Goal: Information Seeking & Learning: Learn about a topic

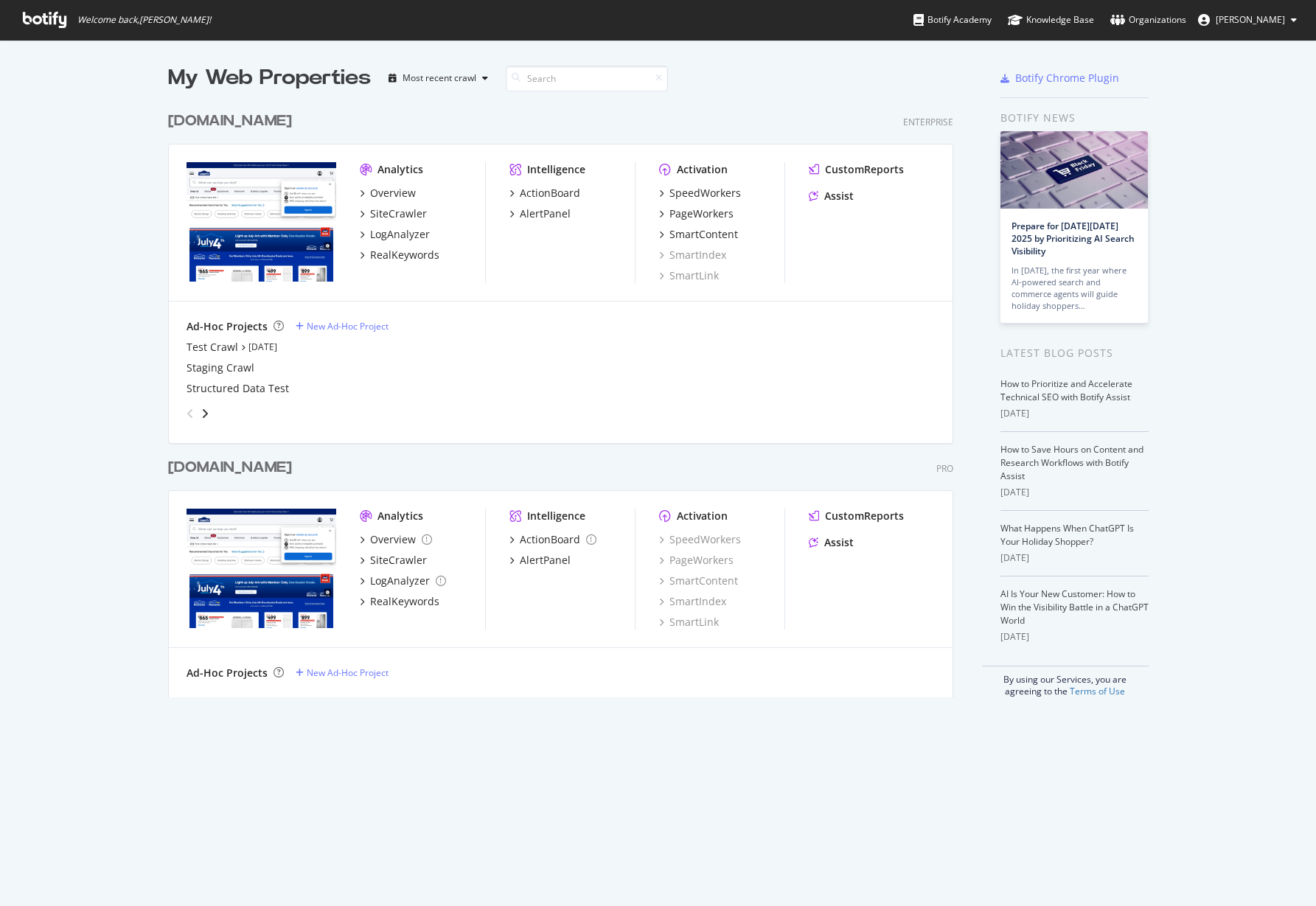
scroll to position [892, 1288]
click at [239, 127] on div "www.lowes.com" at bounding box center [230, 121] width 124 height 21
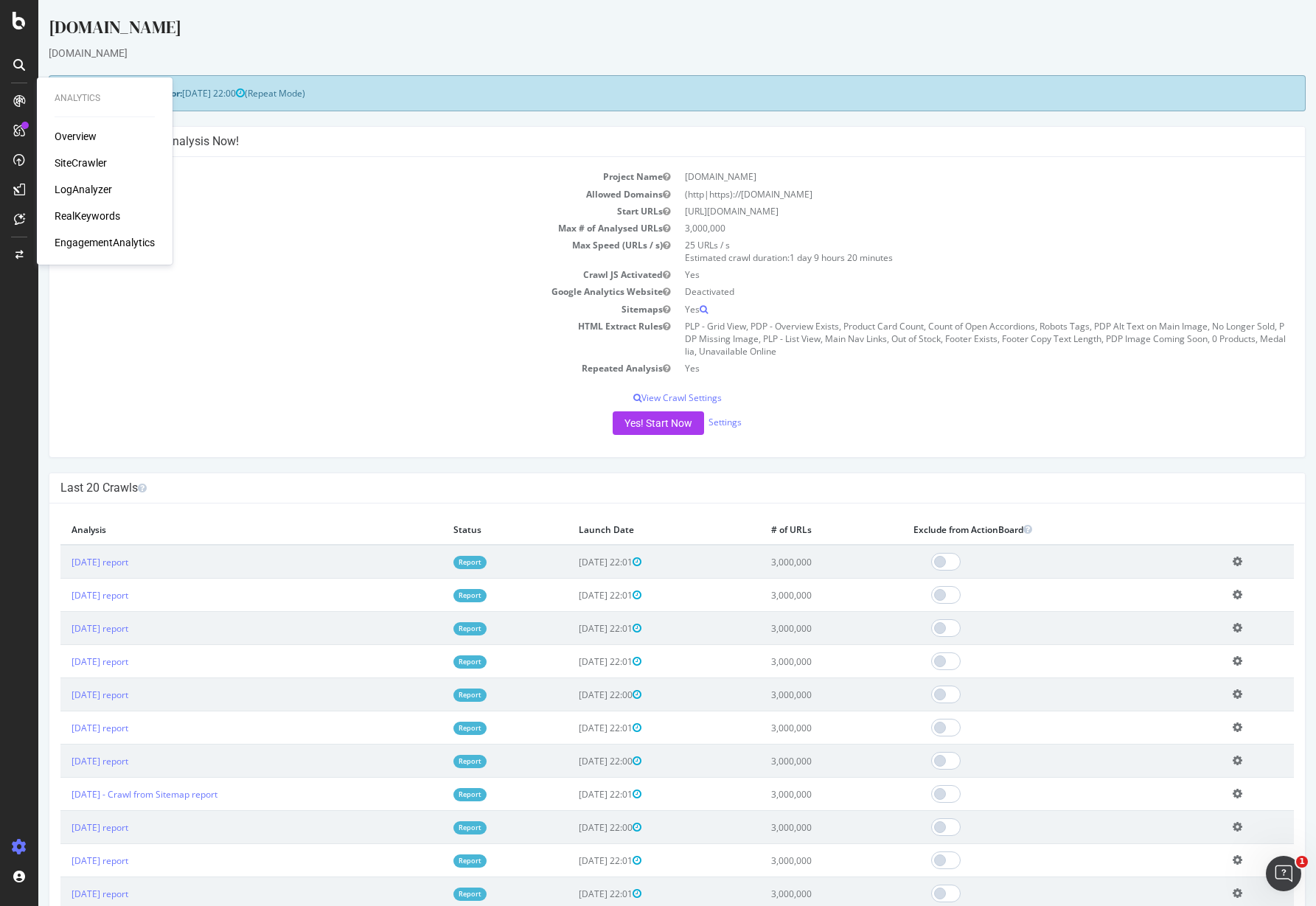
click at [79, 163] on div "SiteCrawler" at bounding box center [81, 163] width 52 height 15
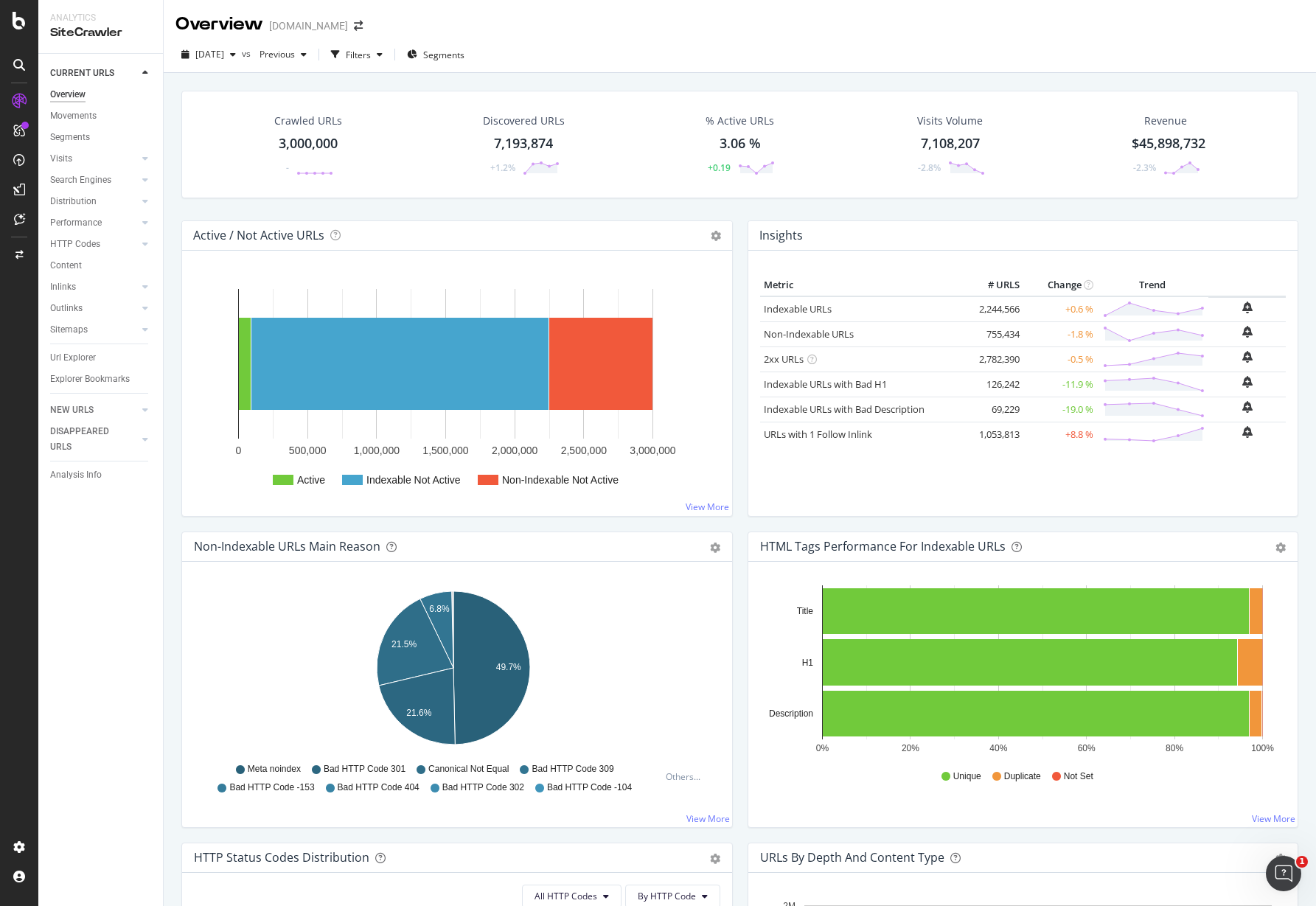
click at [797, 77] on div "Crawled URLs 3,000,000 - Discovered URLs 7,193,874 +1.2% % Active URLs 3.06 % +…" at bounding box center [740, 526] width 1152 height 906
drag, startPoint x: 99, startPoint y: 75, endPoint x: 24, endPoint y: 134, distance: 95.4
click at [99, 75] on div "CURRENT URLS" at bounding box center [82, 73] width 64 height 15
click at [77, 162] on div "SiteCrawler" at bounding box center [81, 163] width 52 height 15
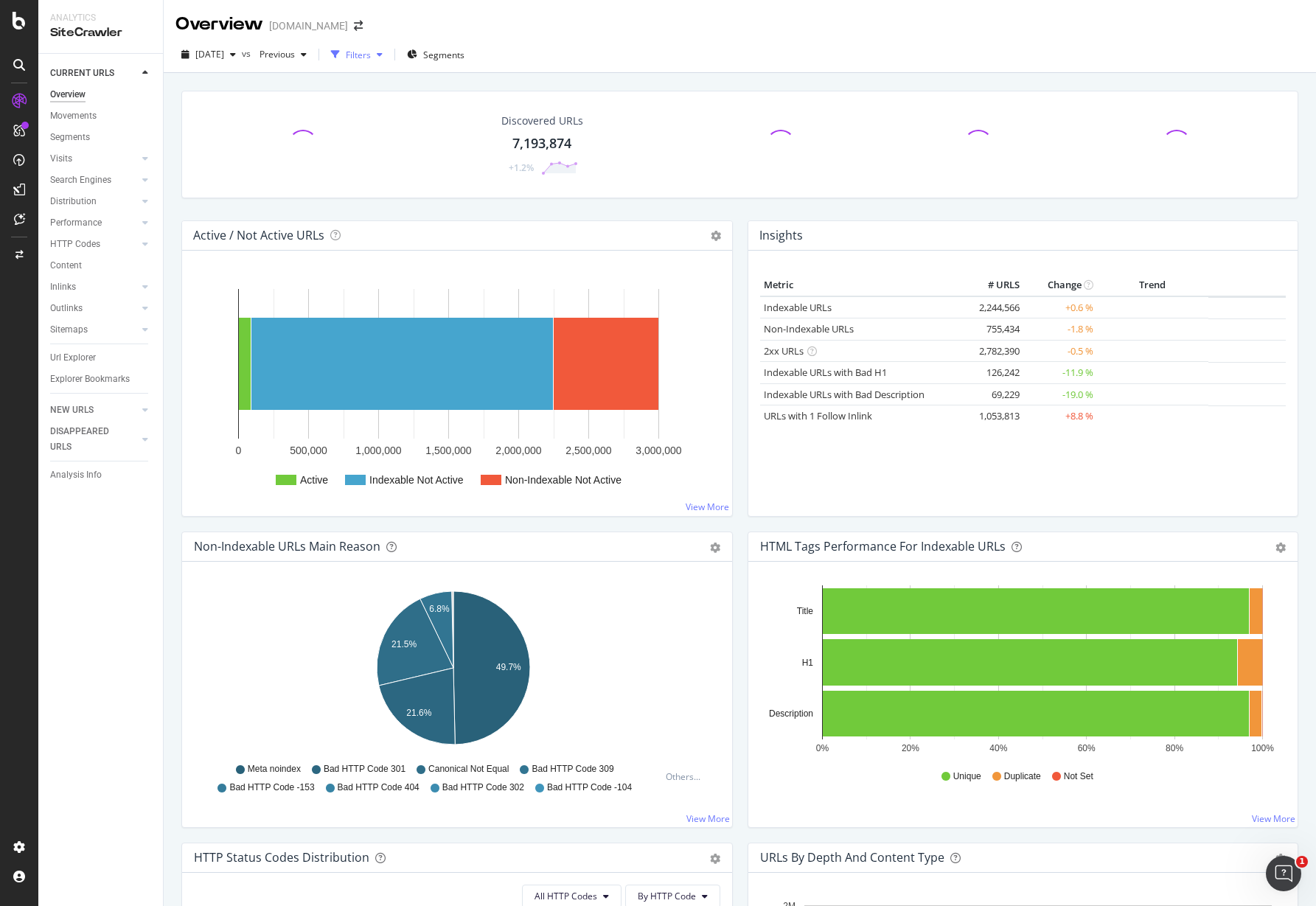
click at [389, 52] on div "button" at bounding box center [379, 54] width 17 height 9
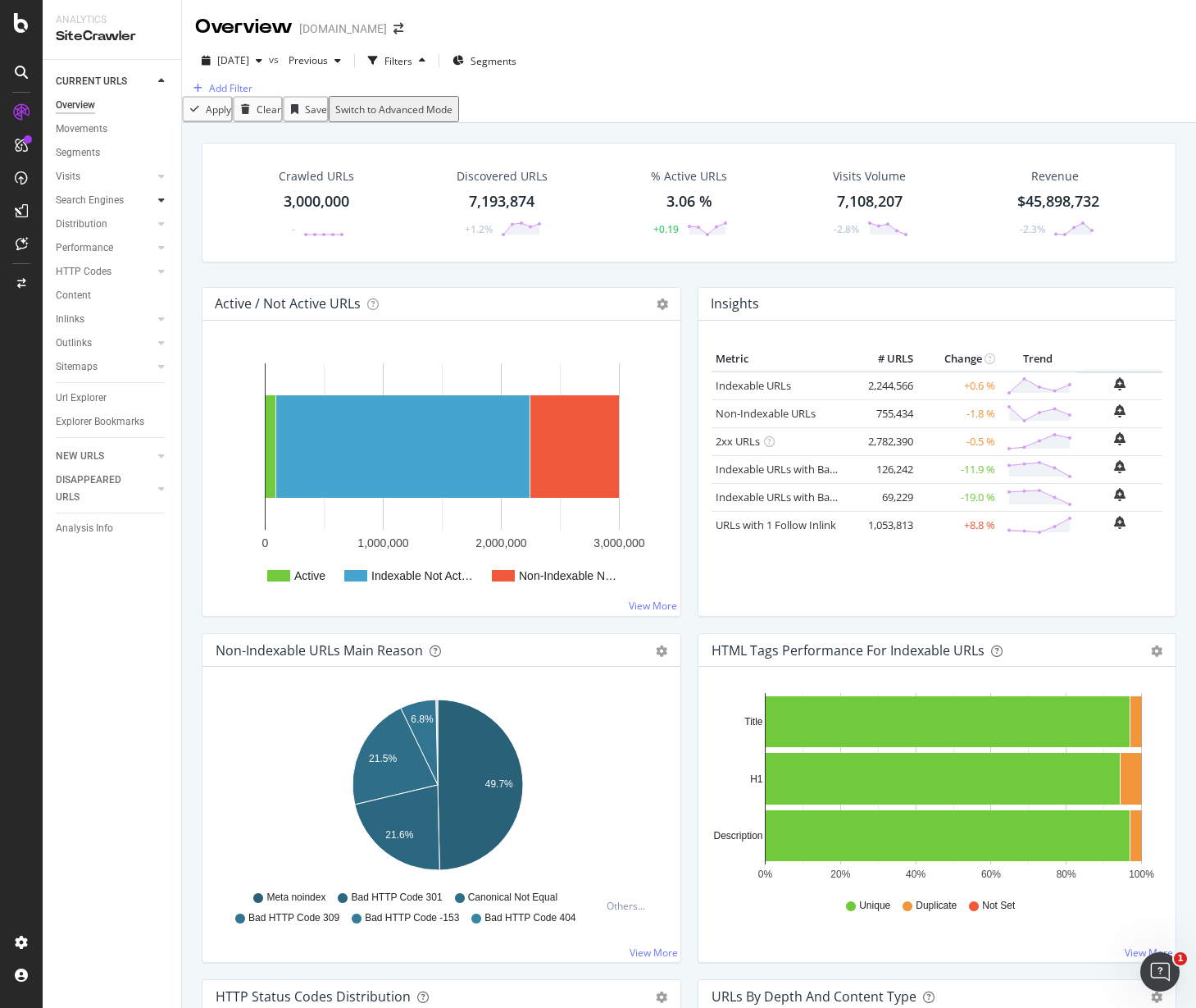
click at [159, 196] on icon at bounding box center [161, 200] width 6 height 10
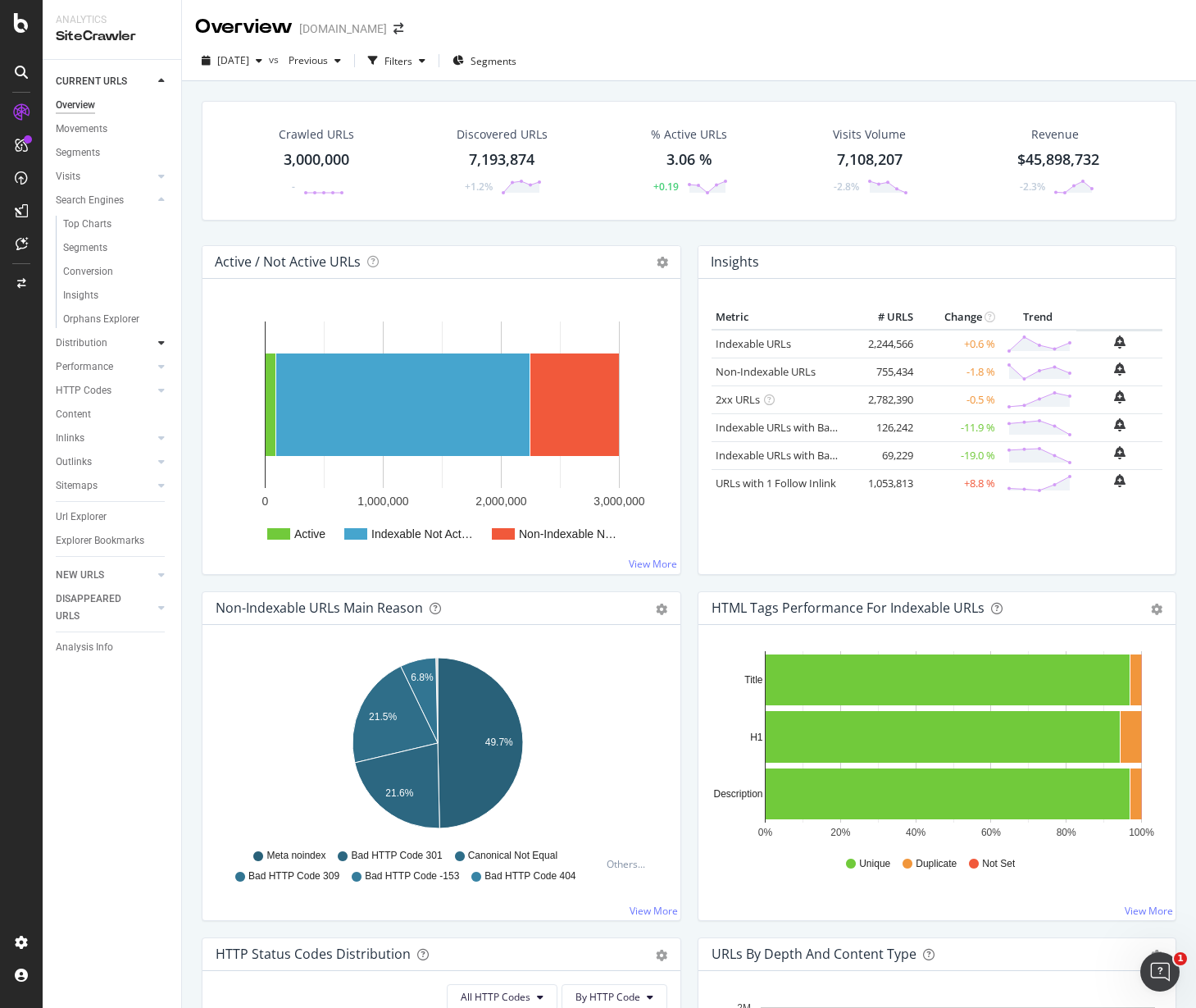
click at [153, 341] on div at bounding box center [161, 342] width 17 height 17
click at [412, 61] on div "Filters" at bounding box center [399, 61] width 28 height 14
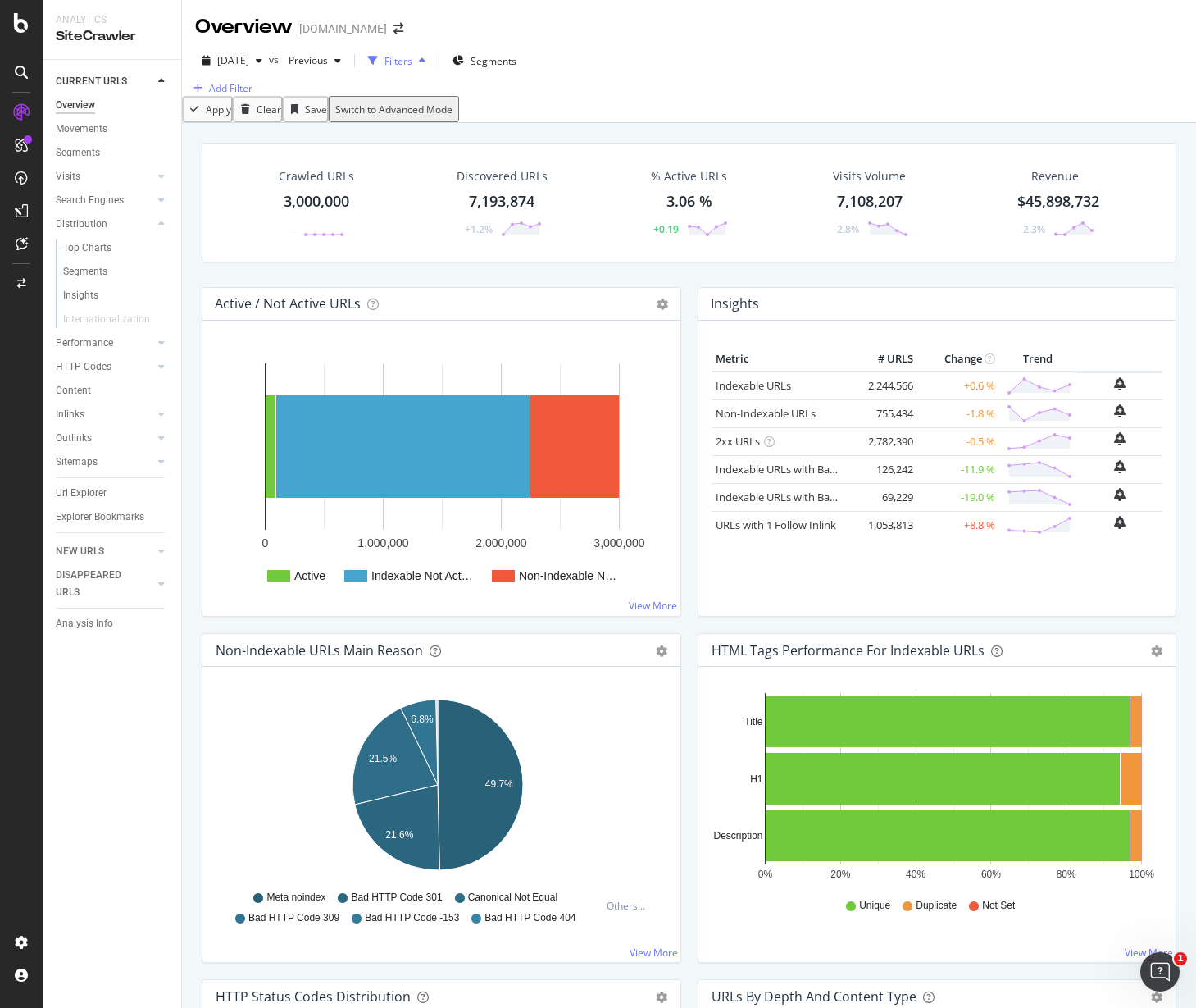
click at [412, 61] on div "Filters" at bounding box center [399, 61] width 28 height 14
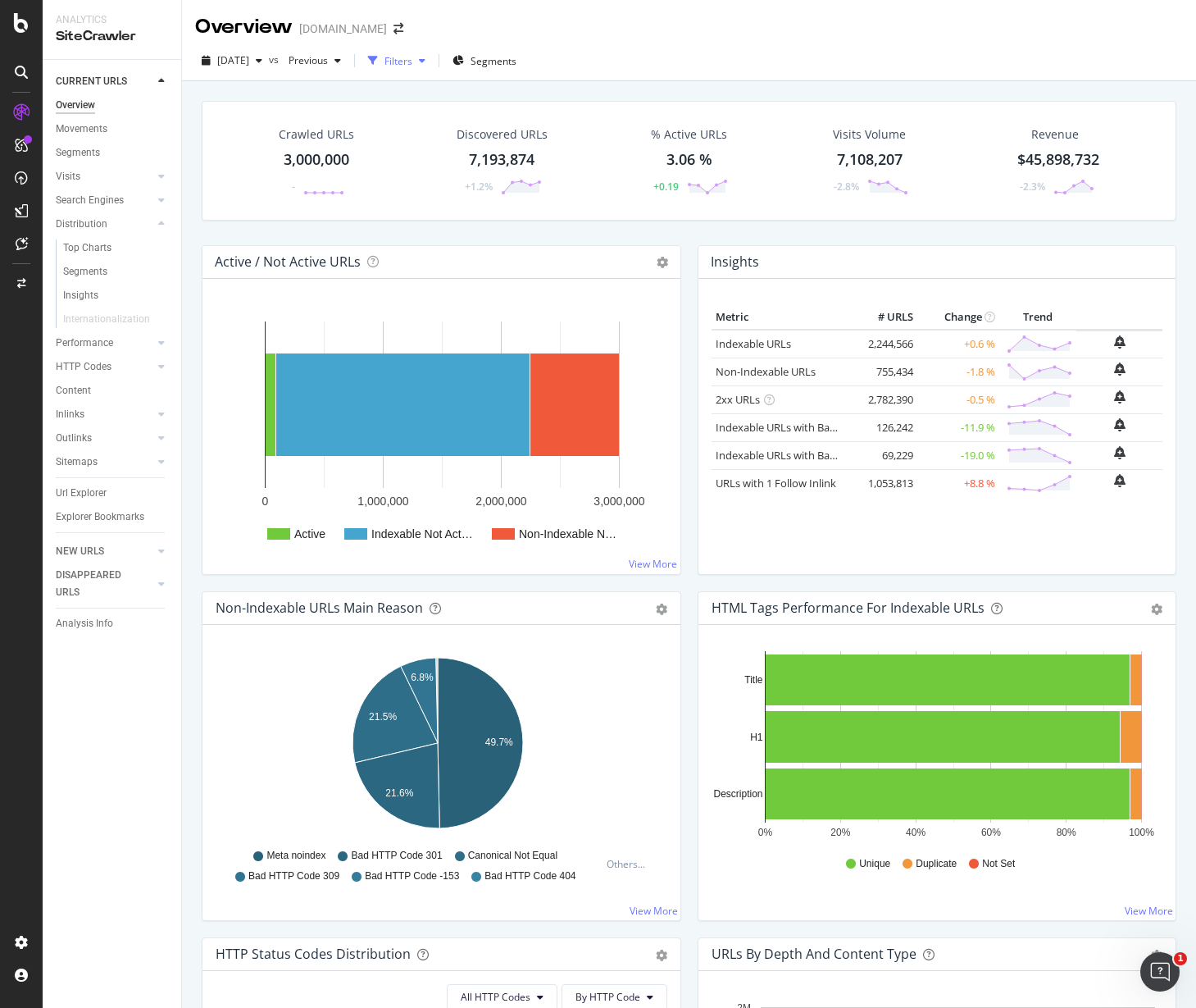
click at [412, 61] on div "Filters" at bounding box center [399, 61] width 28 height 14
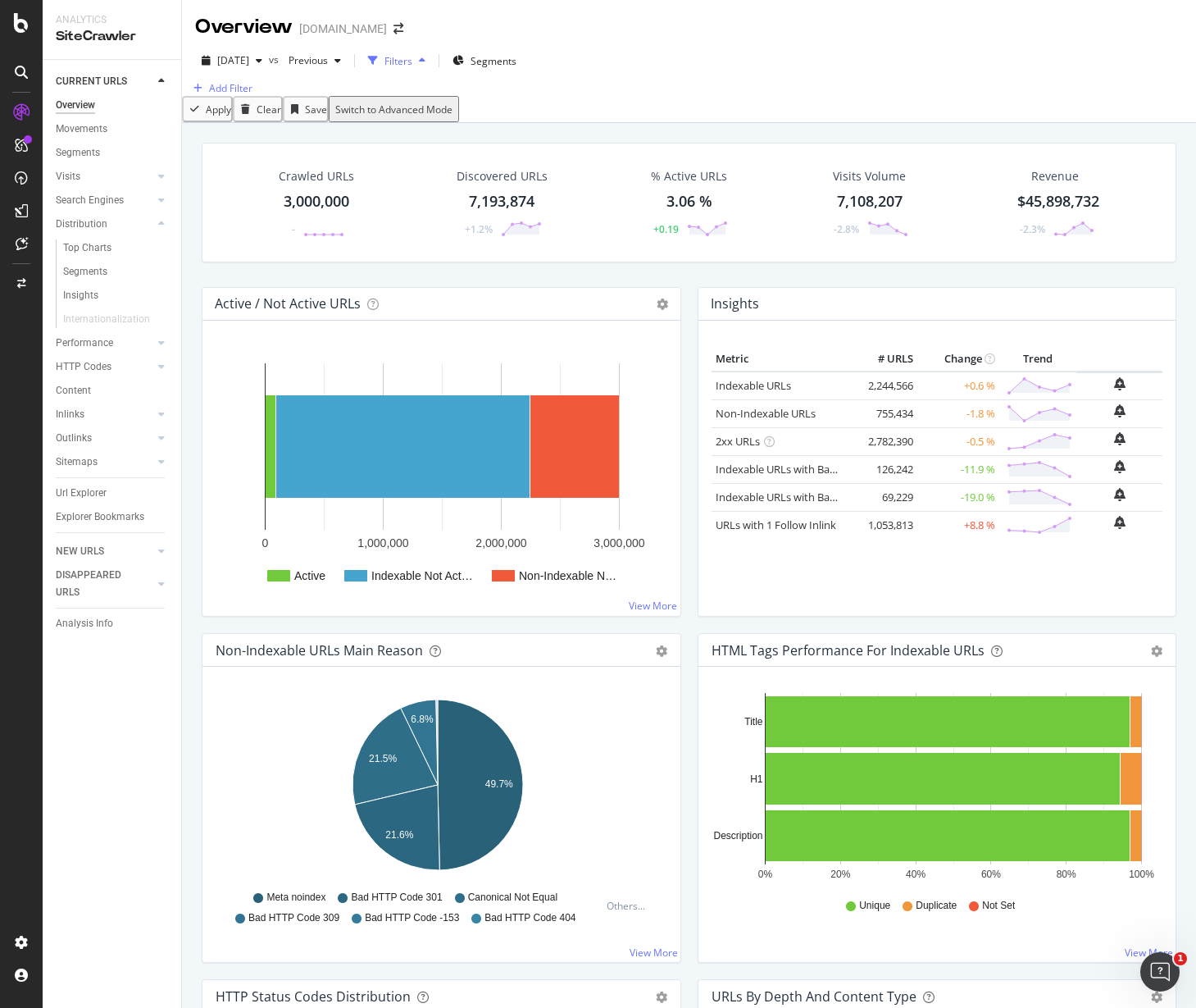
click at [412, 61] on div "Filters" at bounding box center [399, 61] width 28 height 14
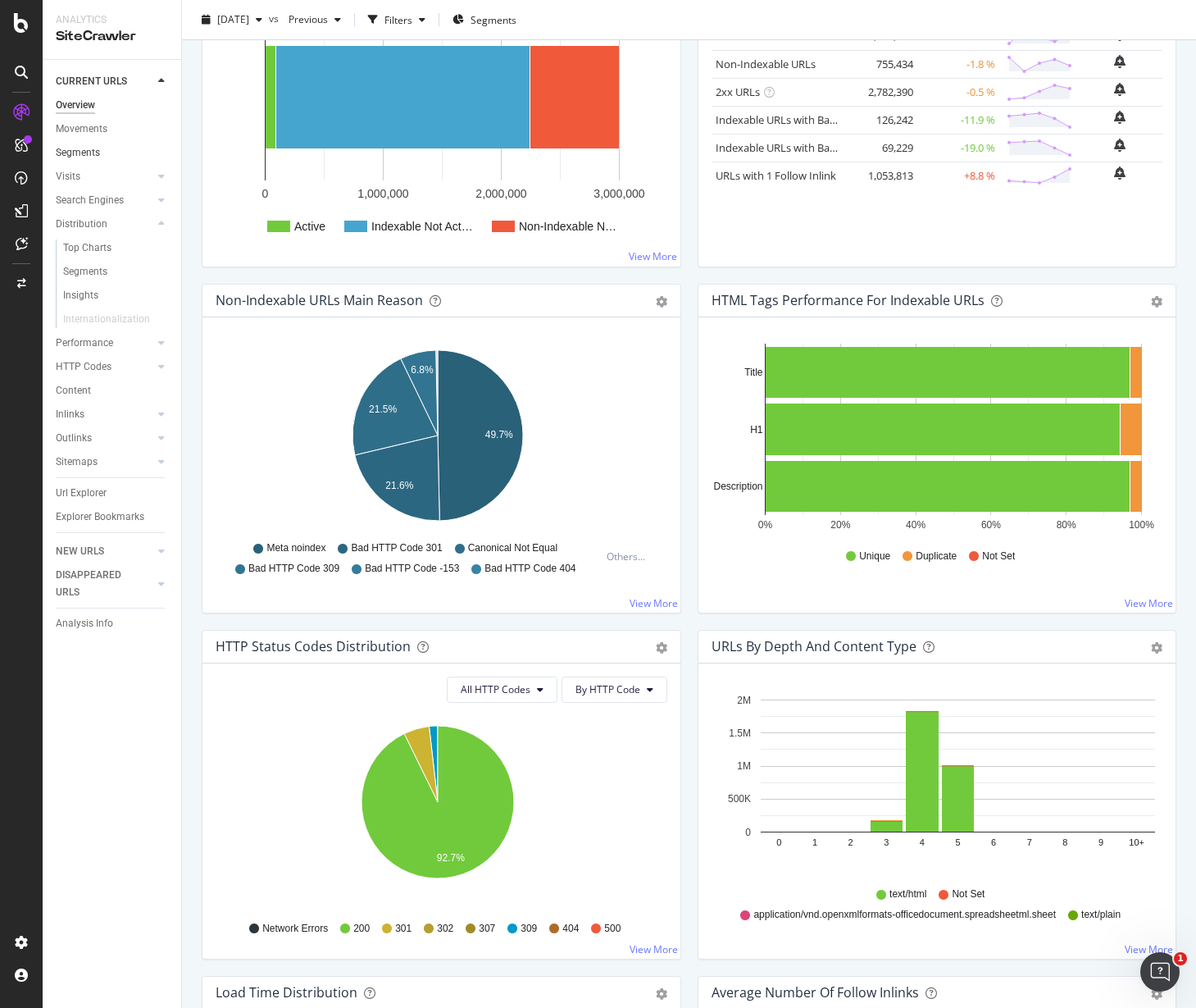
scroll to position [103, 0]
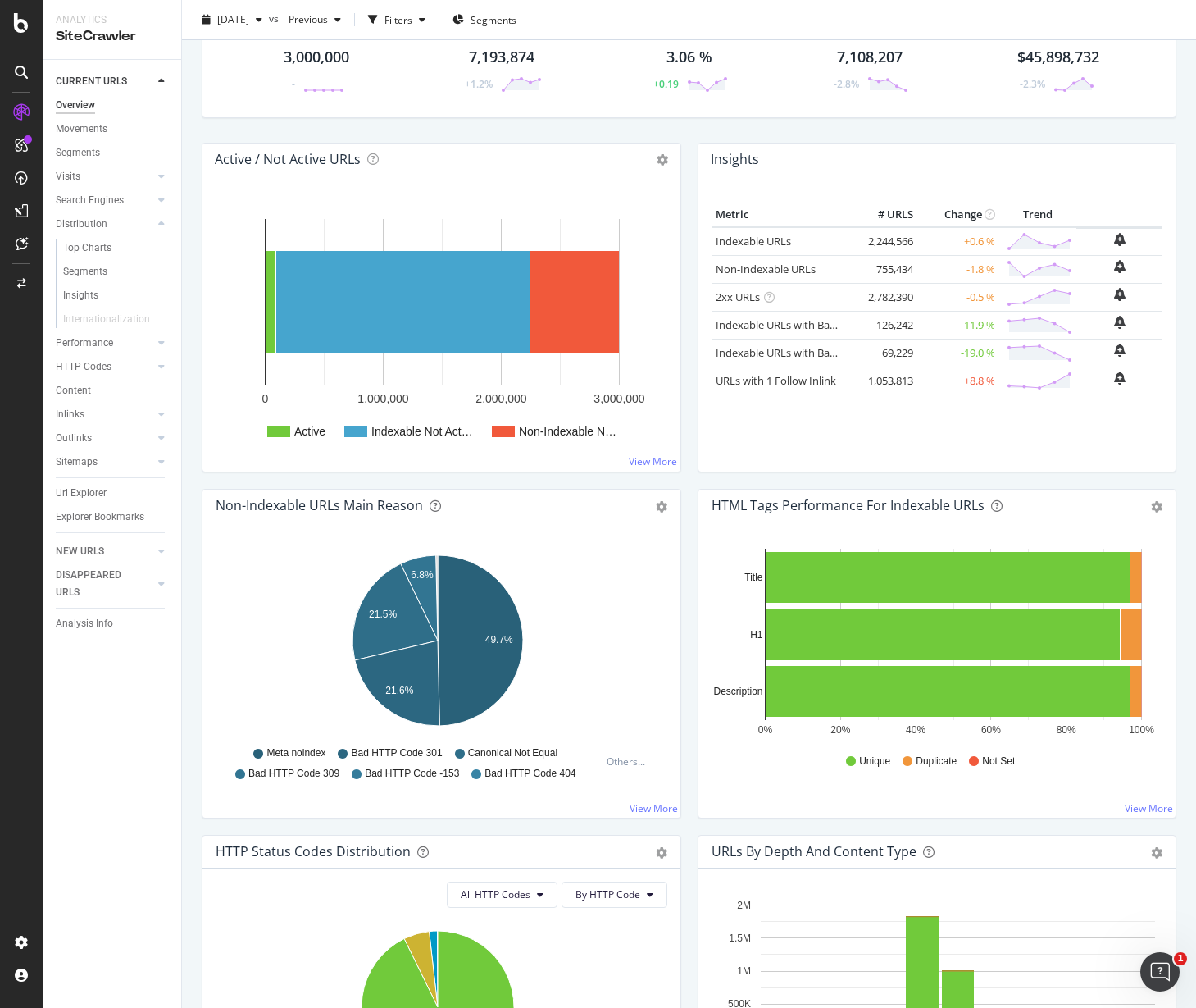
drag, startPoint x: 91, startPoint y: 126, endPoint x: 90, endPoint y: 102, distance: 24.0
click at [90, 126] on div "Movements" at bounding box center [81, 128] width 51 height 17
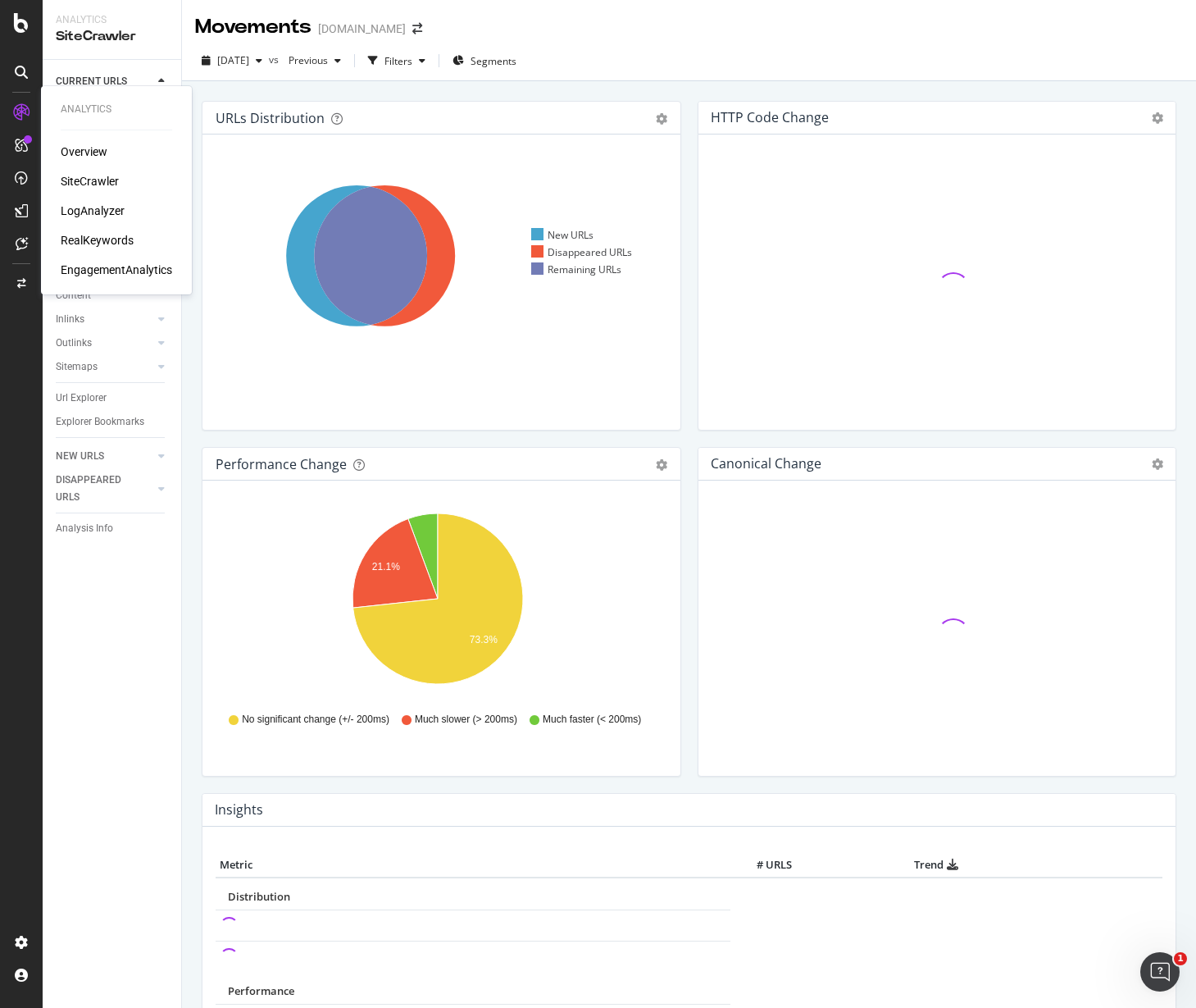
click at [104, 233] on div "RealKeywords" at bounding box center [97, 240] width 73 height 17
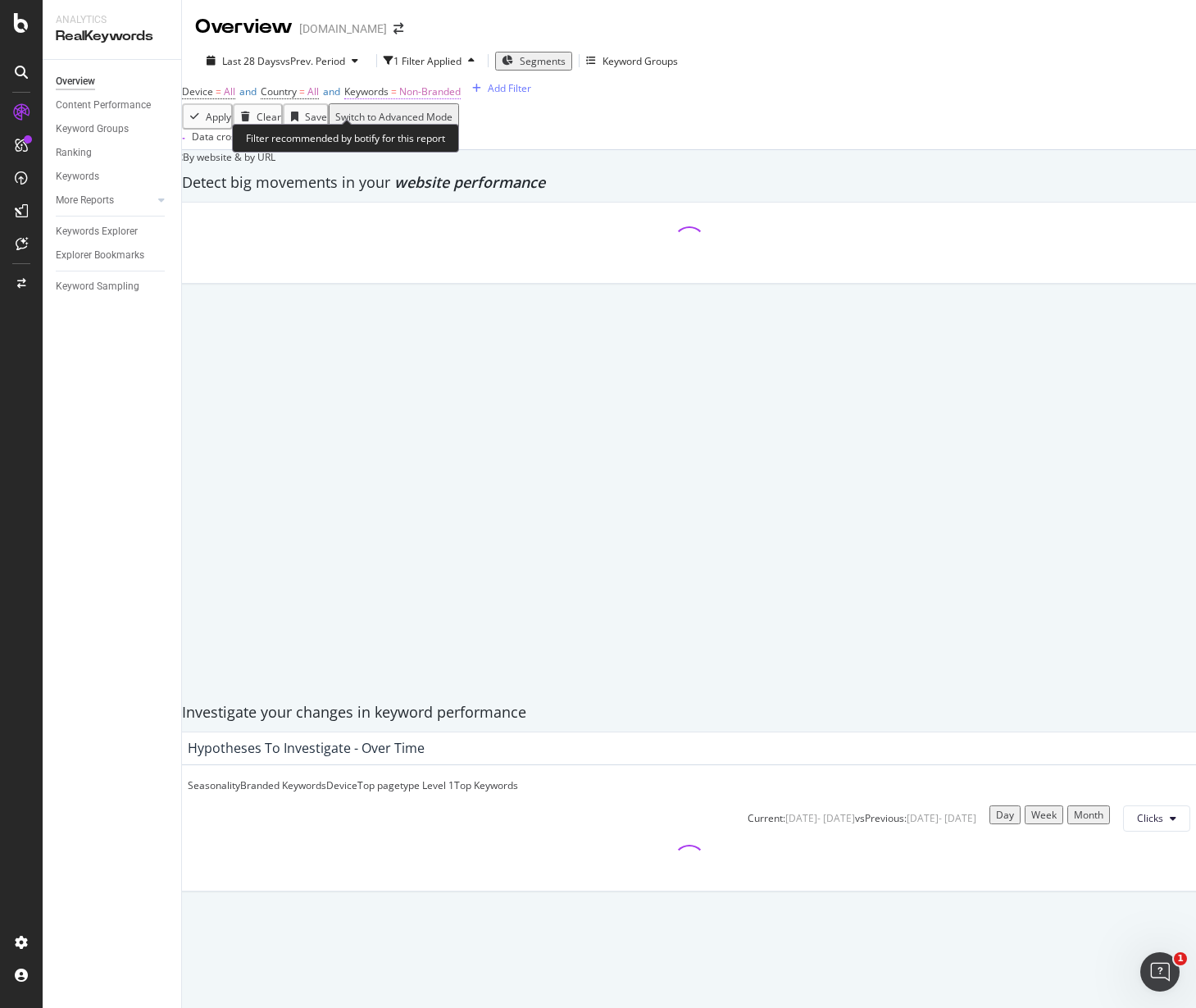
click at [389, 98] on span "Keywords" at bounding box center [366, 92] width 44 height 14
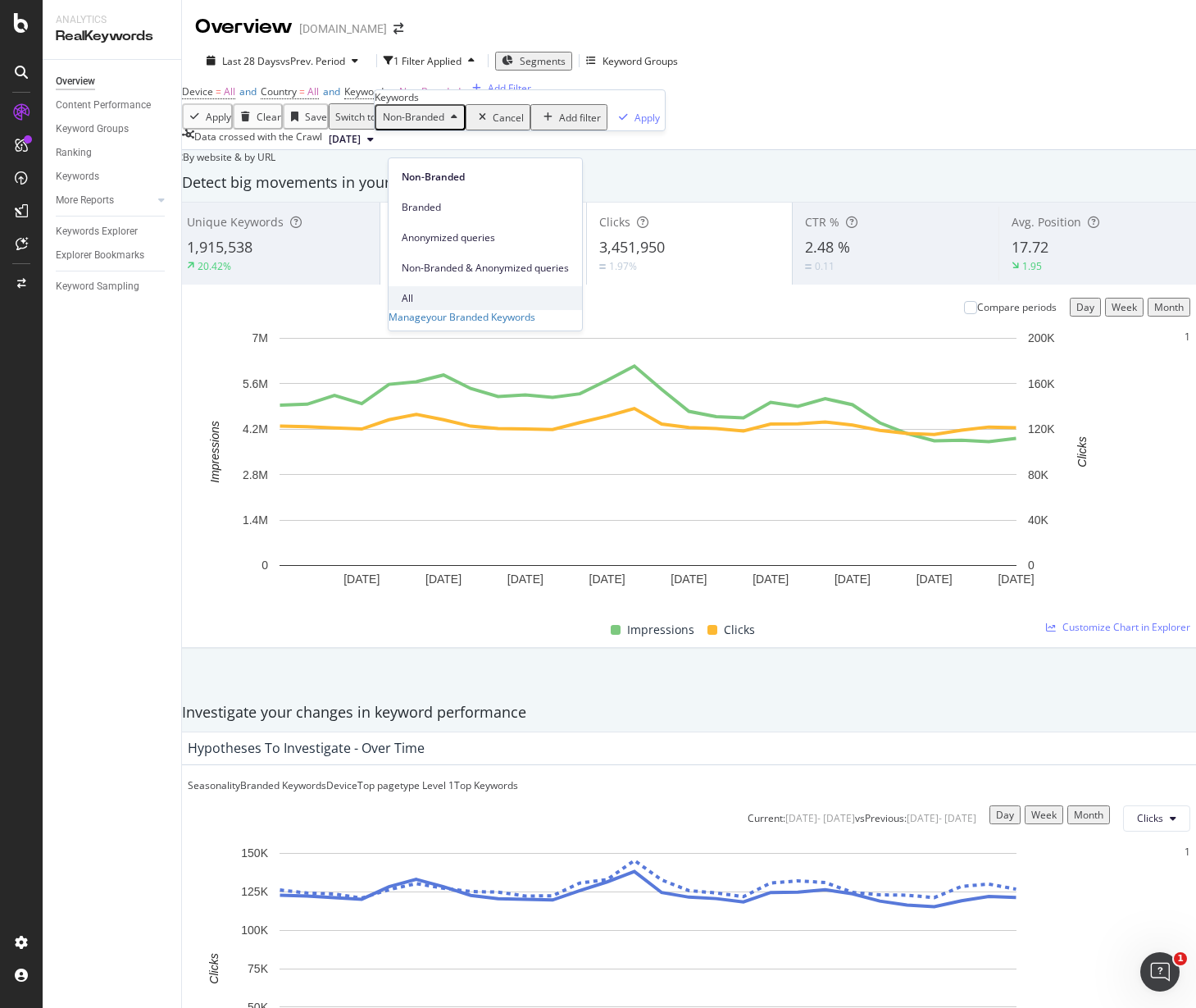
click at [411, 291] on span "All" at bounding box center [484, 298] width 167 height 15
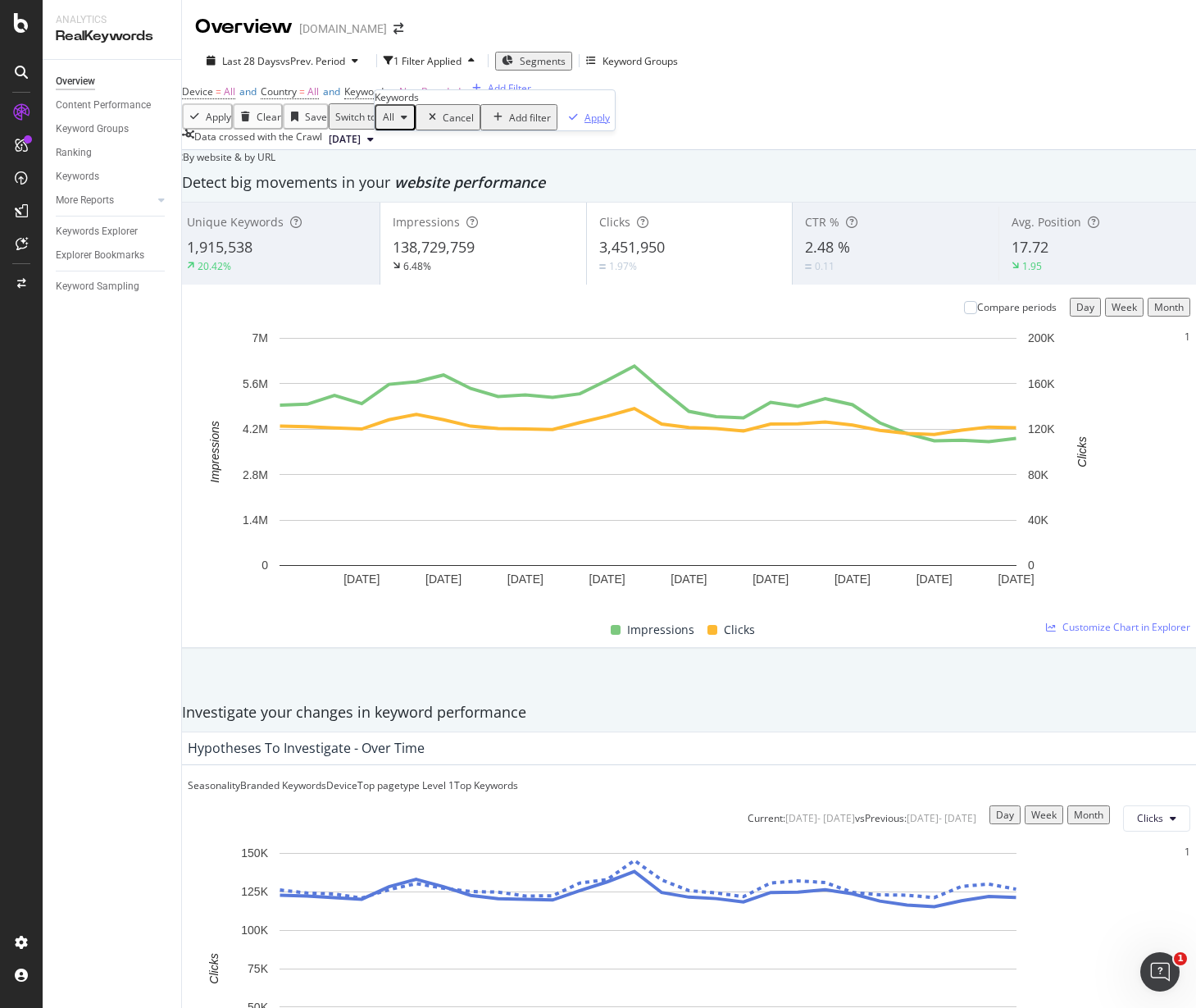
click at [584, 125] on div "Apply" at bounding box center [597, 118] width 26 height 14
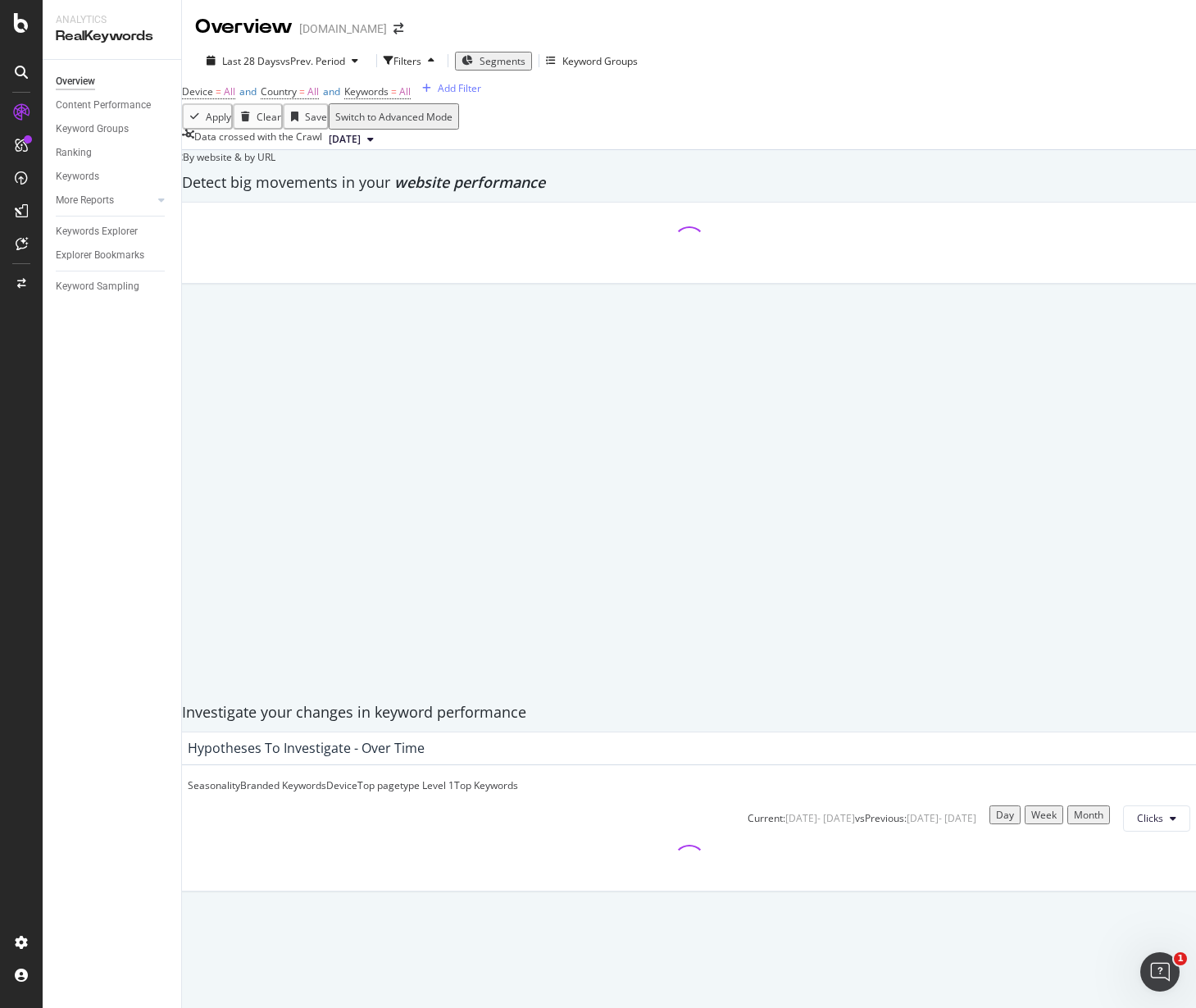
click at [564, 103] on div "Device = All and Country = All and Keywords = All Add Filter" at bounding box center [689, 92] width 1014 height 23
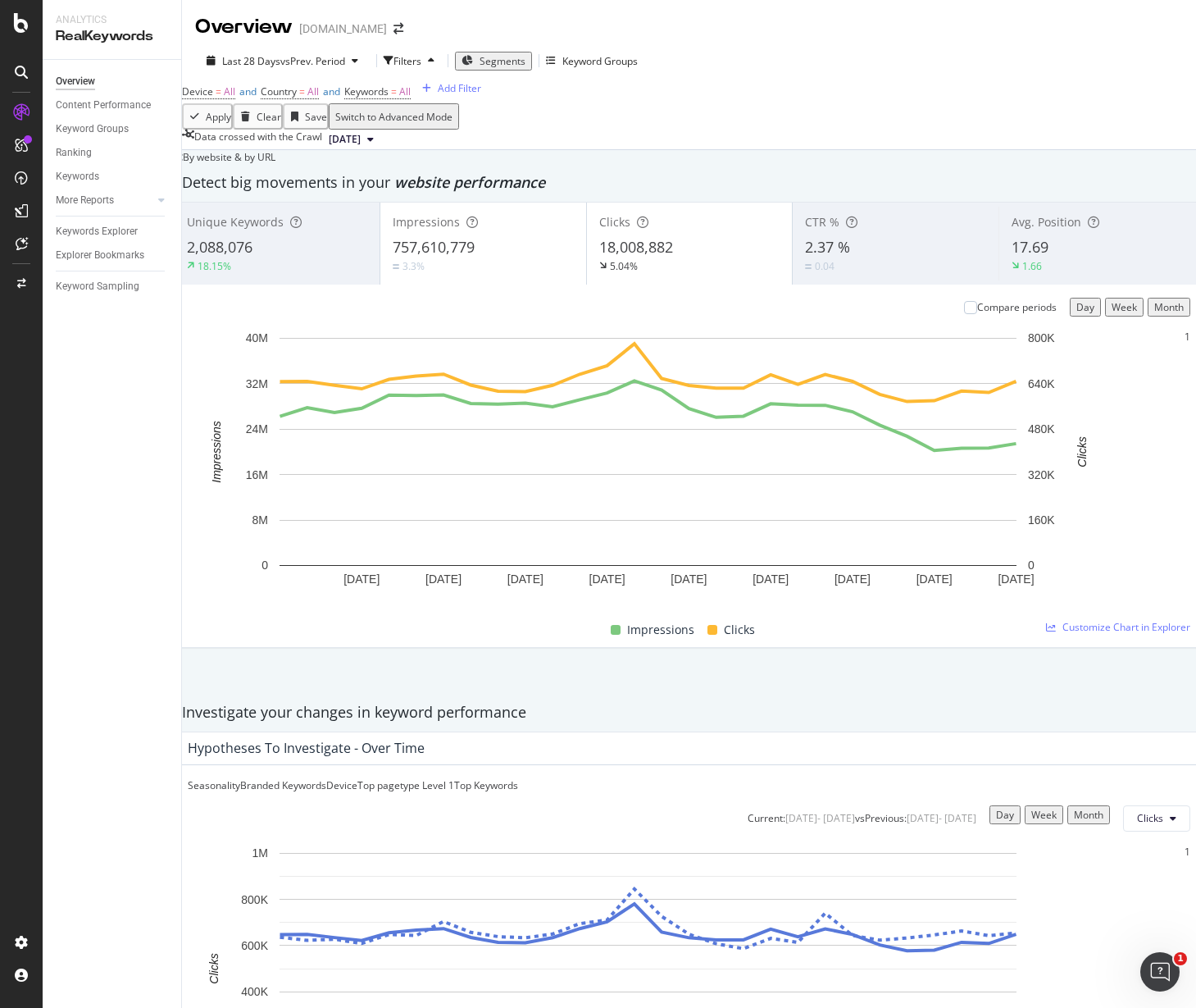
click at [620, 256] on span "18,008,882" at bounding box center [636, 247] width 73 height 19
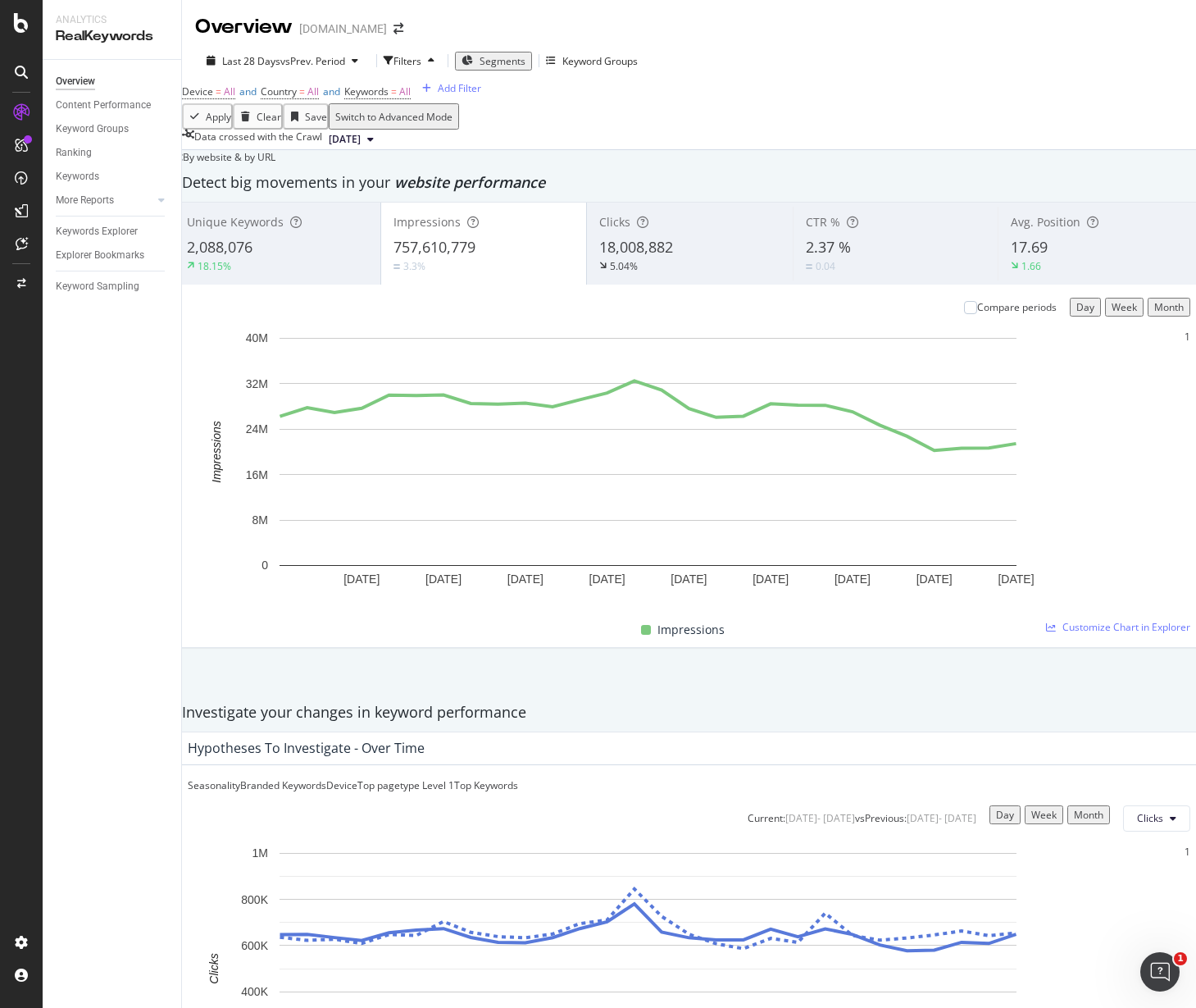
click at [602, 130] on div "Apply Clear Save Switch to Advanced Mode" at bounding box center [689, 117] width 1014 height 27
click at [964, 314] on div at bounding box center [971, 307] width 13 height 13
click at [103, 228] on div "Keywords Explorer" at bounding box center [96, 231] width 82 height 17
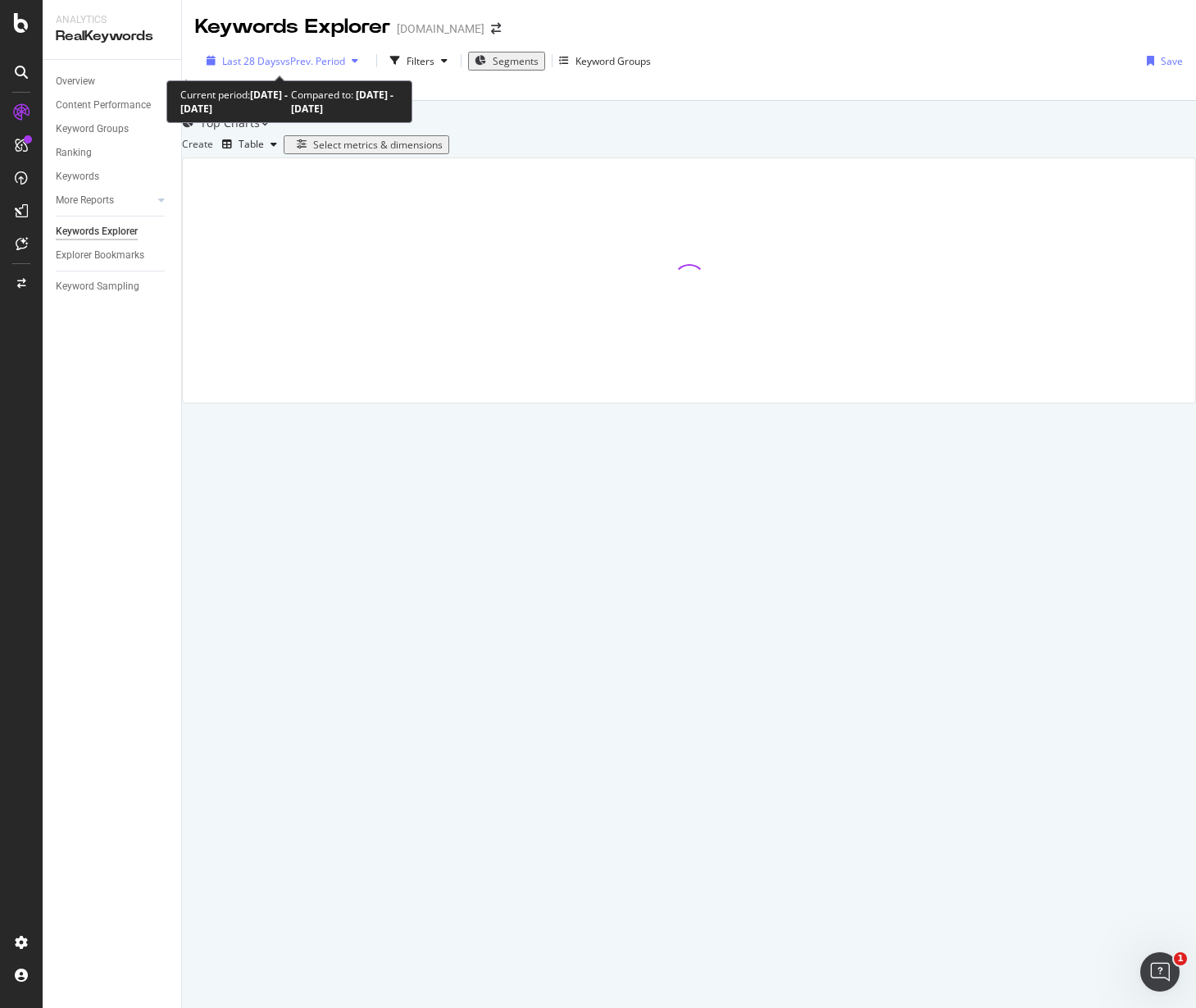
click at [296, 64] on span "vs Prev. Period" at bounding box center [312, 61] width 65 height 14
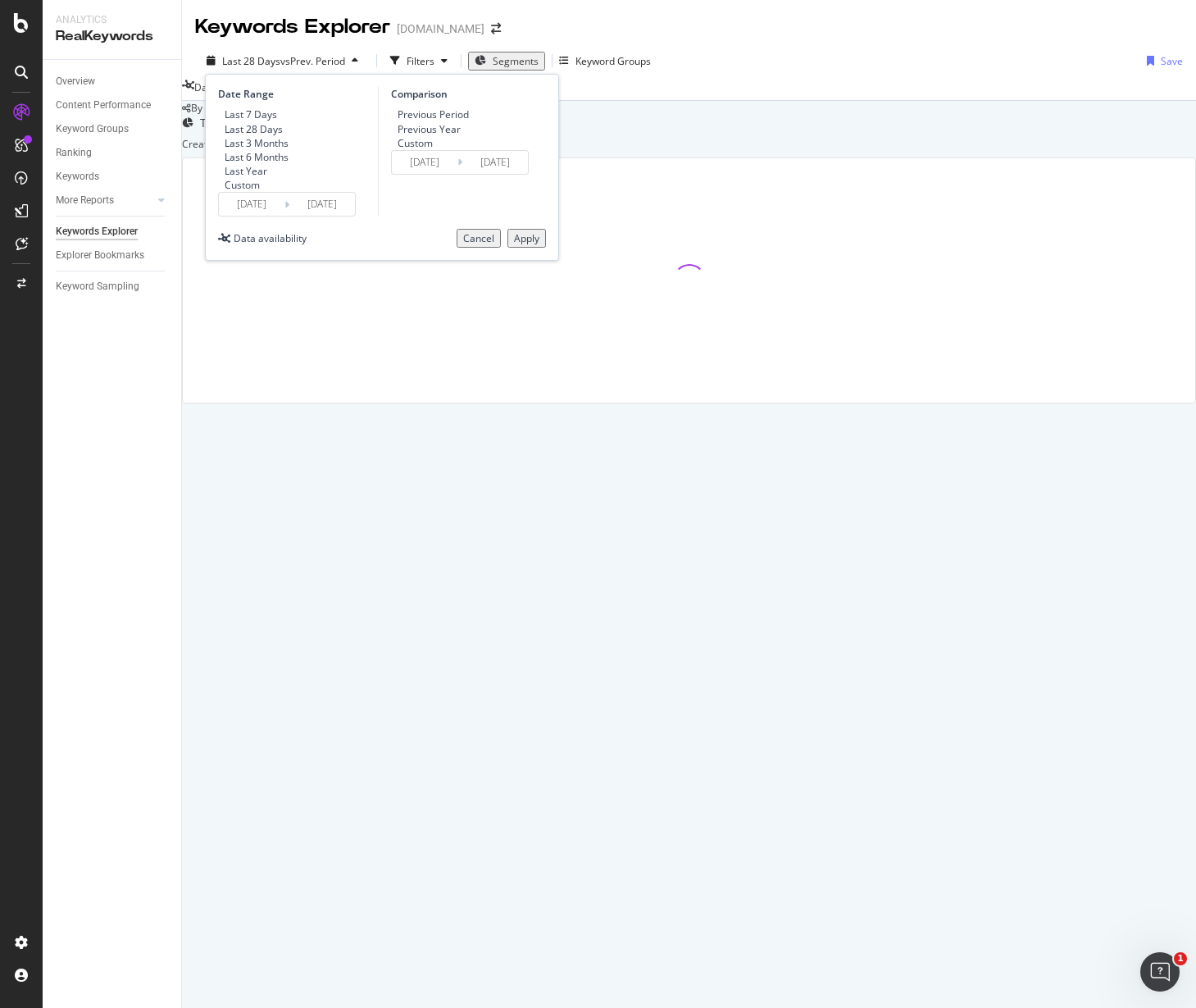
click at [796, 63] on div "Last 28 Days vs Prev. Period Filters Segments Keyword Groups Date Range Last 7 …" at bounding box center [689, 64] width 1014 height 33
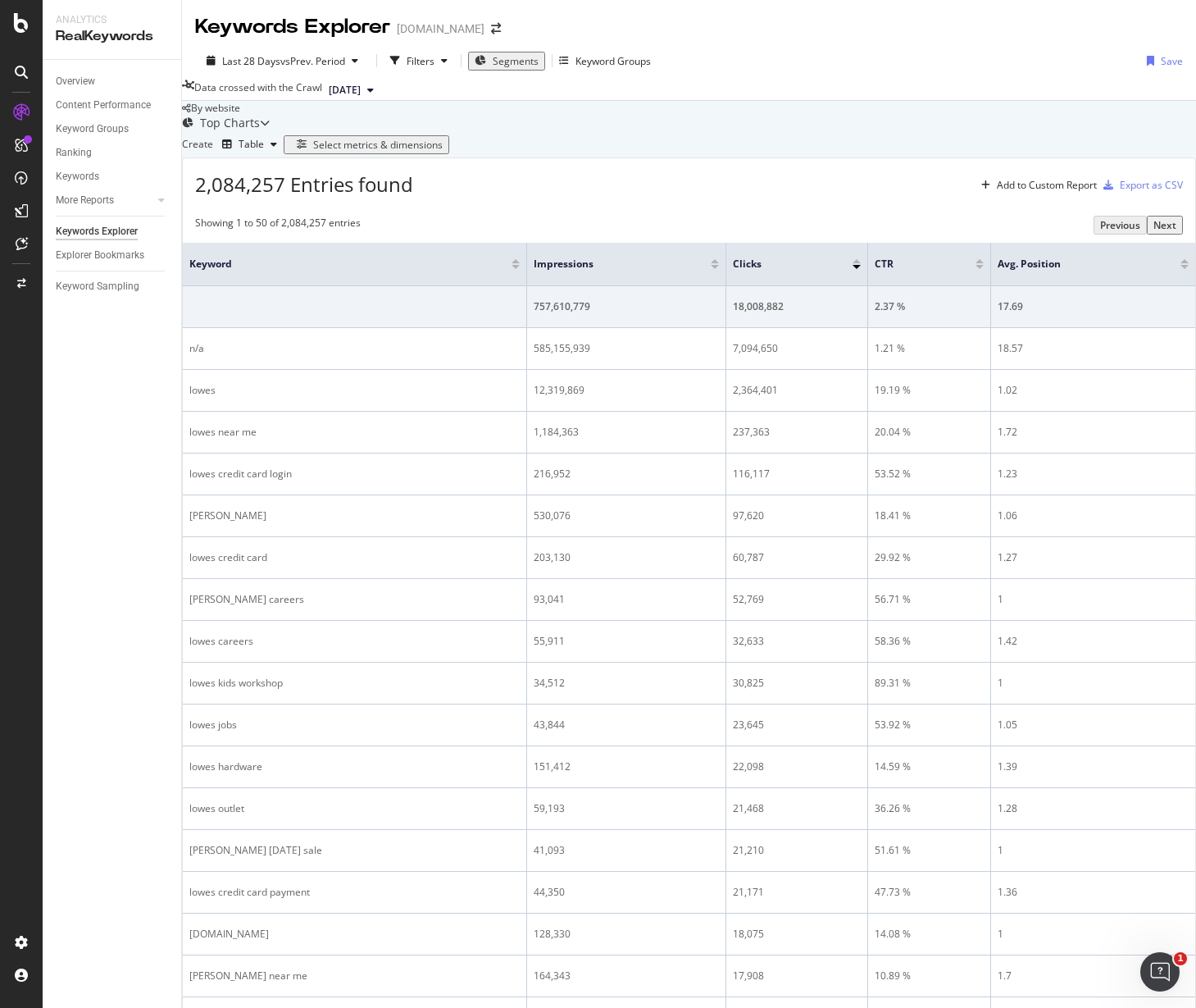
click at [260, 131] on div "Top Charts" at bounding box center [230, 123] width 60 height 17
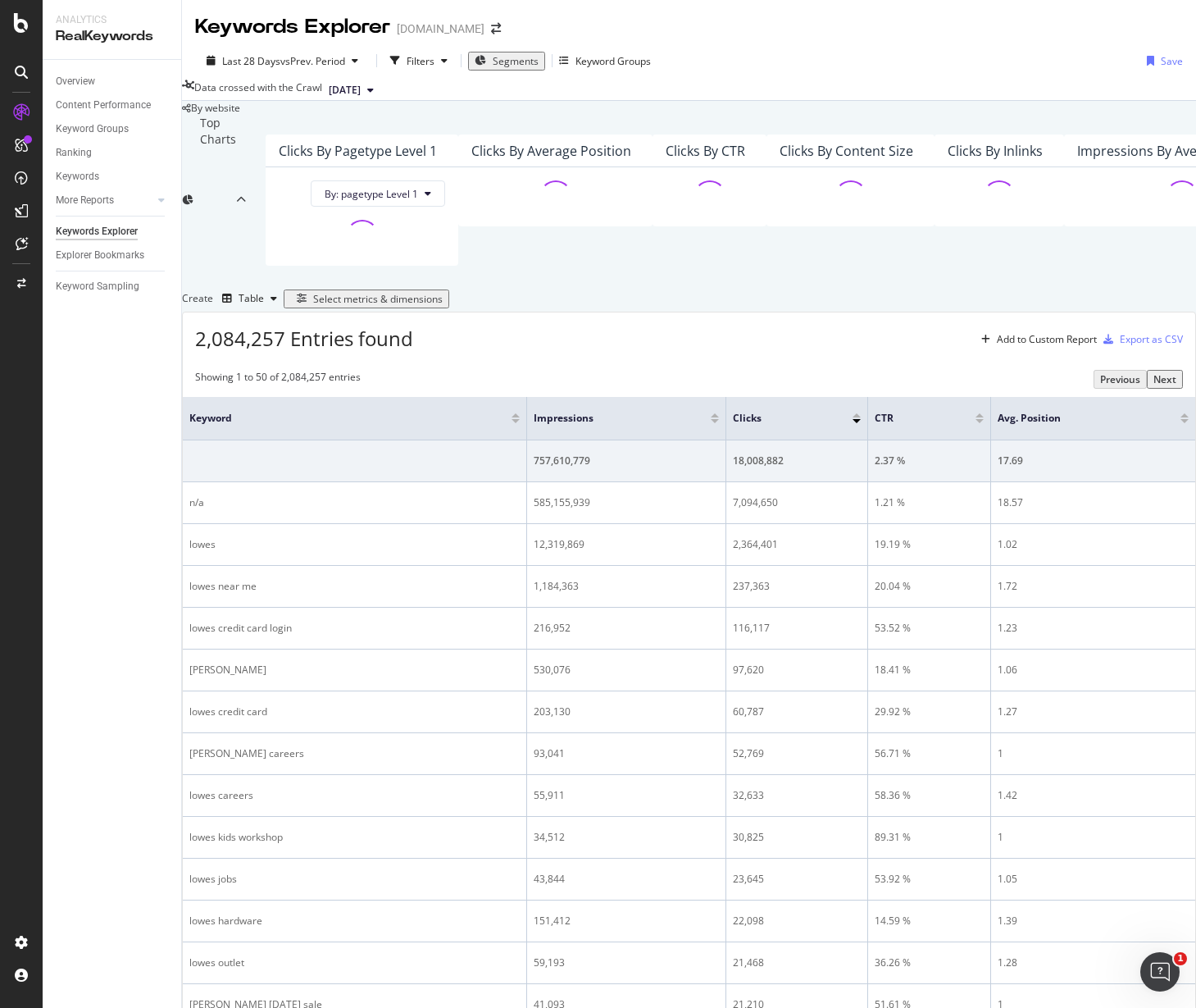
click at [236, 166] on div "Top Charts" at bounding box center [217, 200] width 36 height 171
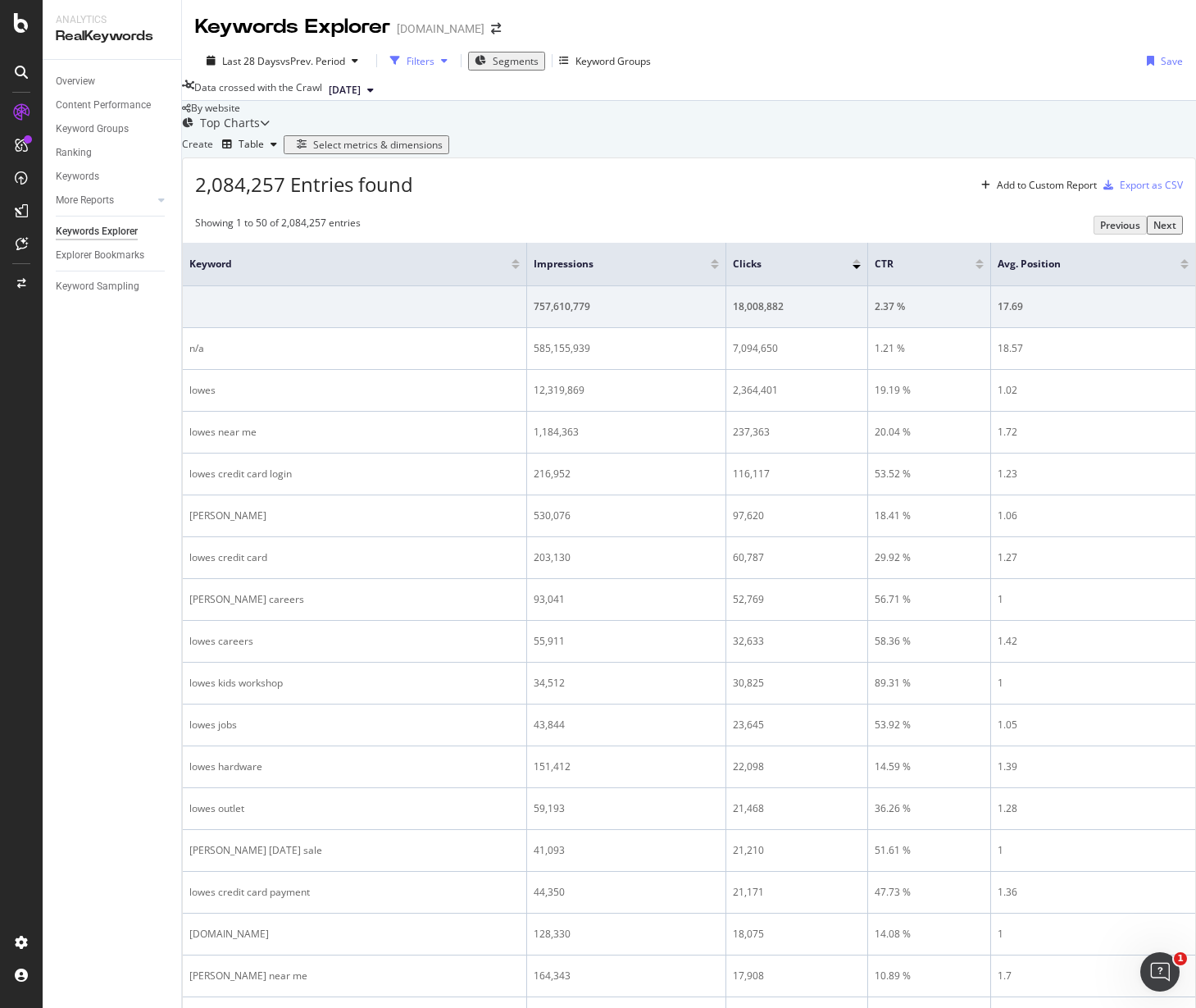
click at [424, 59] on div "Filters" at bounding box center [421, 61] width 28 height 14
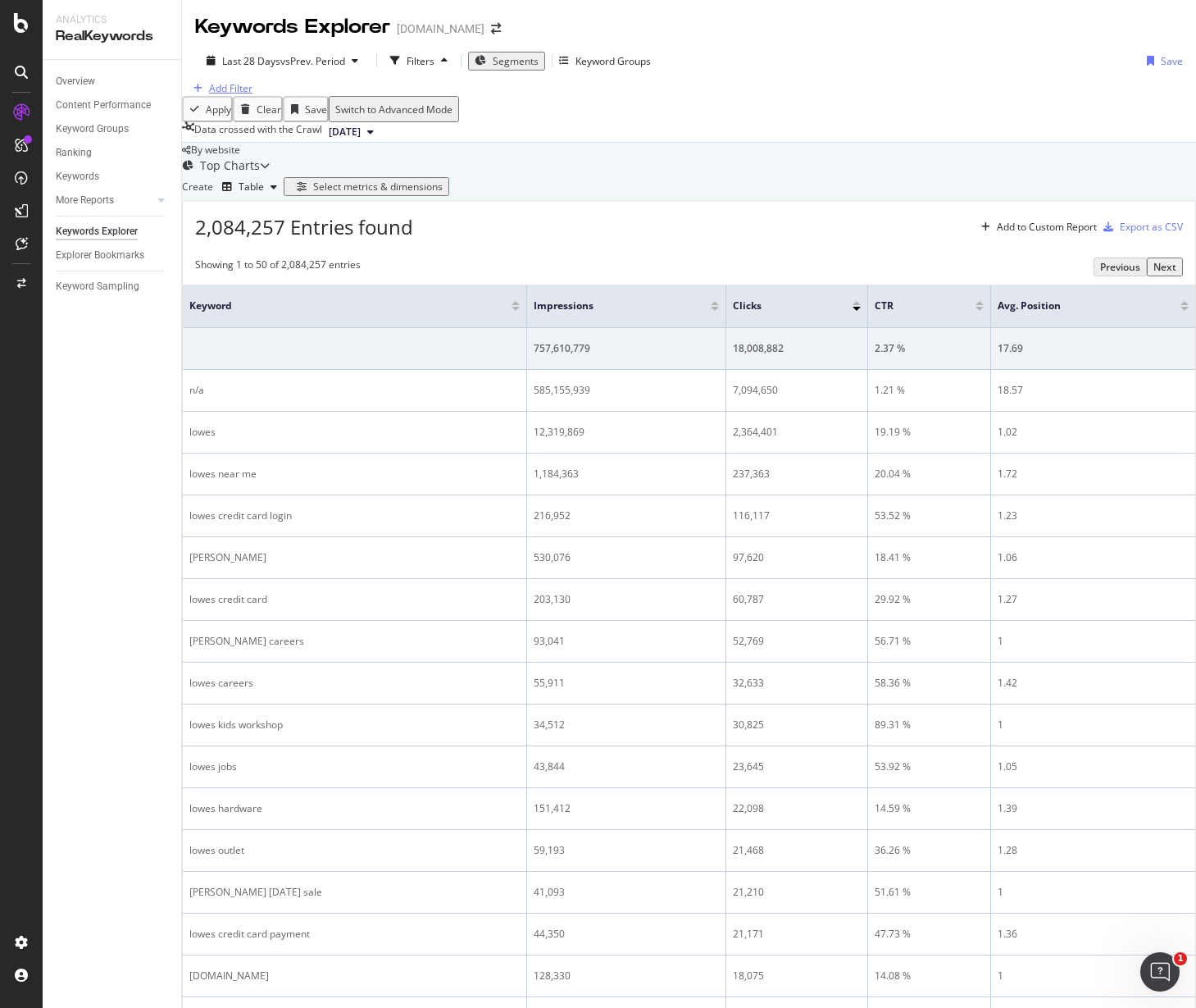
click at [240, 95] on div "Add Filter" at bounding box center [230, 88] width 43 height 14
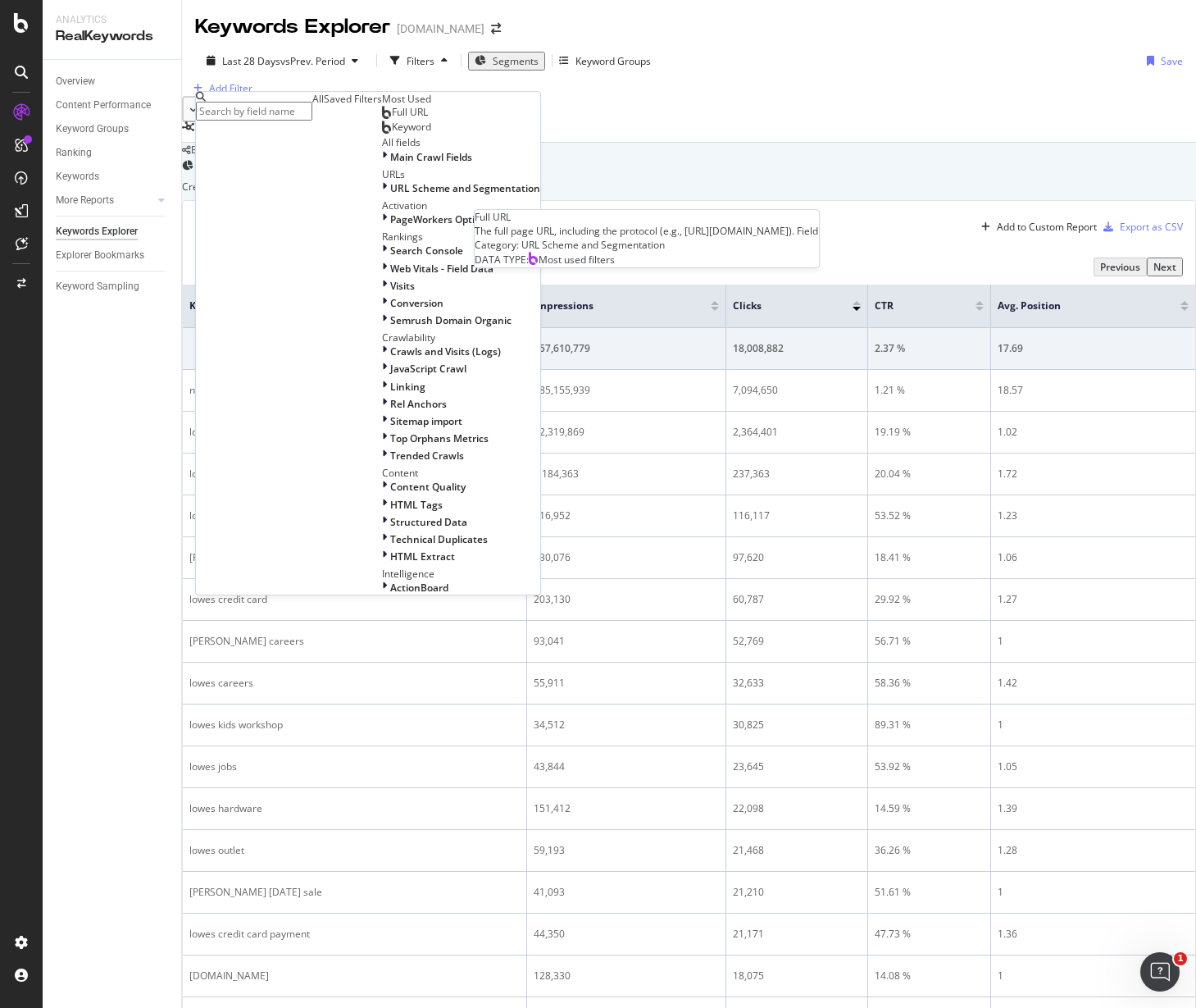
click at [392, 118] on span "Full URL" at bounding box center [409, 112] width 36 height 14
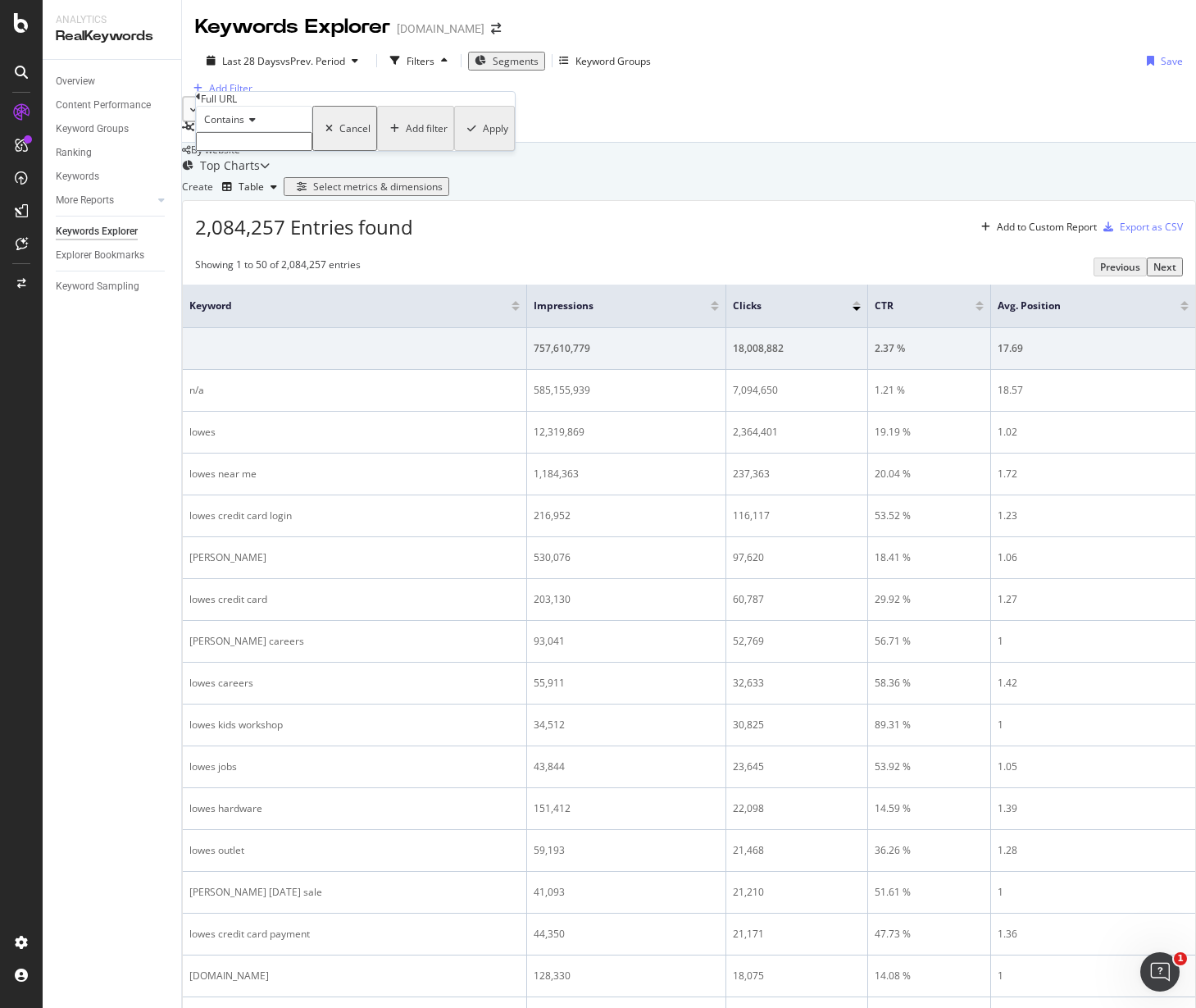
click at [303, 151] on input "text" at bounding box center [255, 141] width 117 height 19
type input "x"
click at [459, 139] on div "button" at bounding box center [469, 134] width 22 height 10
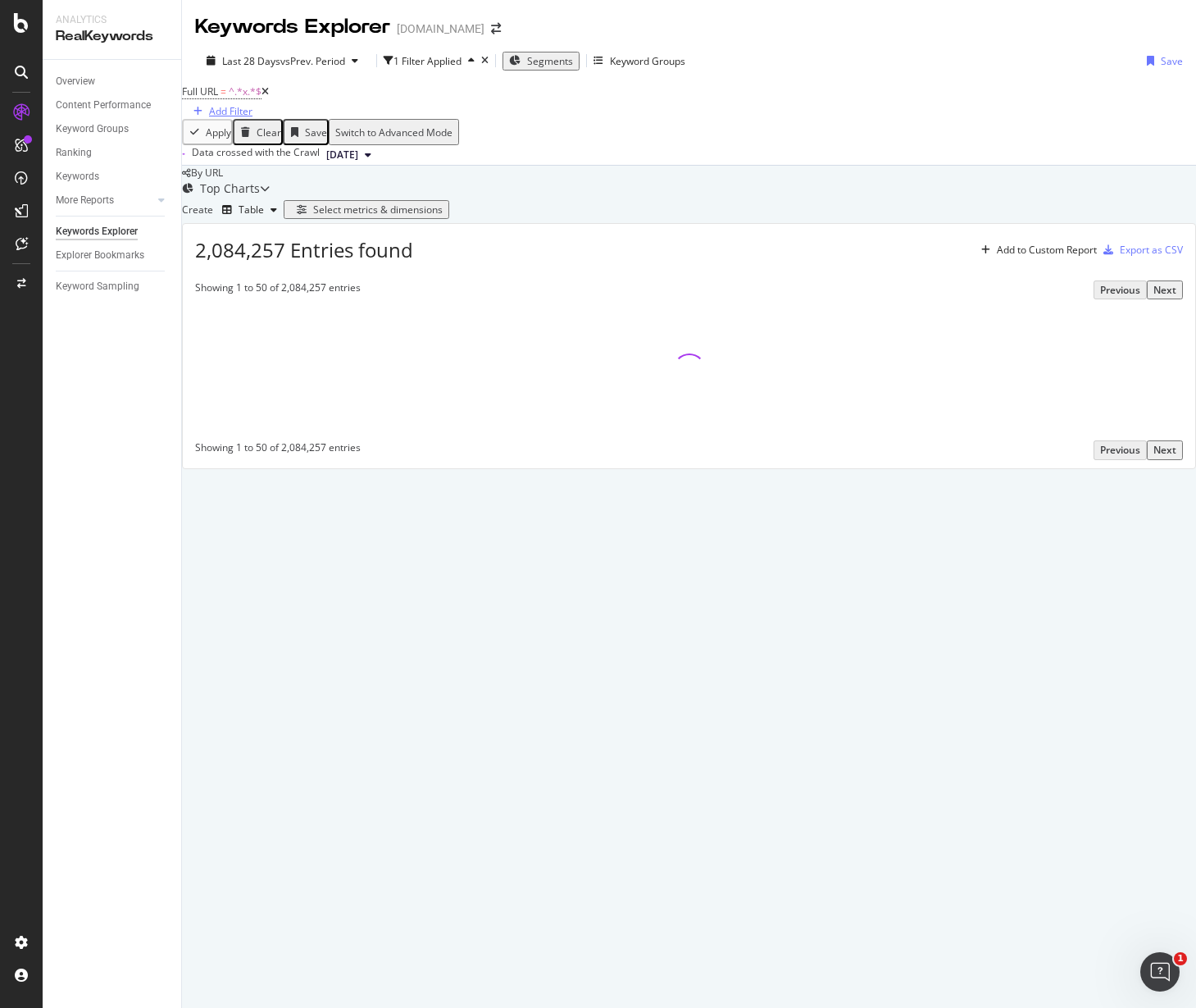
click at [253, 111] on div "Add Filter" at bounding box center [230, 111] width 43 height 14
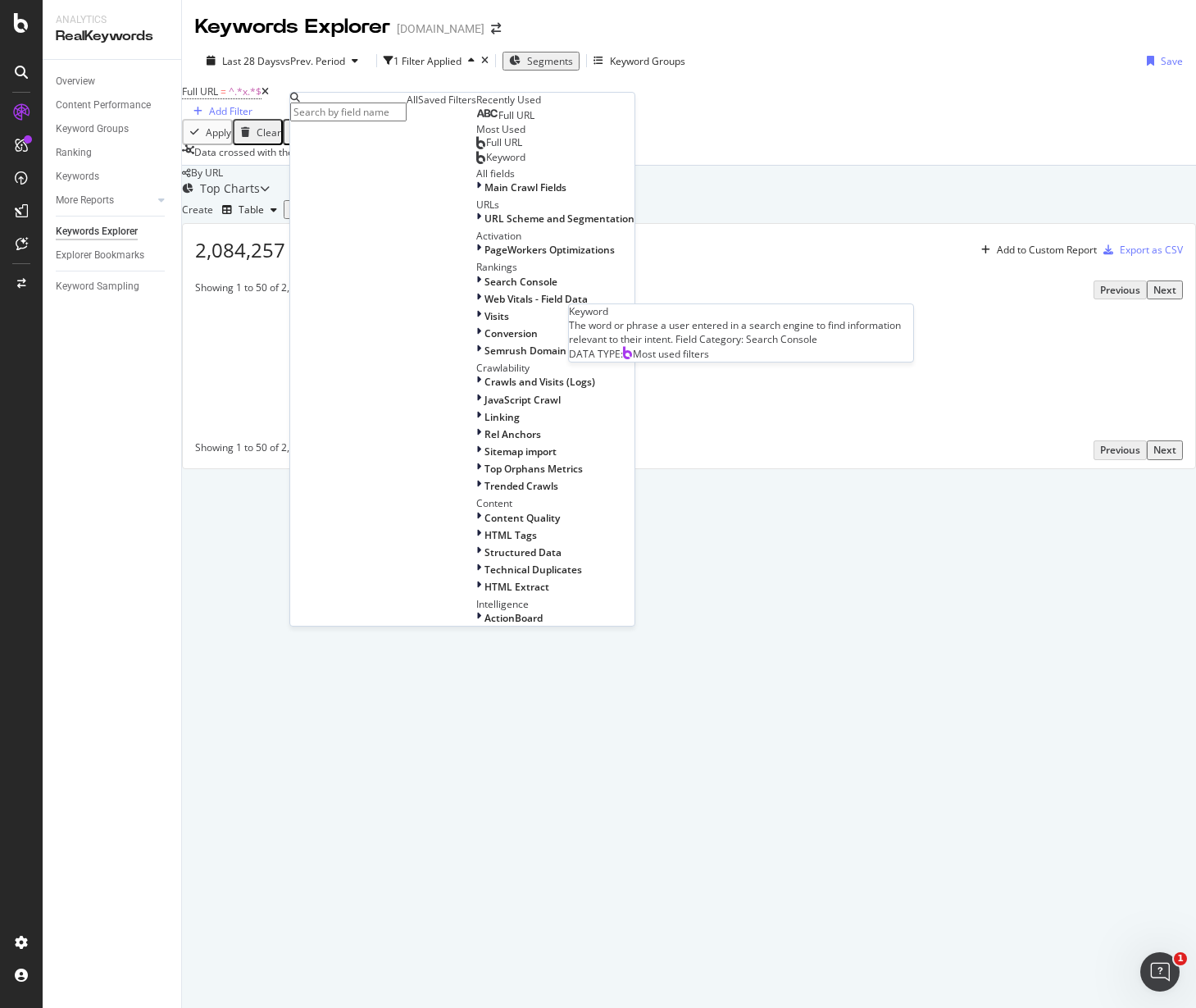
click at [486, 164] on span "Keyword" at bounding box center [506, 157] width 40 height 14
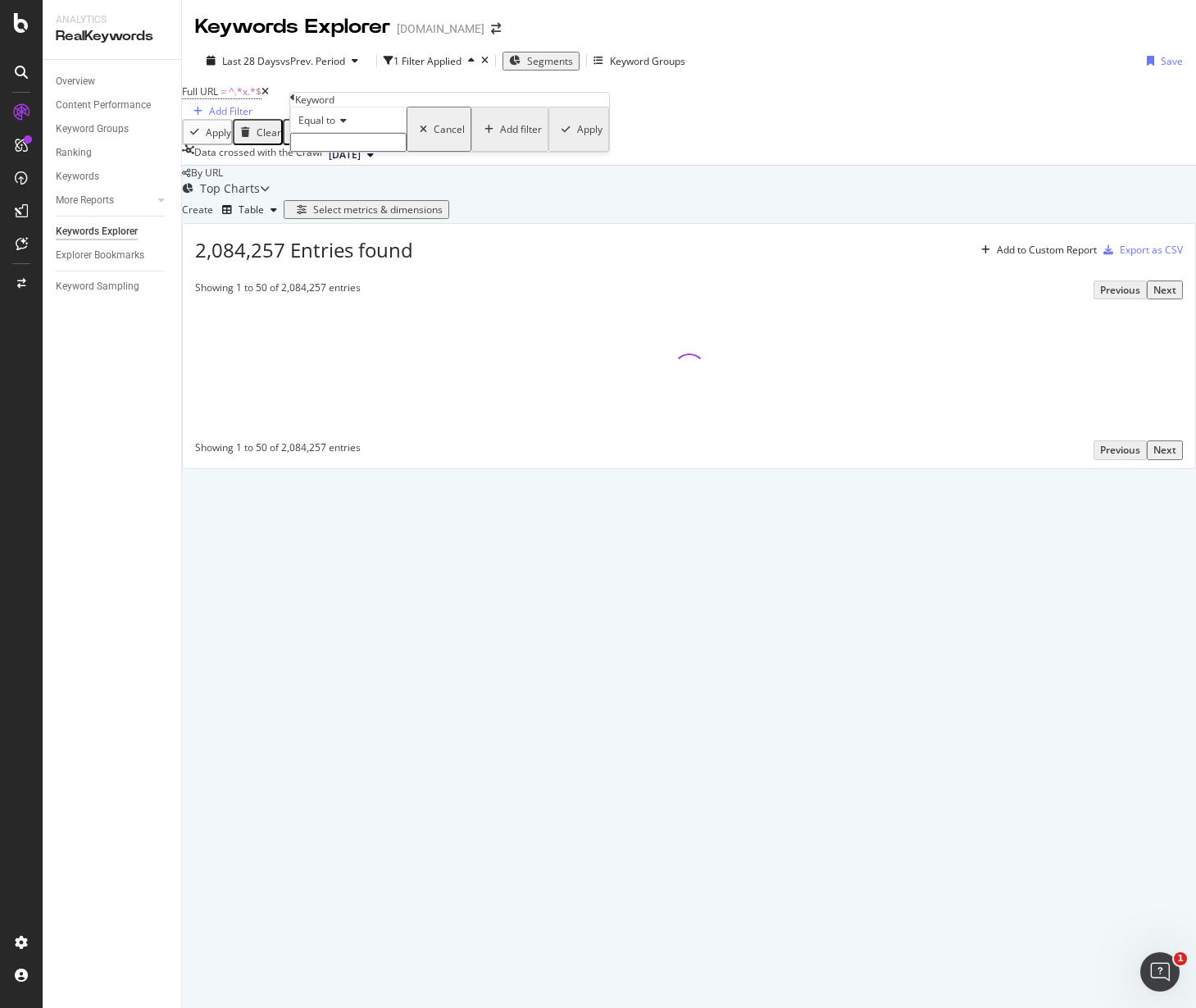
click at [396, 152] on input "text" at bounding box center [348, 141] width 117 height 19
click at [357, 133] on div "Equal to" at bounding box center [348, 120] width 117 height 27
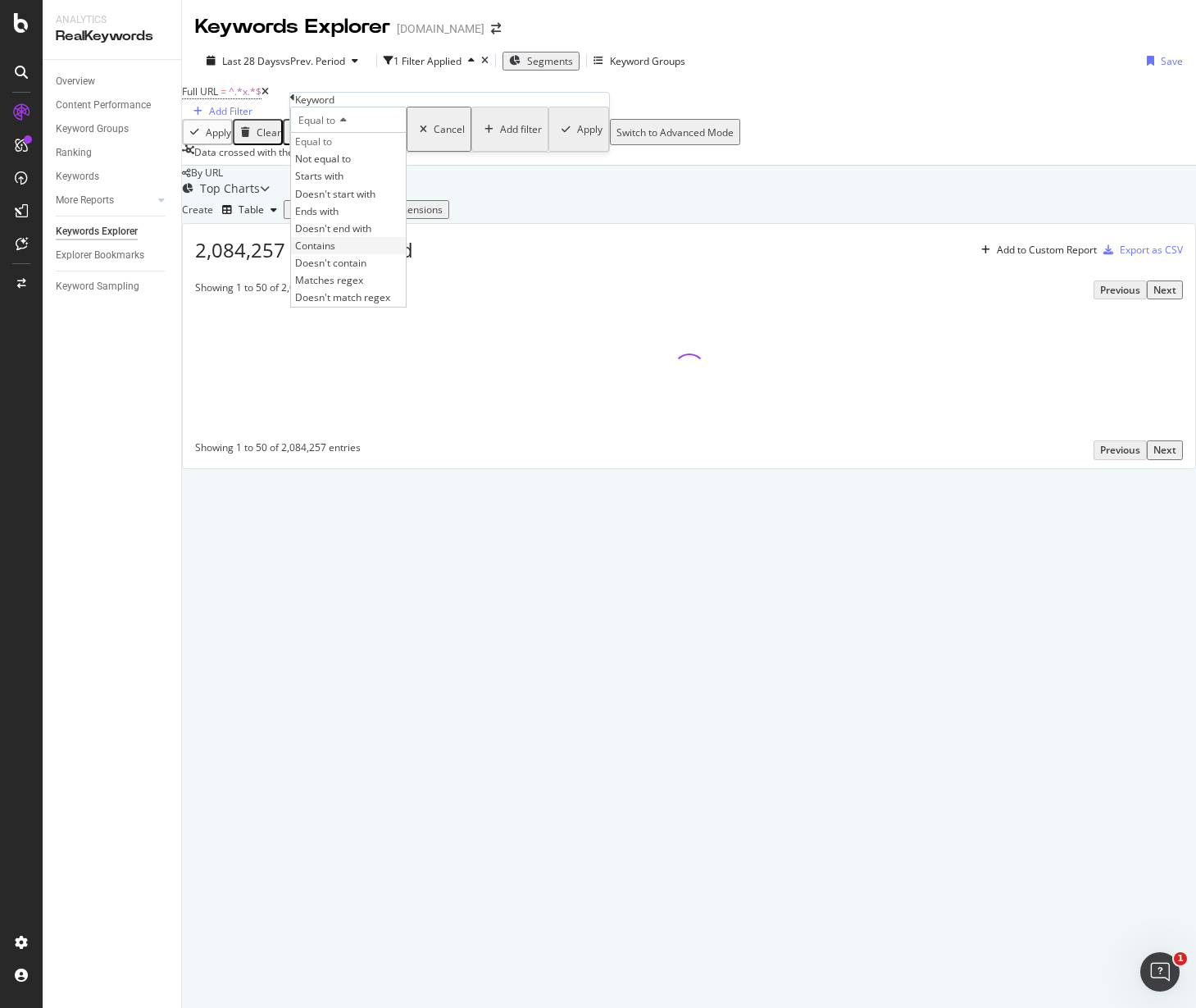
click at [367, 254] on div "Contains" at bounding box center [348, 245] width 115 height 17
click at [367, 152] on input "text" at bounding box center [348, 141] width 117 height 19
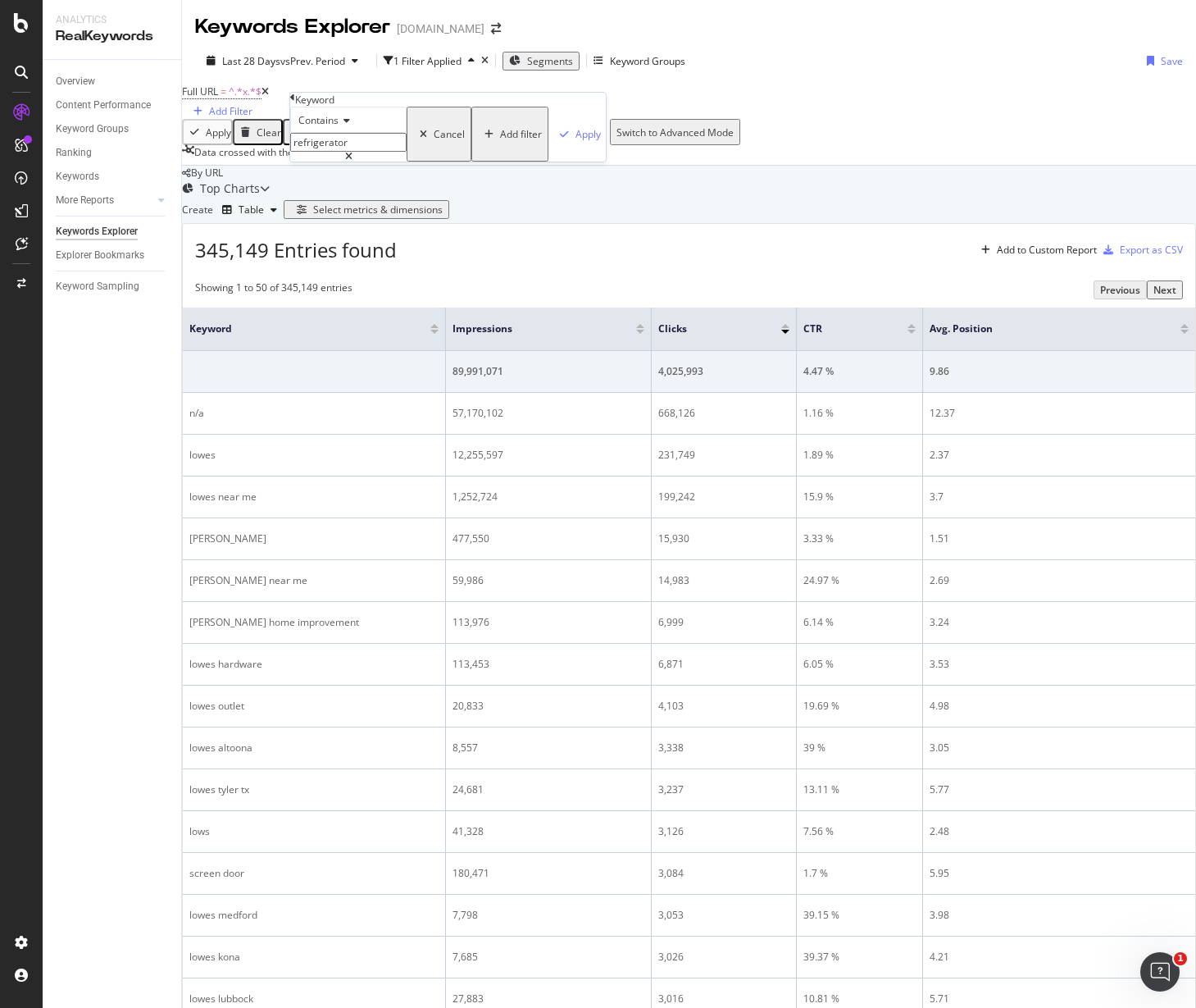
type input "refrigerator"
click at [463, 162] on div "Contains refrigerator Cancel Add filter Apply" at bounding box center [447, 134] width 316 height 55
click at [575, 141] on div "Apply" at bounding box center [588, 134] width 26 height 14
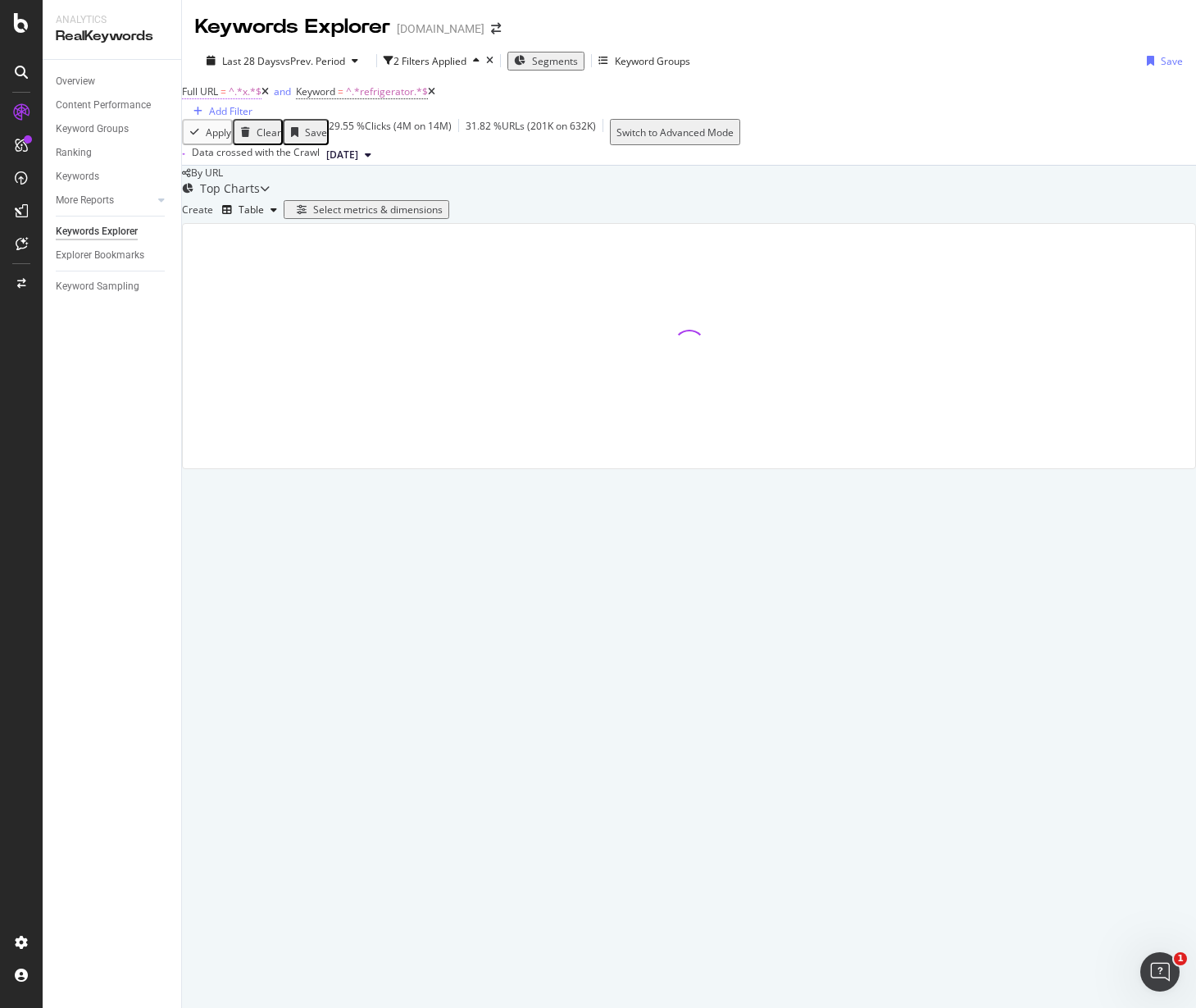
click at [254, 98] on span "^.*x.*$" at bounding box center [245, 92] width 33 height 14
click at [267, 149] on input "x" at bounding box center [255, 139] width 117 height 19
click at [312, 149] on input "/" at bounding box center [255, 139] width 117 height 19
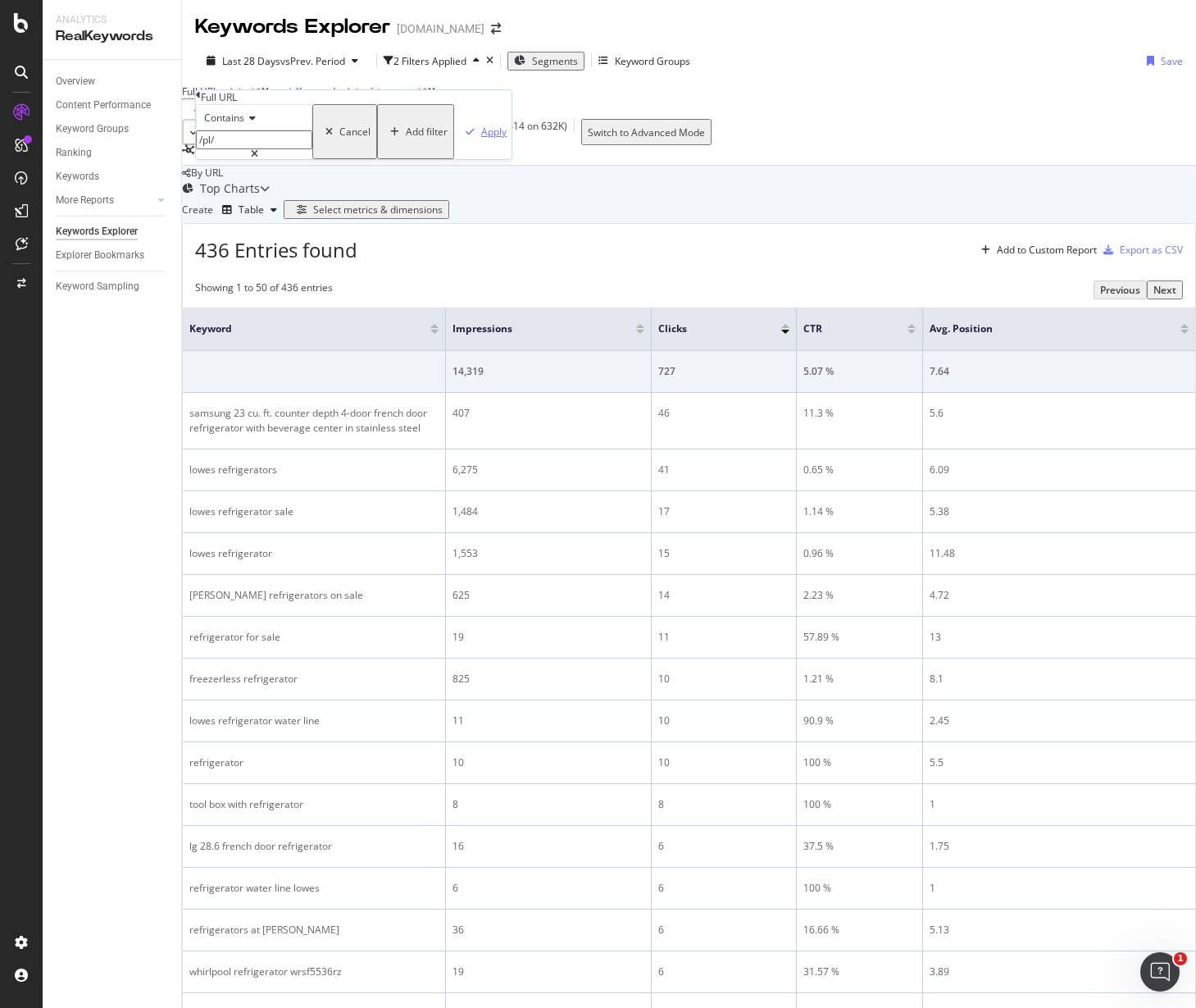
type input "/pl/"
click at [481, 139] on div "Apply" at bounding box center [493, 132] width 26 height 14
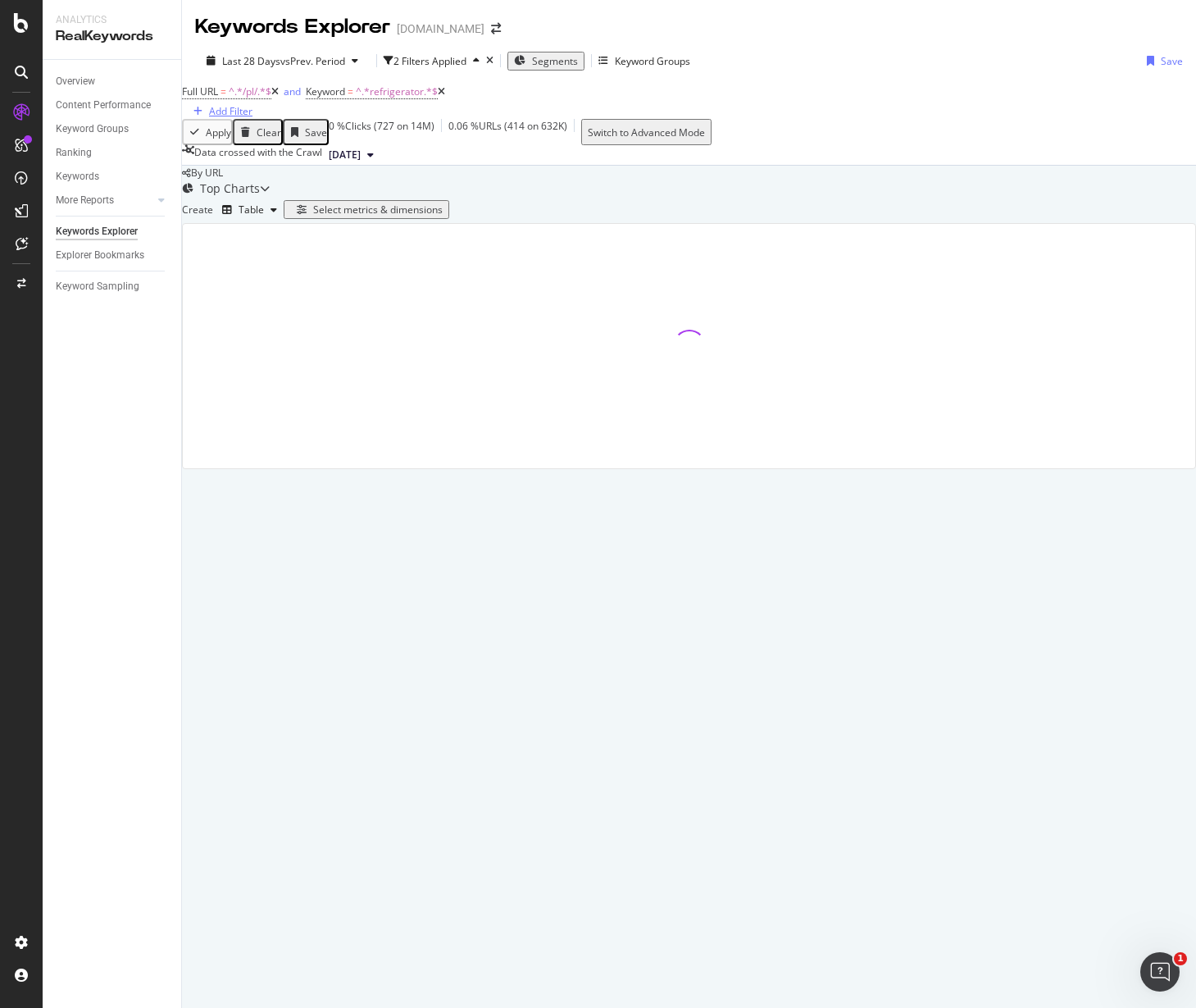
click at [253, 113] on div "Add Filter" at bounding box center [219, 111] width 65 height 14
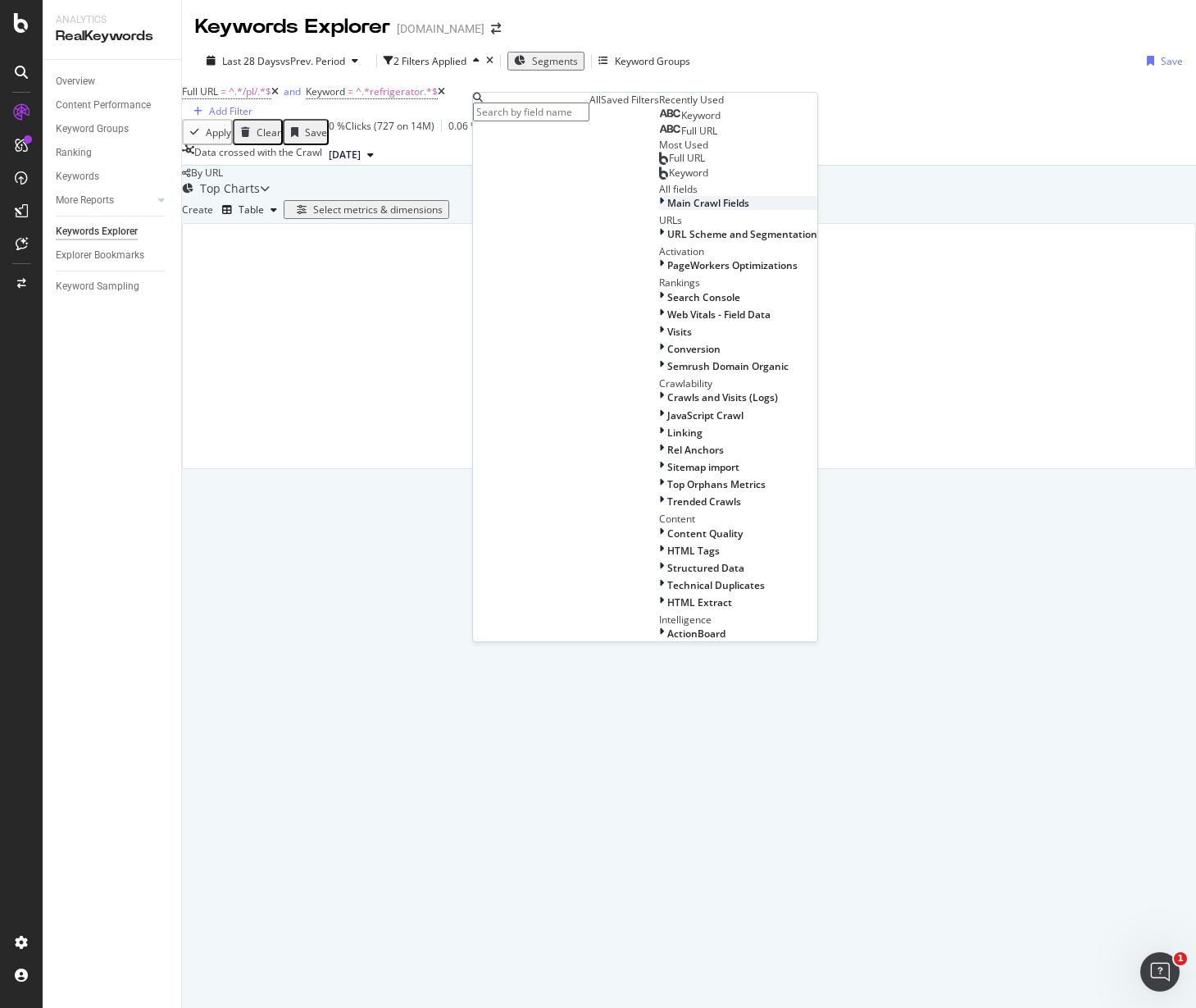
click at [667, 210] on span "Main Crawl Fields" at bounding box center [708, 203] width 82 height 14
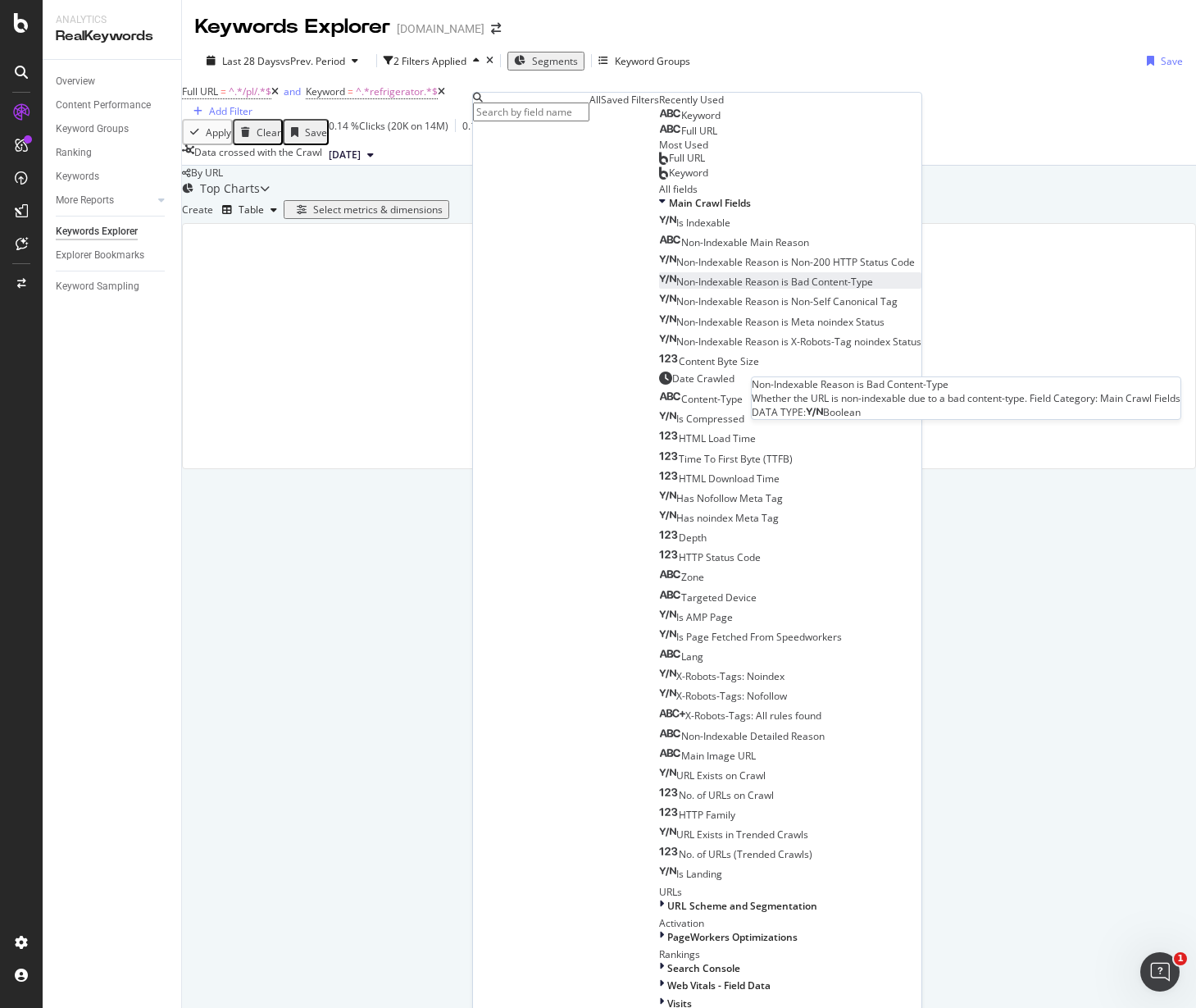
scroll to position [103, 0]
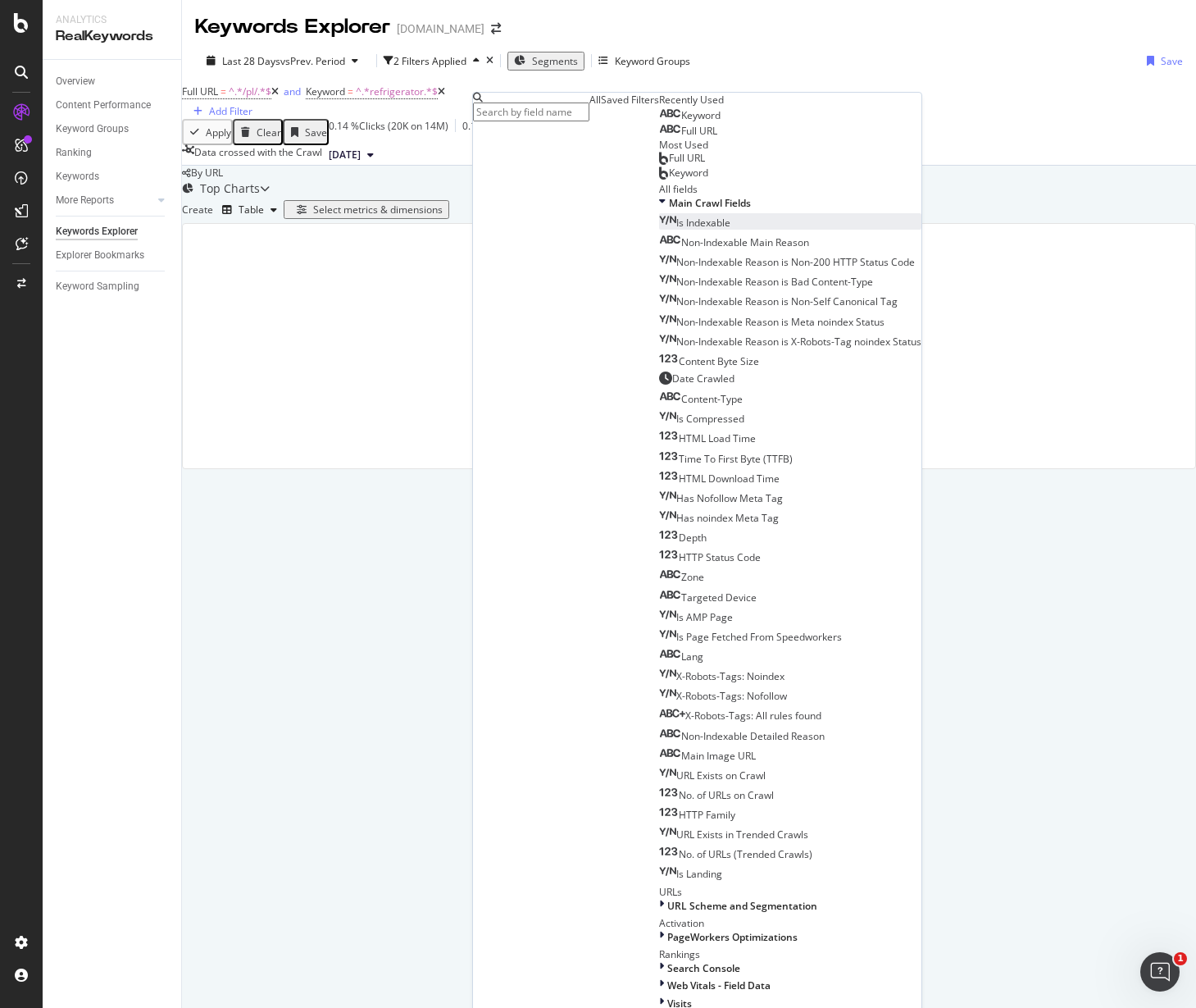
click at [676, 230] on span "Is Indexable" at bounding box center [703, 223] width 54 height 14
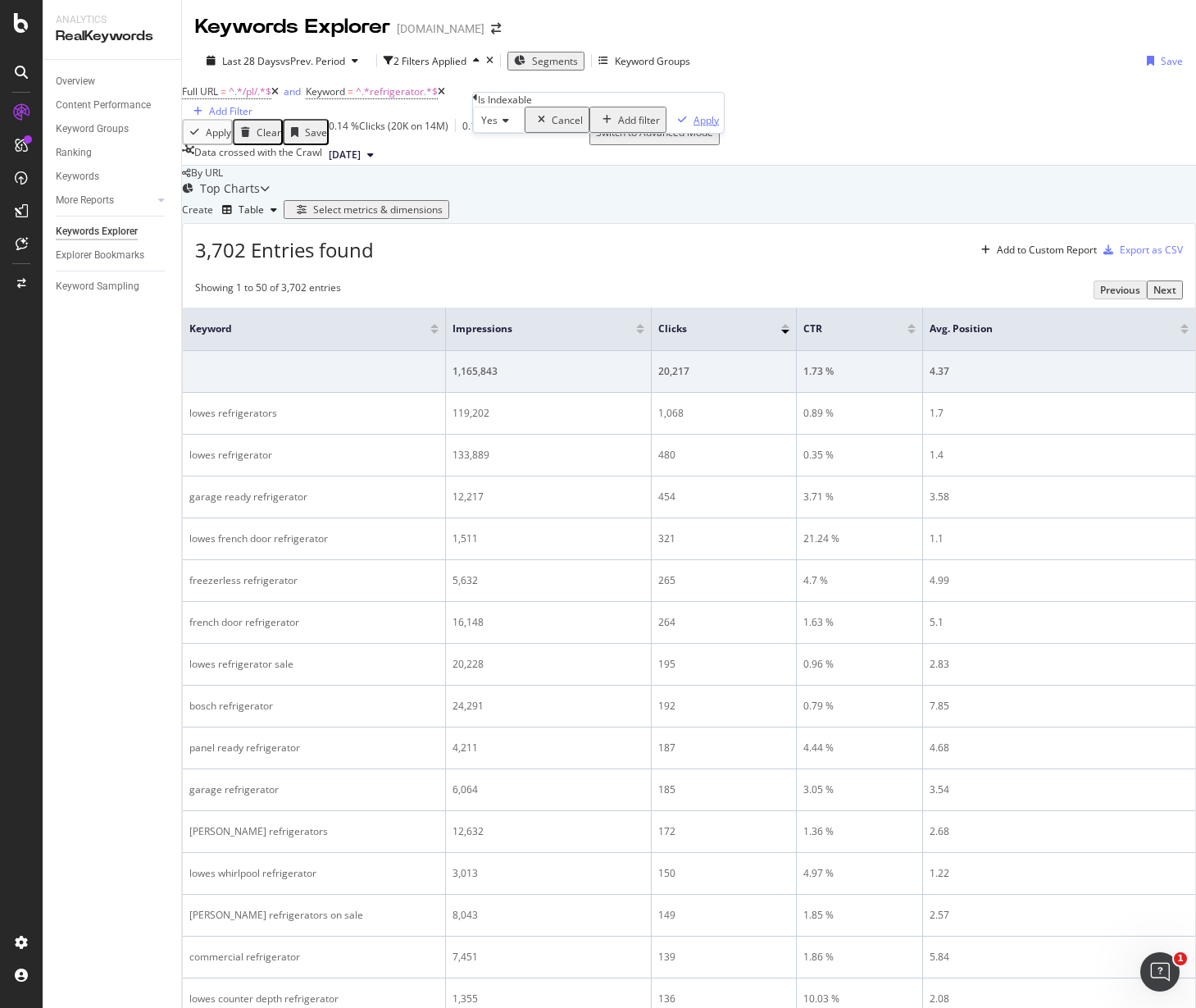
click at [694, 127] on div "Apply" at bounding box center [706, 120] width 26 height 14
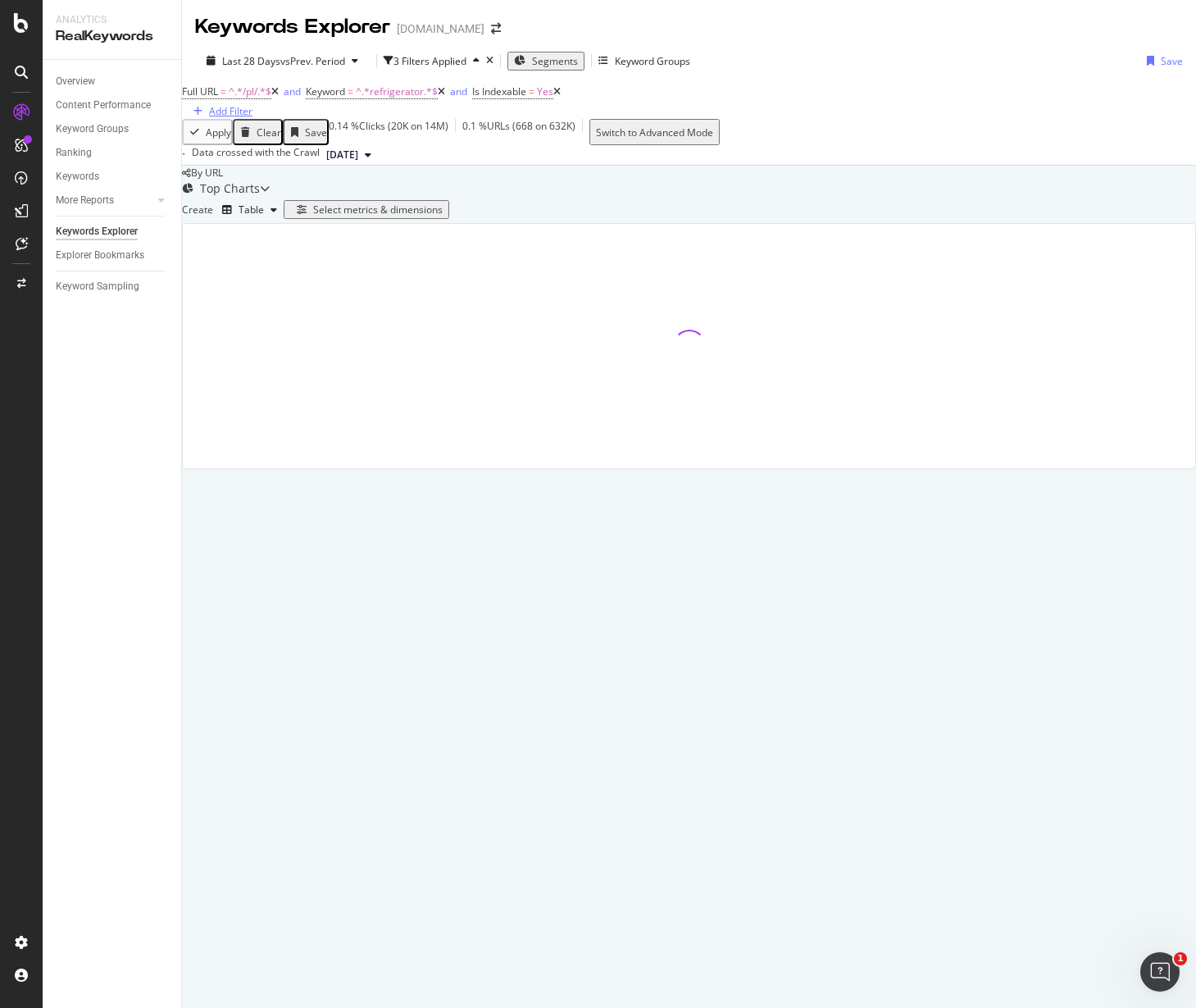
click at [253, 104] on div "Add Filter" at bounding box center [230, 111] width 43 height 14
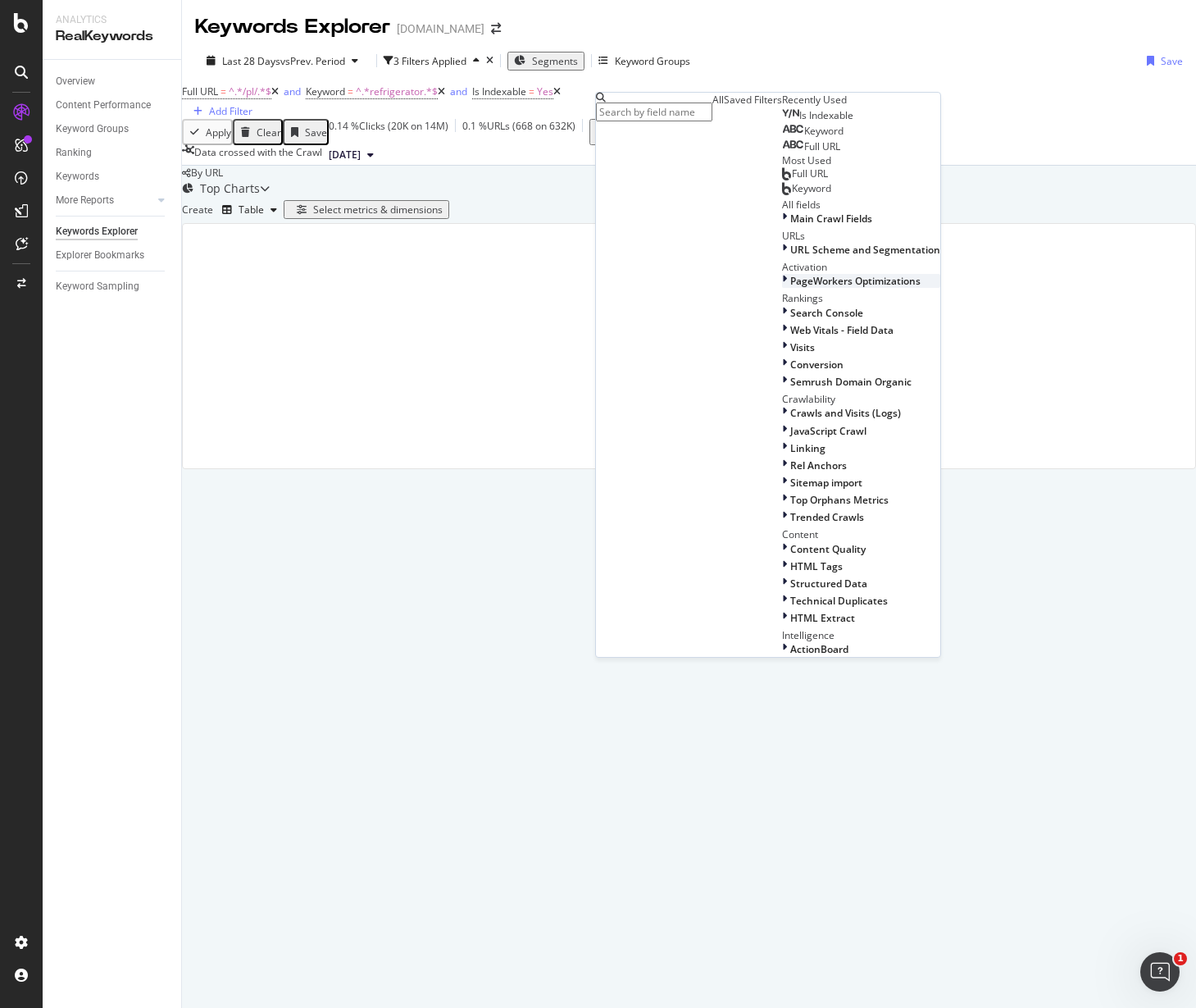
scroll to position [308, 0]
click at [782, 340] on div at bounding box center [786, 347] width 8 height 14
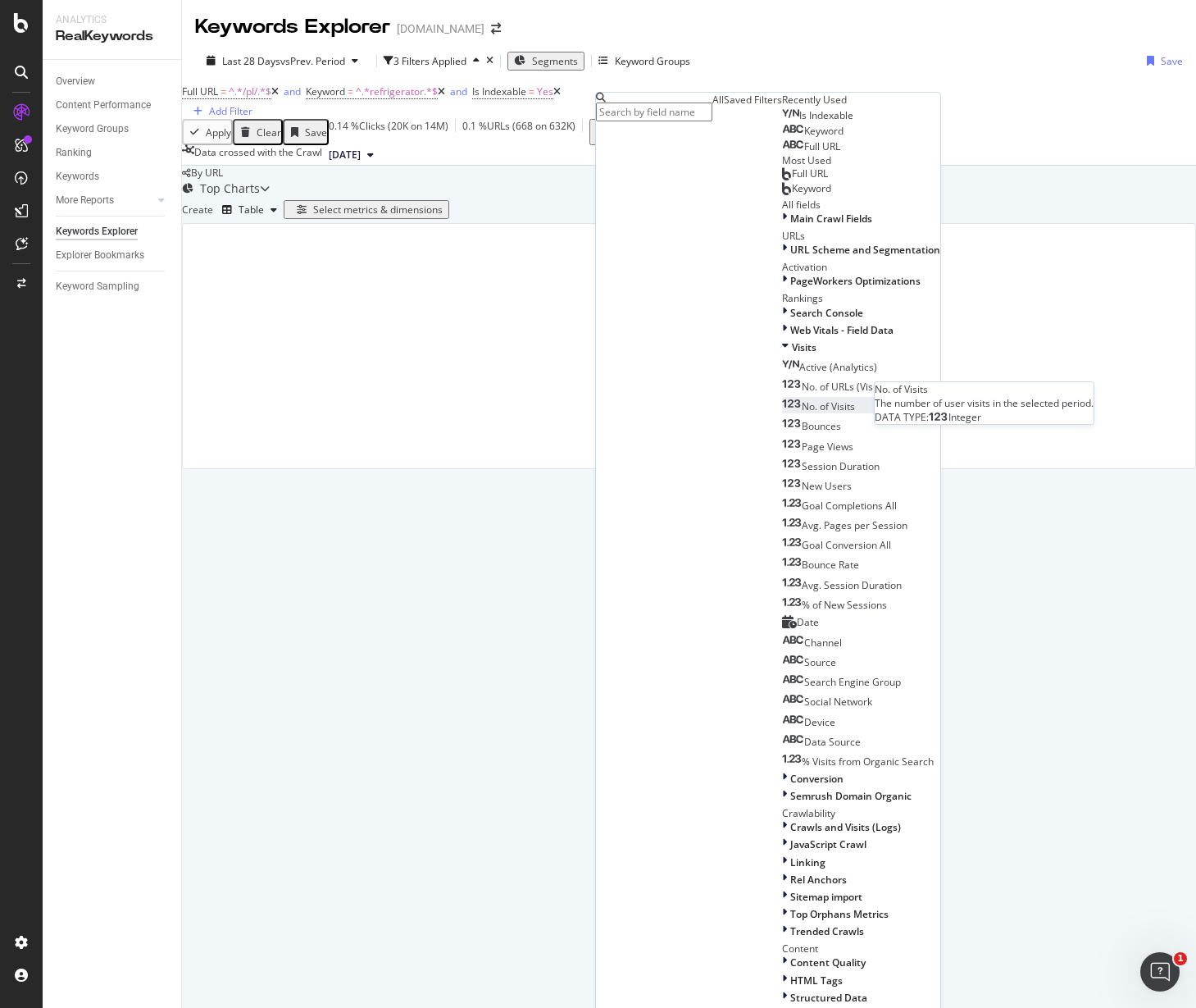
click at [802, 400] on span "No. of Visits" at bounding box center [828, 407] width 53 height 14
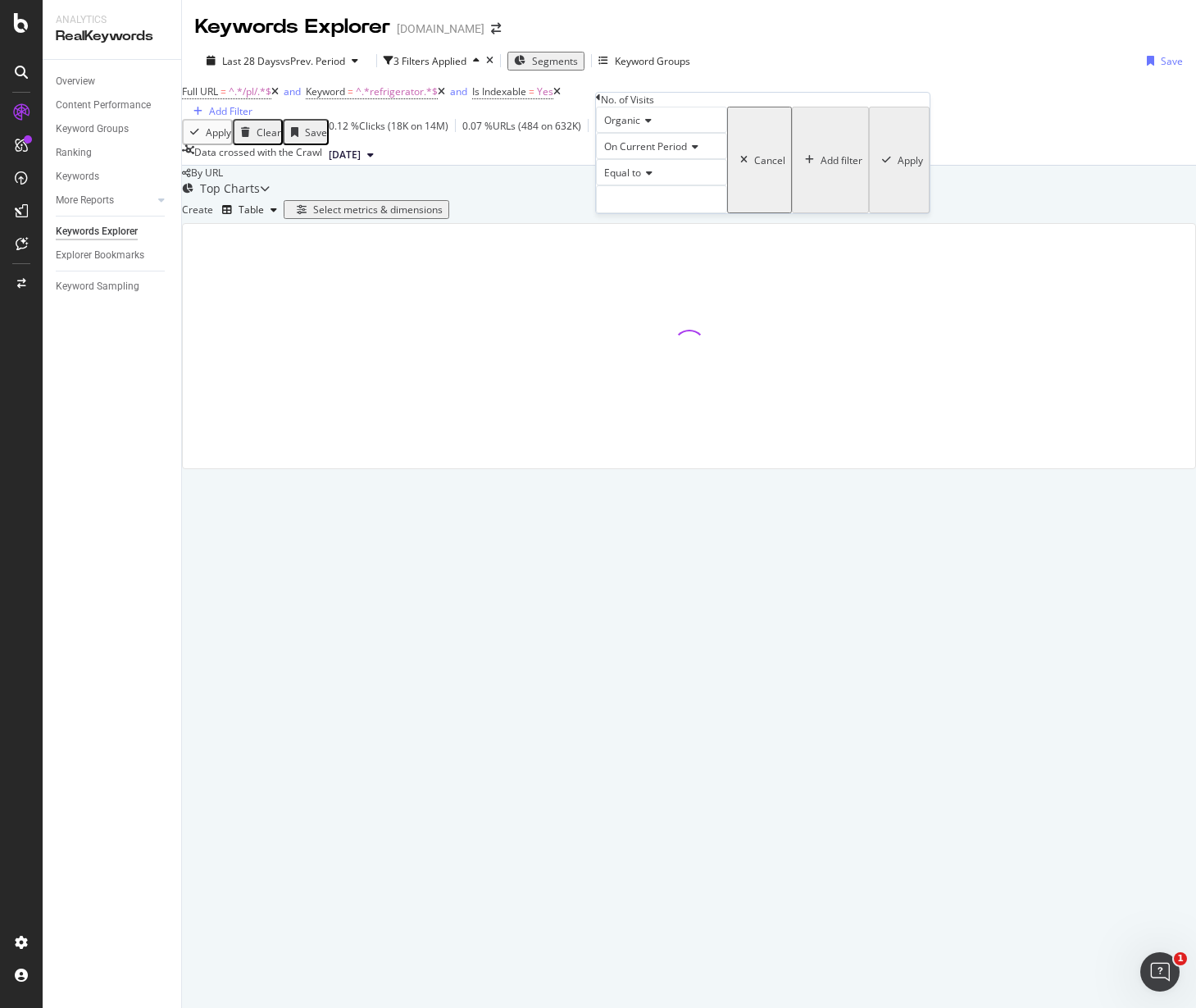
click at [648, 178] on icon at bounding box center [646, 172] width 11 height 10
click at [667, 307] on div "Between" at bounding box center [661, 297] width 130 height 17
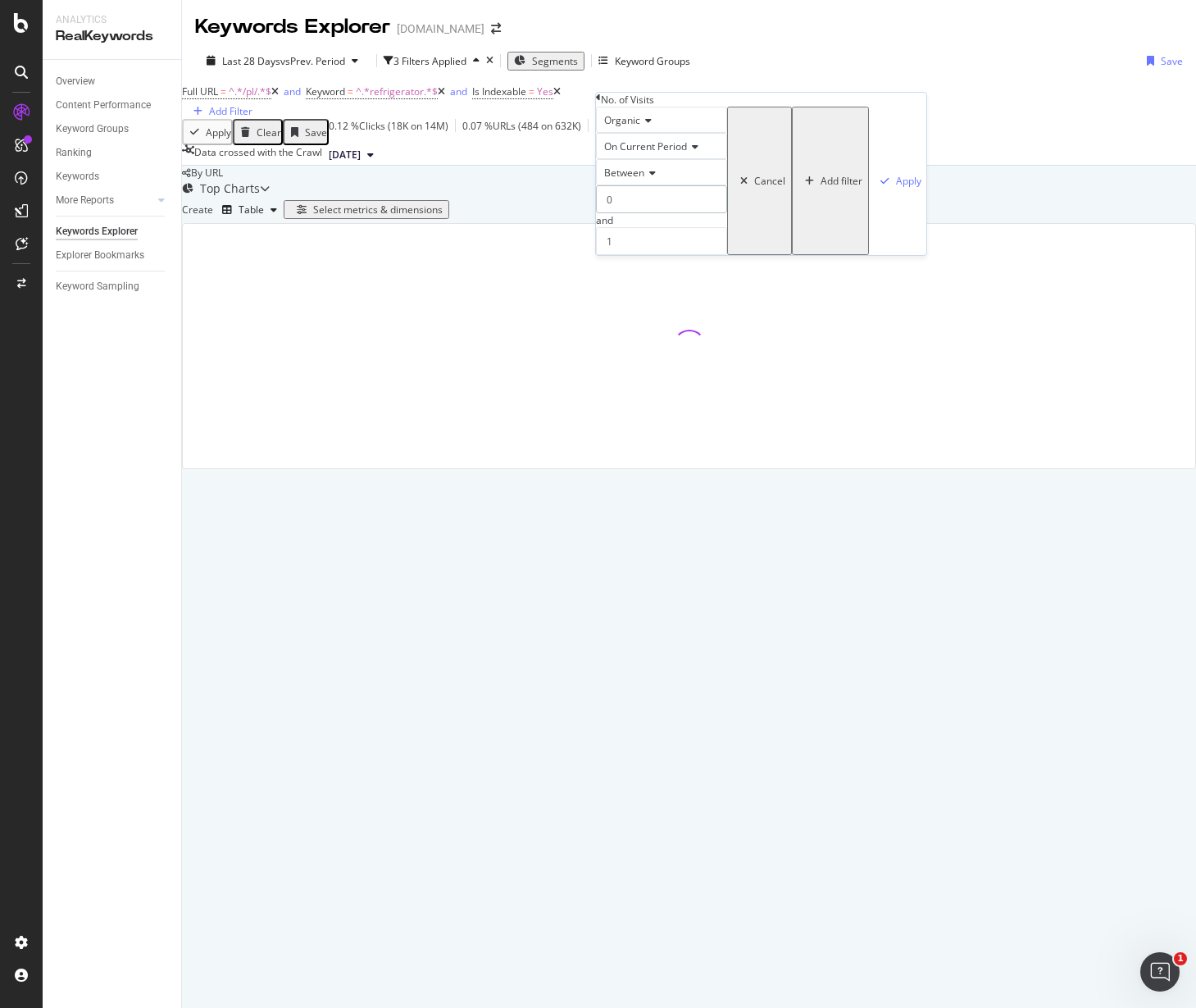
click at [662, 213] on input "0" at bounding box center [661, 200] width 131 height 28
type input "1"
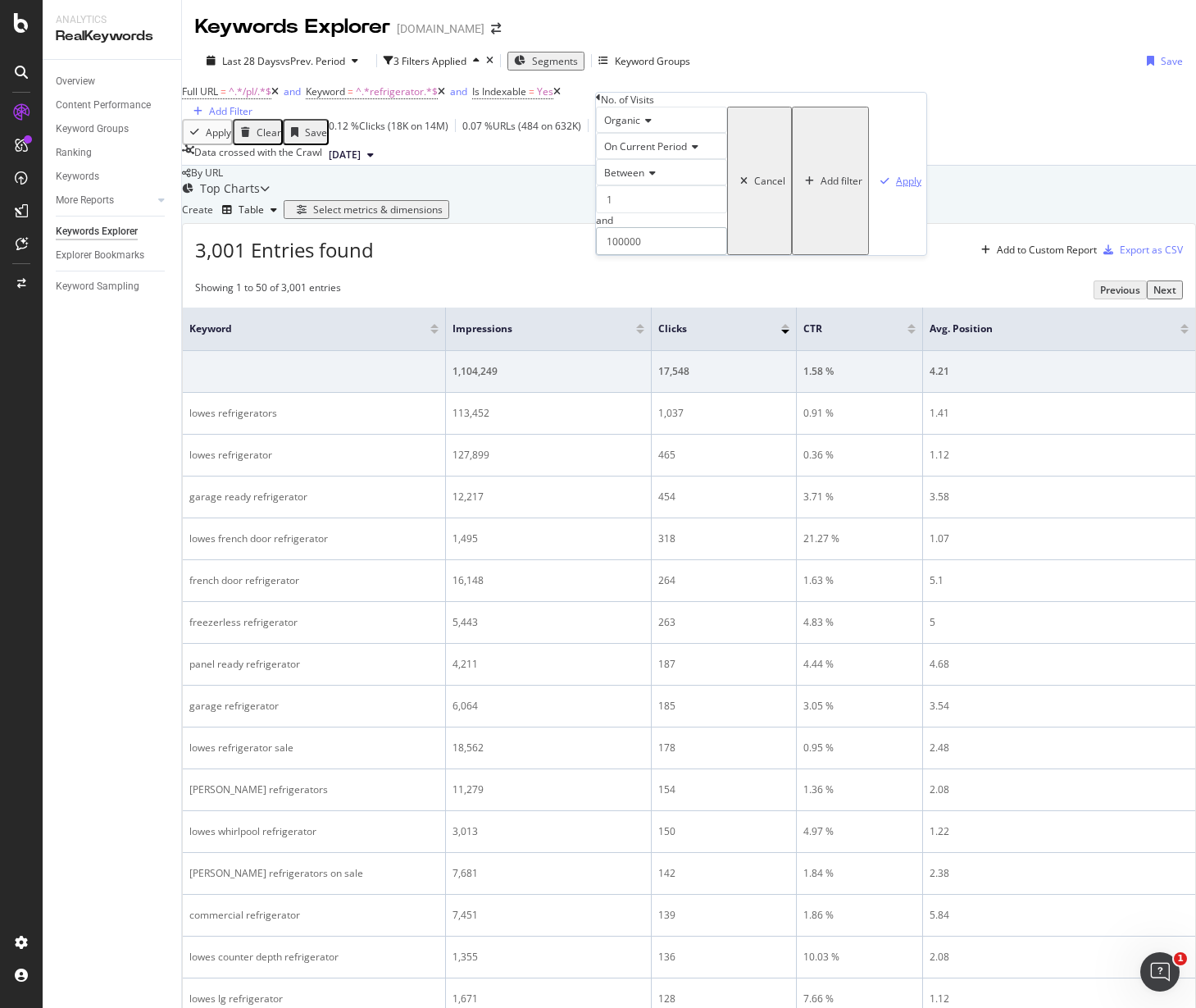
type input "100000"
click at [896, 187] on div "Apply" at bounding box center [909, 181] width 26 height 14
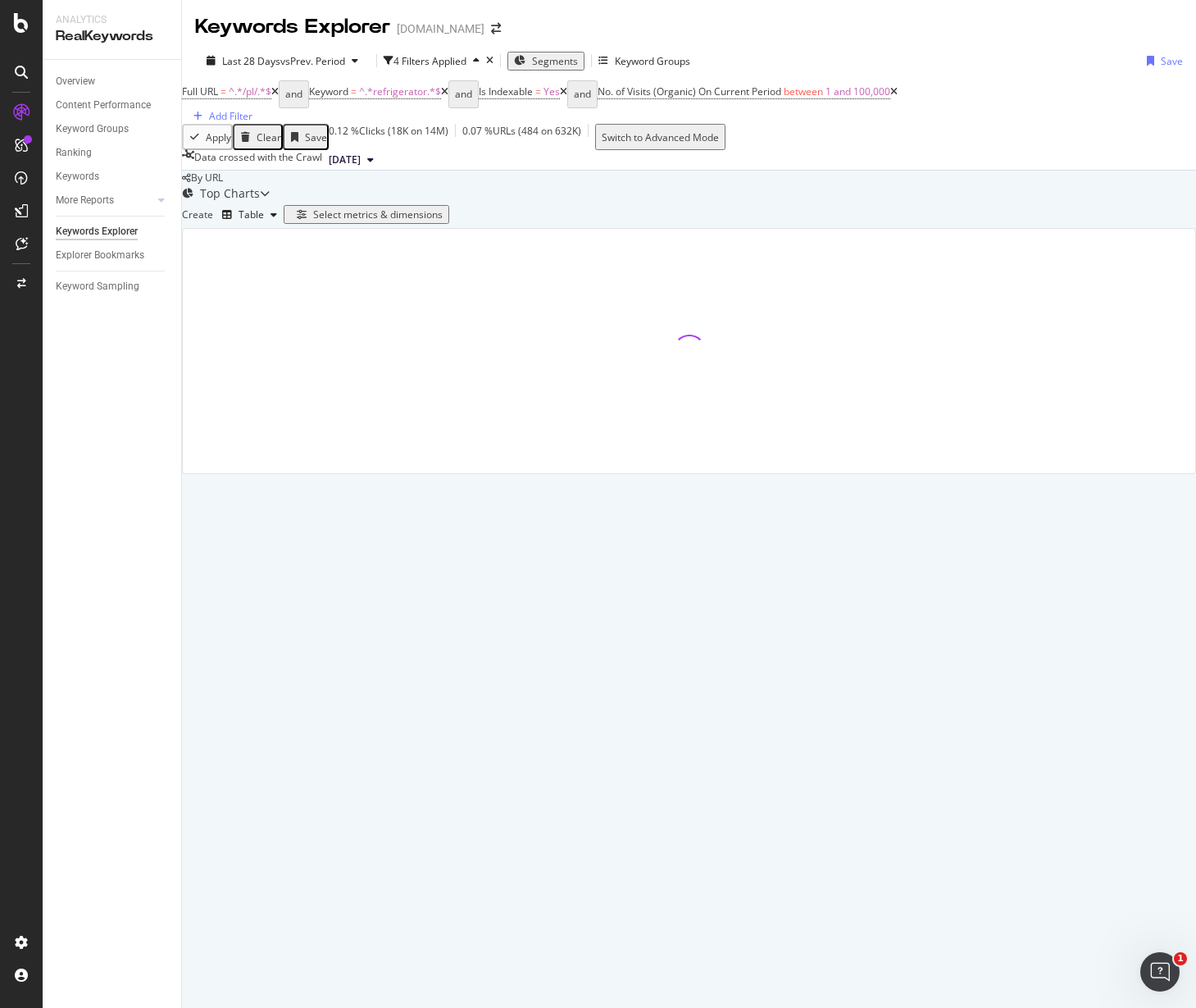
click at [443, 221] on div "Select metrics & dimensions" at bounding box center [377, 215] width 130 height 14
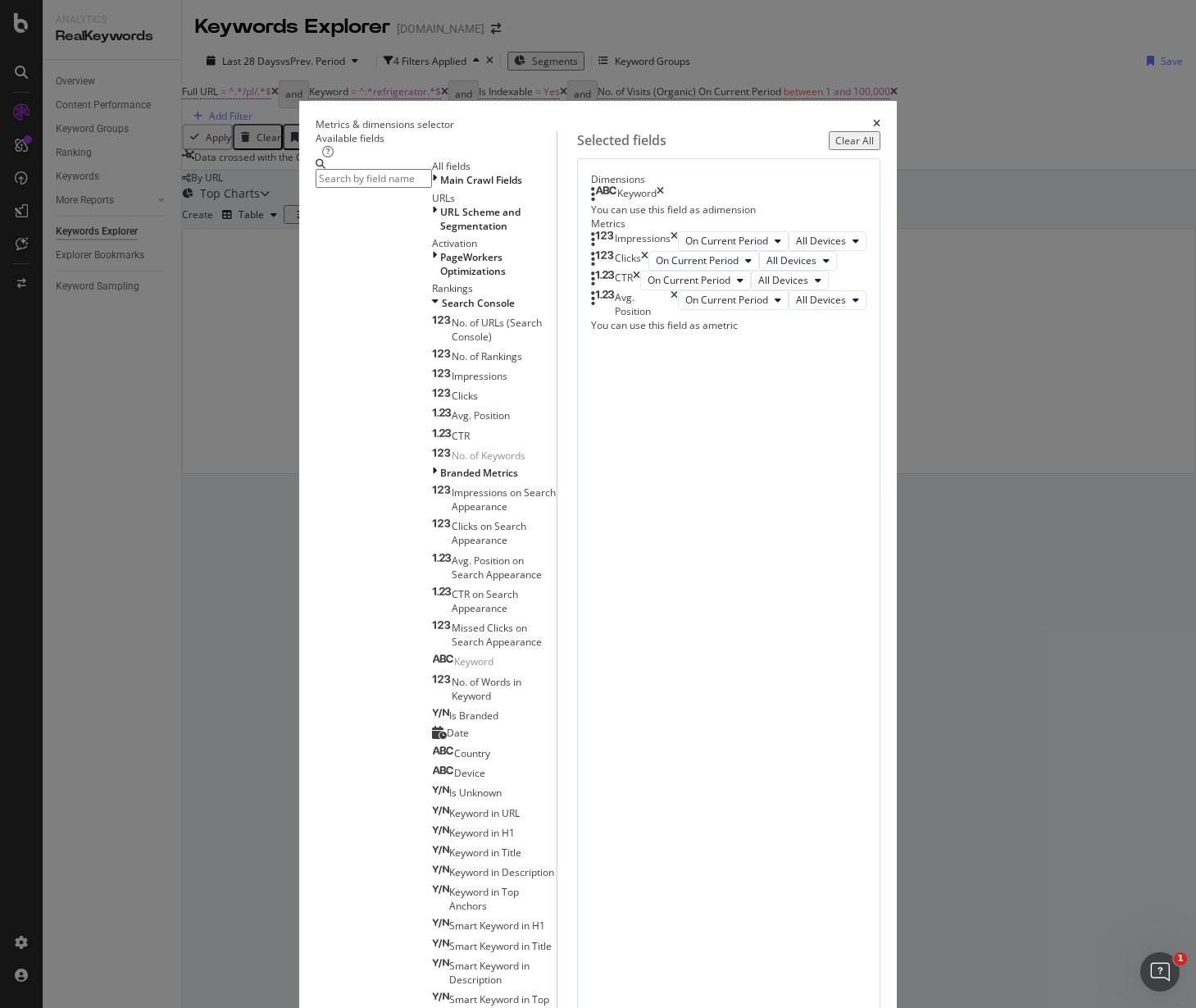
click at [432, 187] on input "modal" at bounding box center [374, 178] width 117 height 19
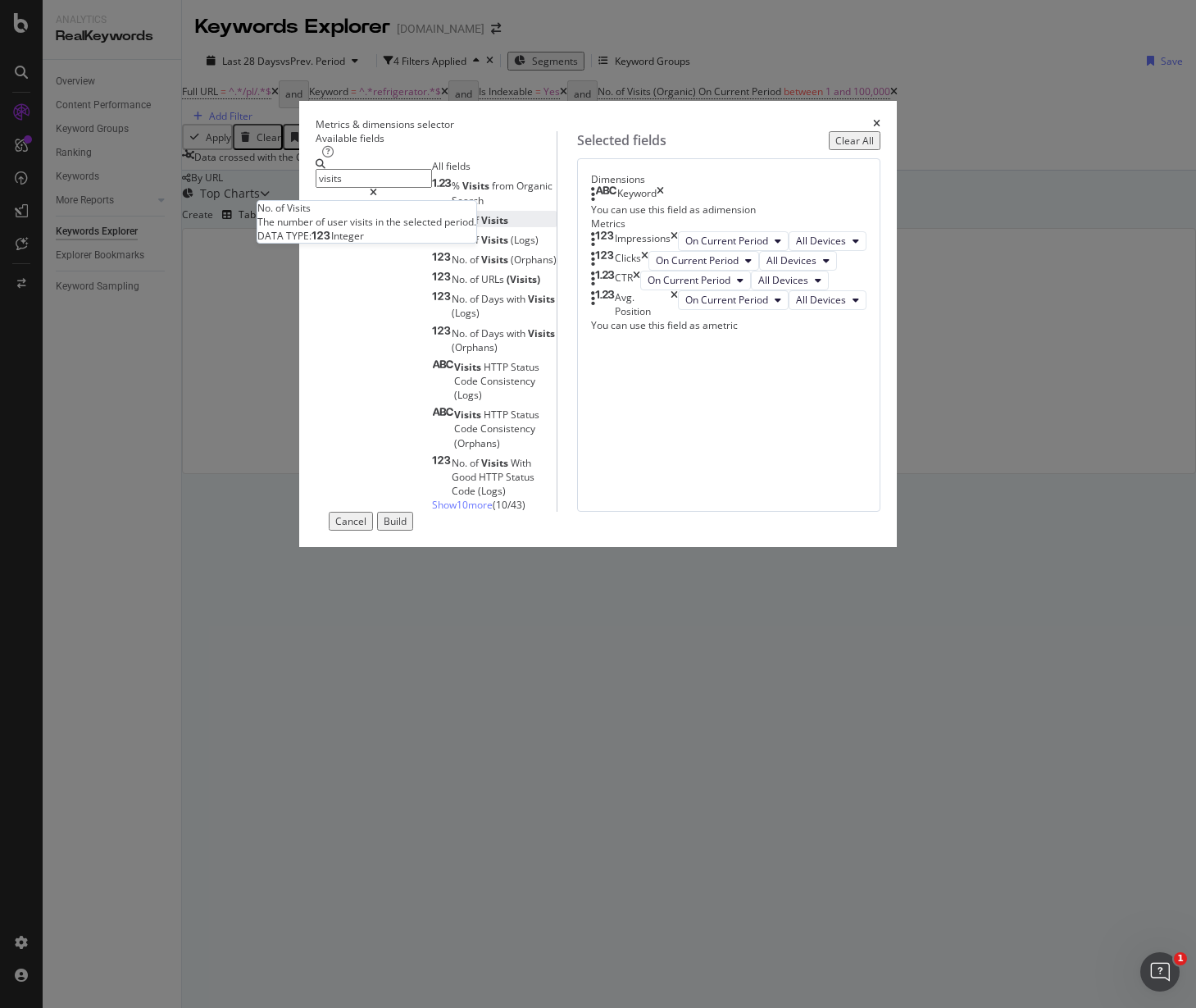
type input "visits"
click at [432, 227] on div "No. of Visits" at bounding box center [470, 220] width 76 height 14
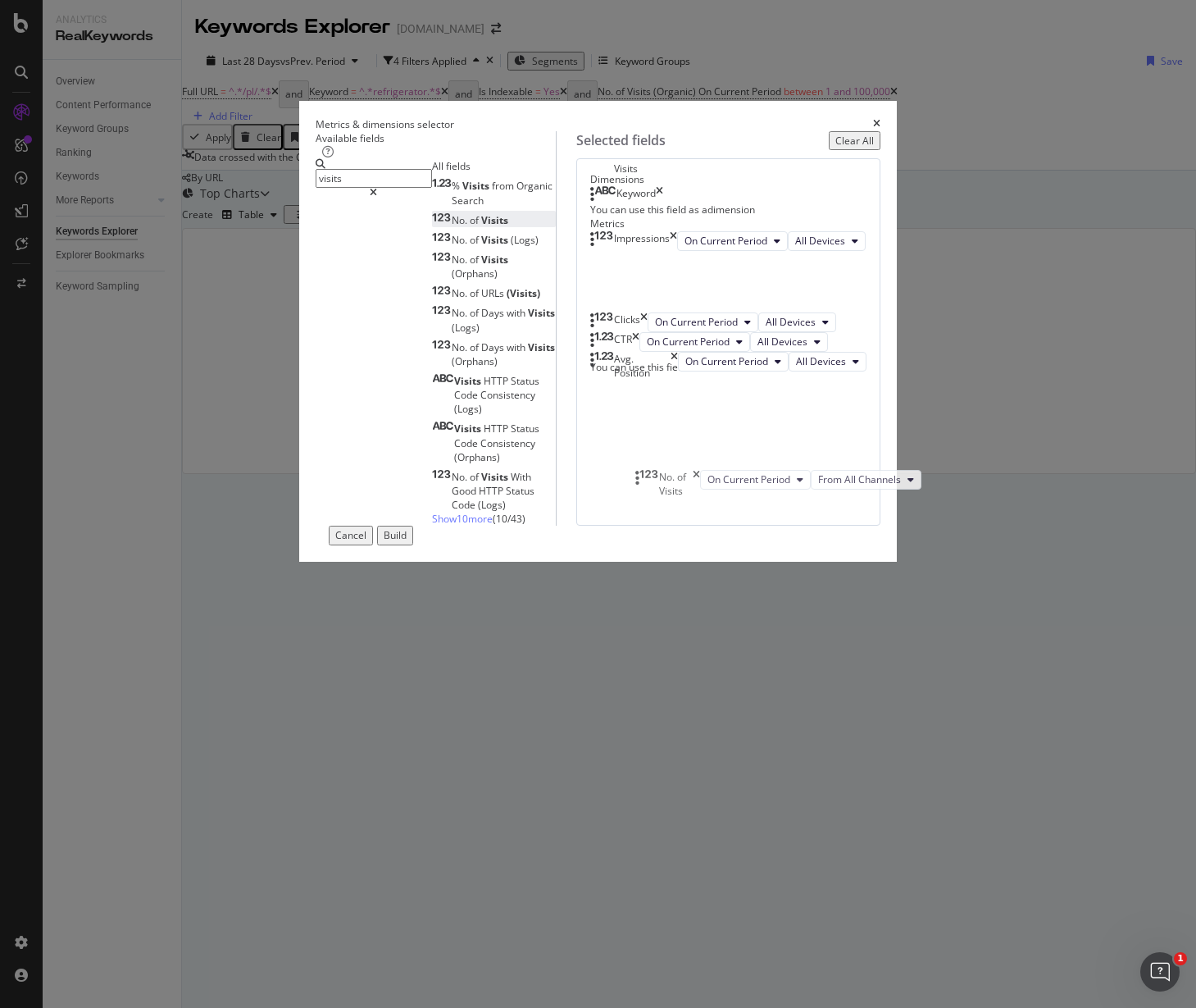
drag, startPoint x: 648, startPoint y: 665, endPoint x: 649, endPoint y: 477, distance: 188.0
click at [649, 477] on body "Analytics RealKeywords Overview Content Performance Keyword Groups Ranking Keyw…" at bounding box center [598, 504] width 1196 height 1008
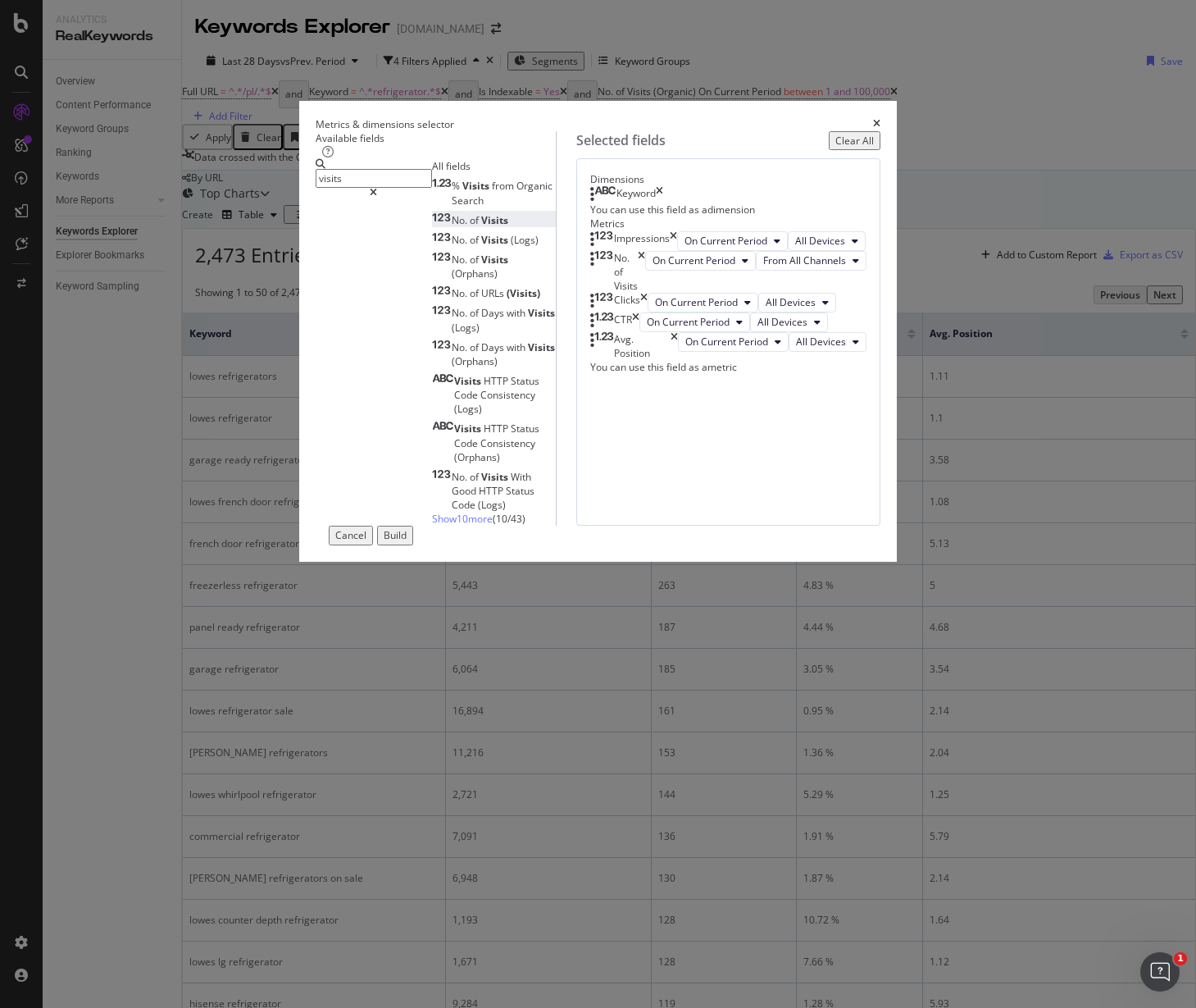
click at [407, 542] on div "Build" at bounding box center [395, 535] width 23 height 14
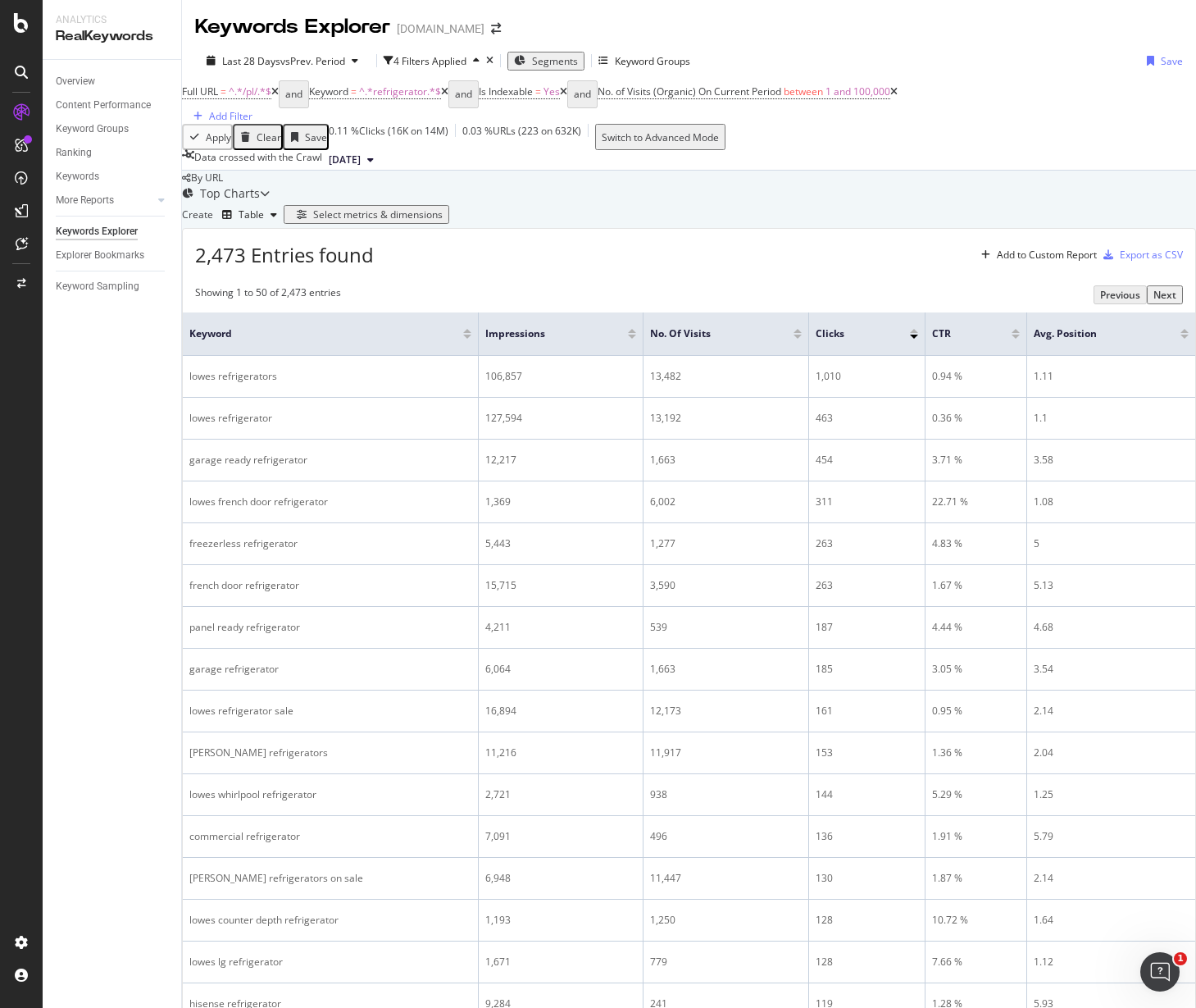
scroll to position [181, 0]
click at [92, 243] on div "SpeedWorkers" at bounding box center [97, 247] width 73 height 17
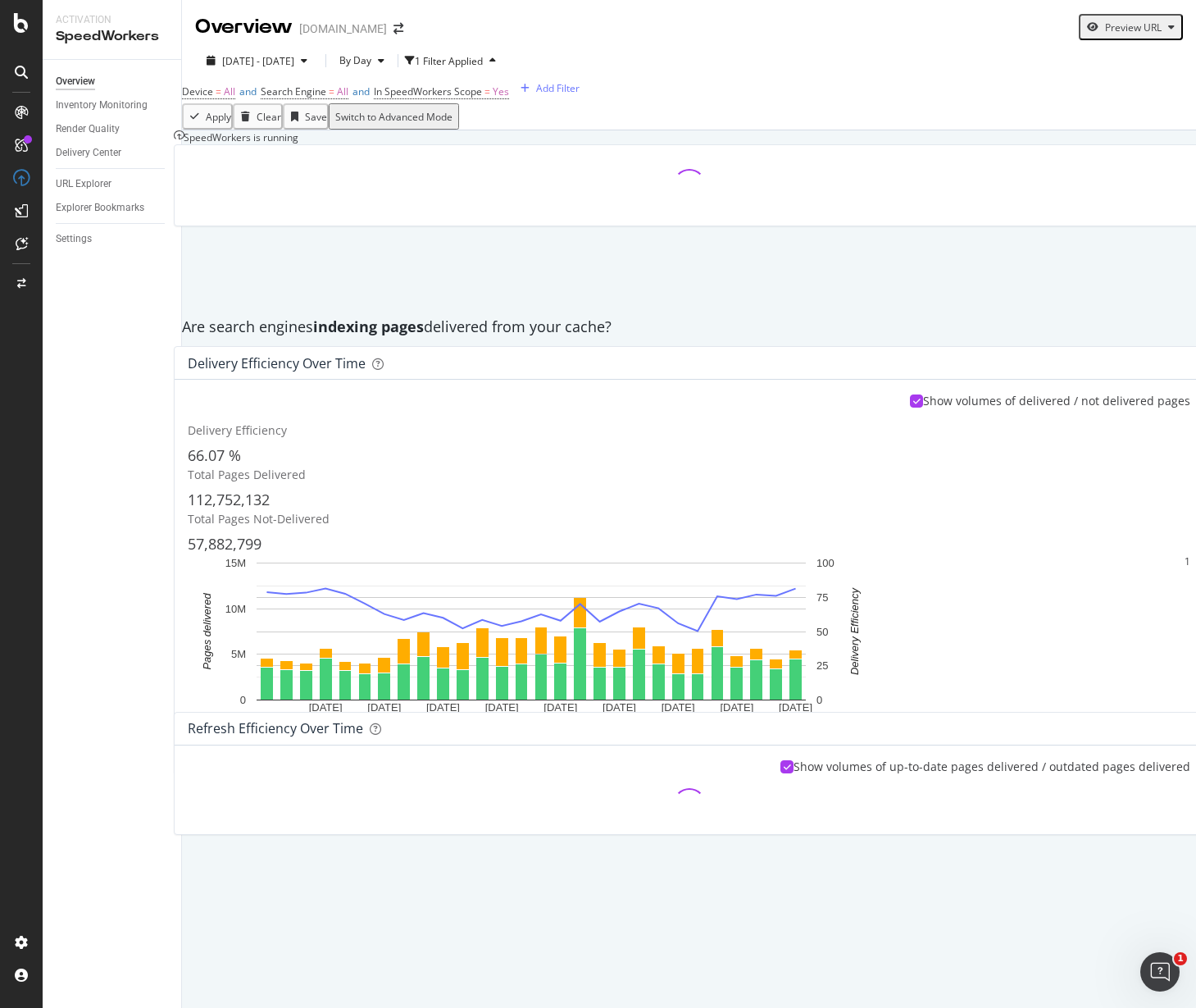
click at [837, 338] on div "Are search engines indexing pages delivered from your cache?" at bounding box center [689, 327] width 1031 height 21
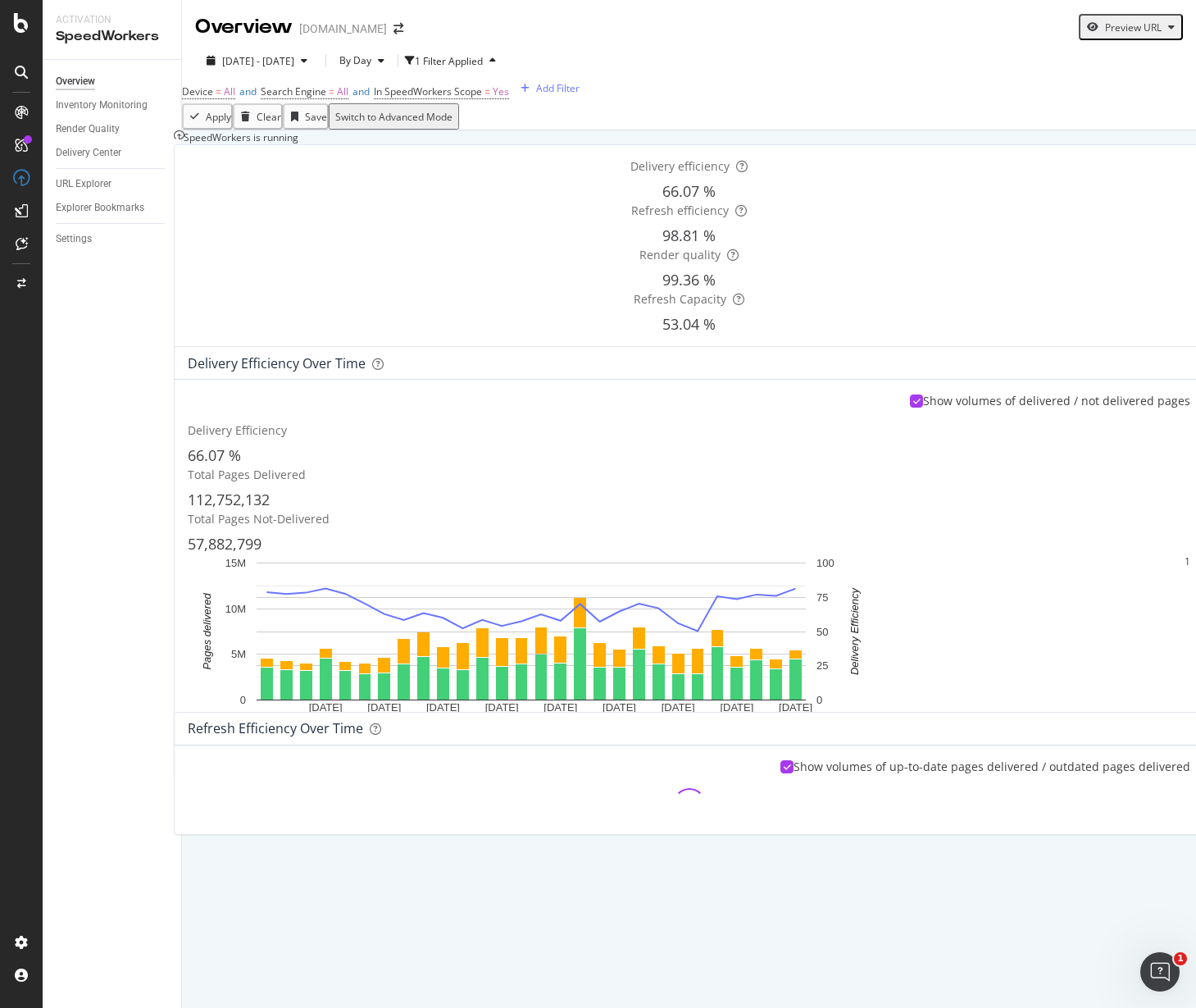
scroll to position [103, 0]
click at [93, 186] on div "URL Explorer" at bounding box center [83, 183] width 56 height 17
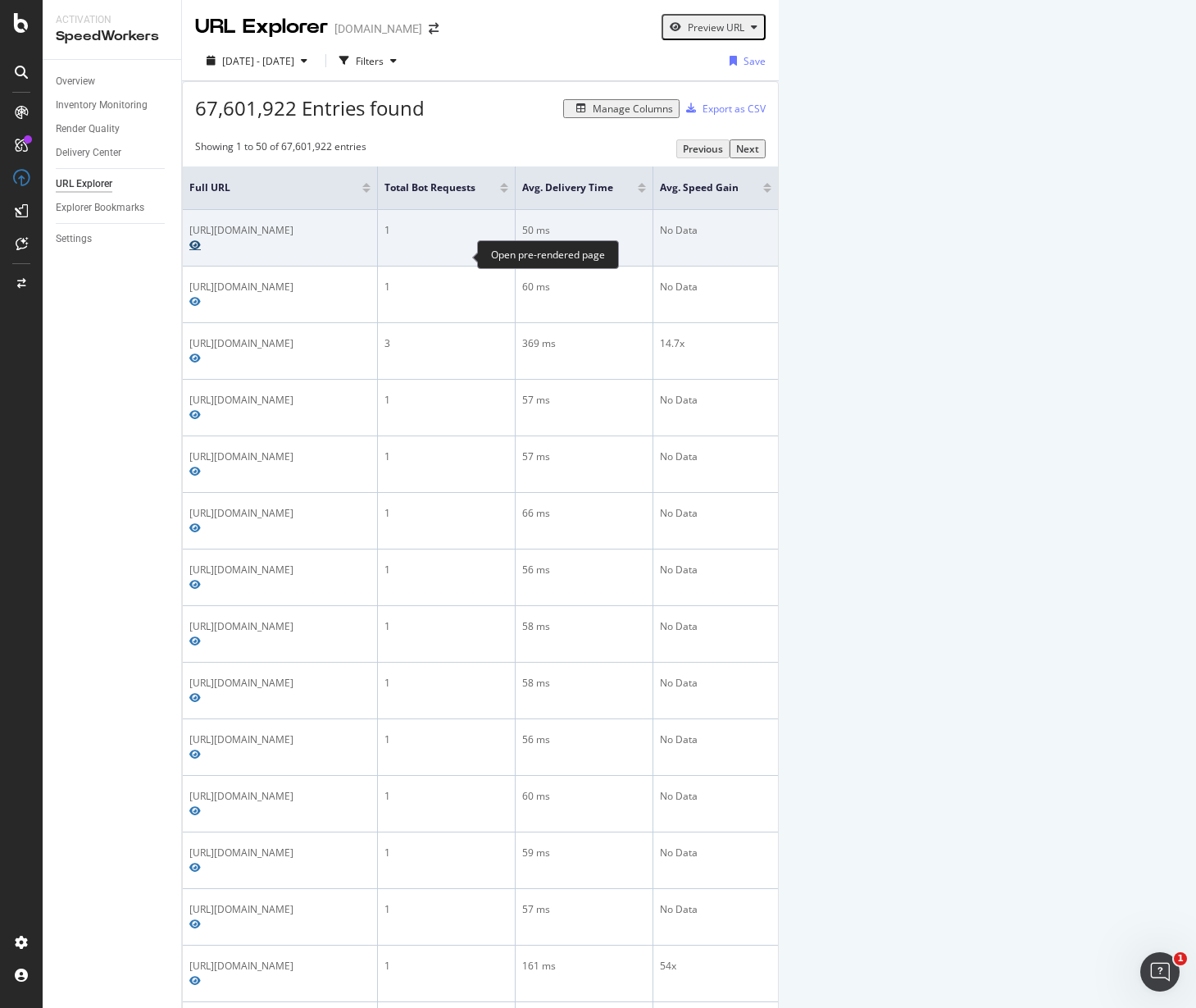
click at [201, 250] on icon "Preview https://www.lowes.com/pl/plumbing-parts-repair/sink-parts-repair/under-…" at bounding box center [194, 245] width 11 height 10
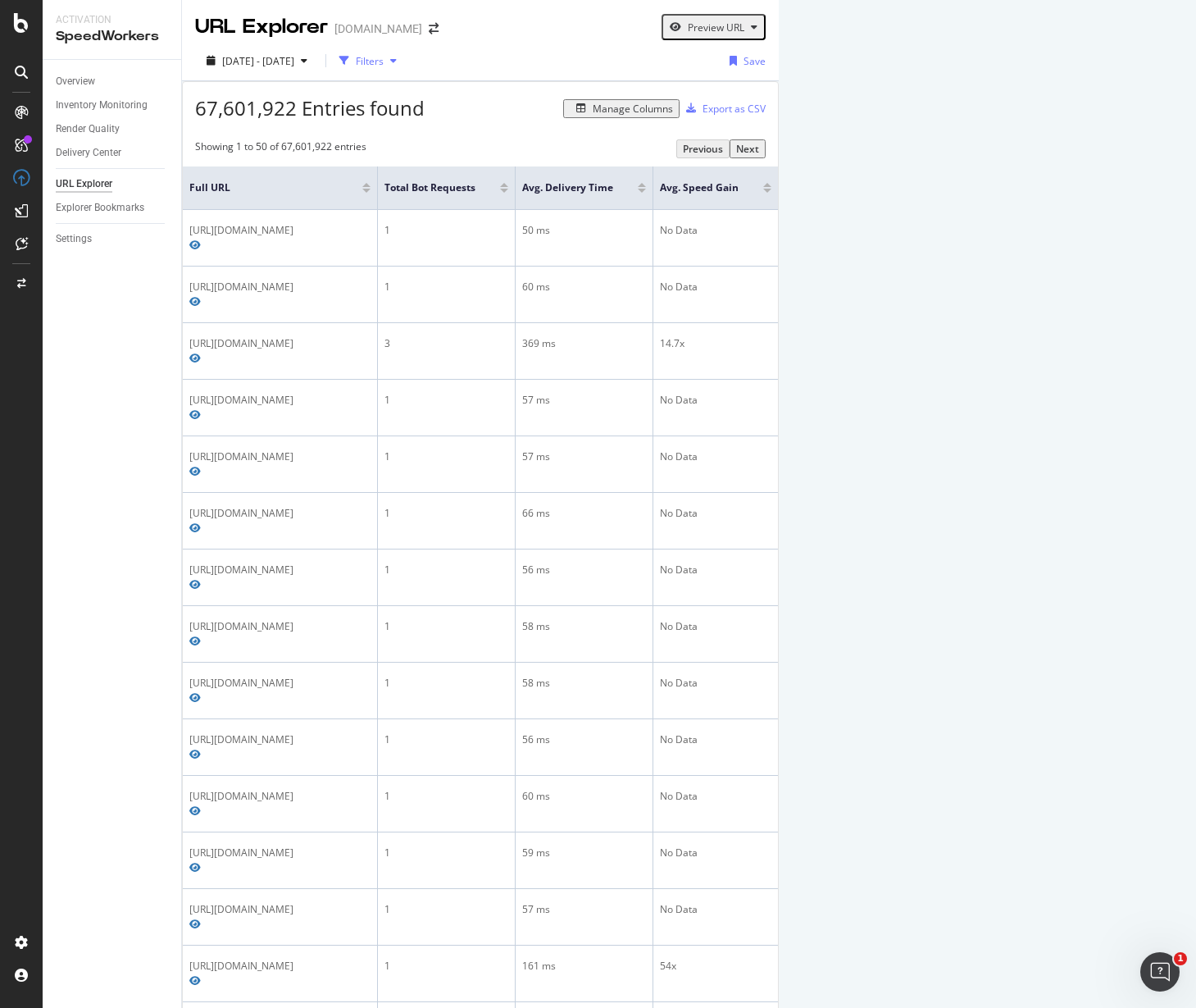
click at [384, 57] on div "Filters" at bounding box center [369, 61] width 28 height 14
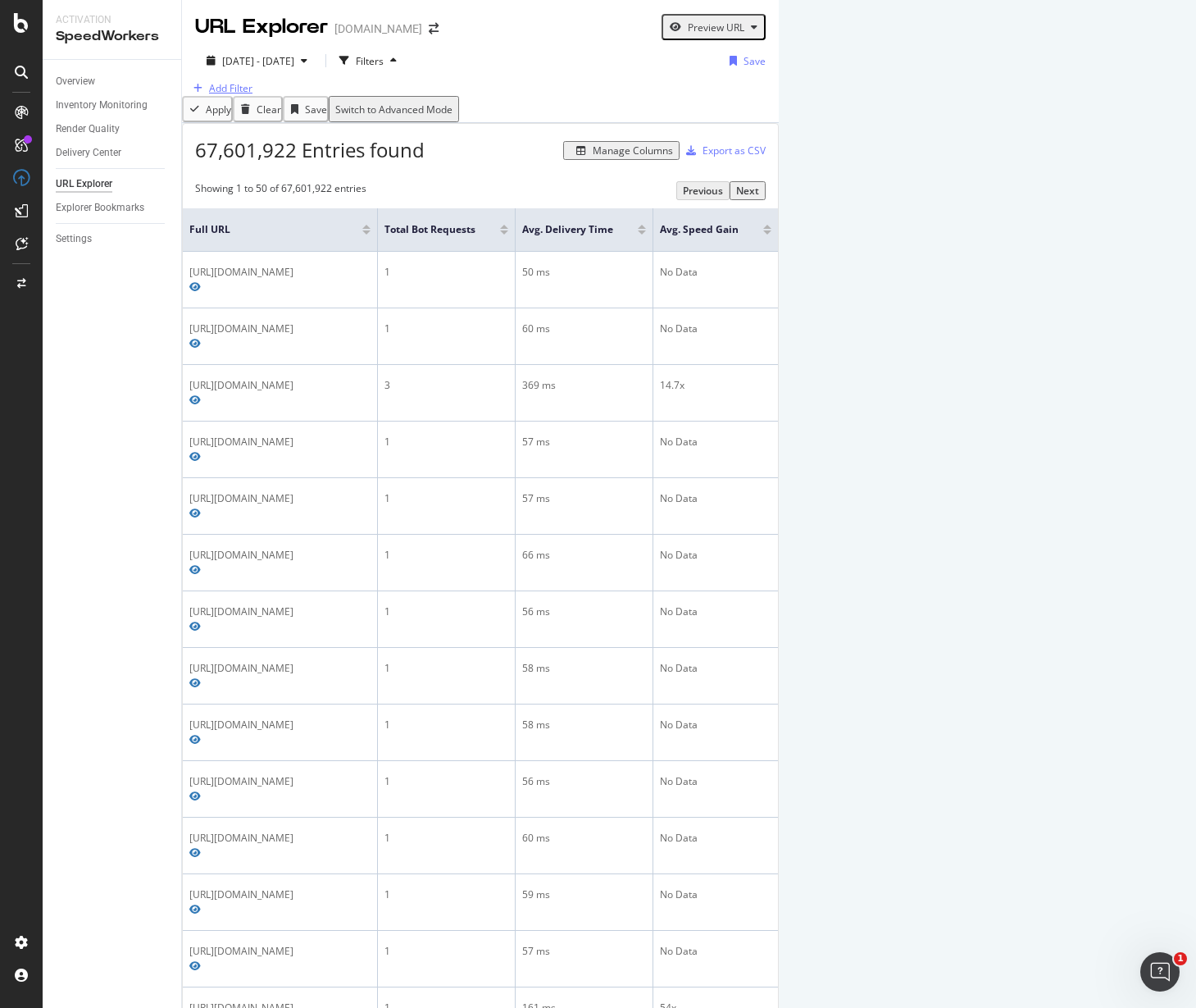
click at [245, 95] on div "Add Filter" at bounding box center [230, 88] width 43 height 14
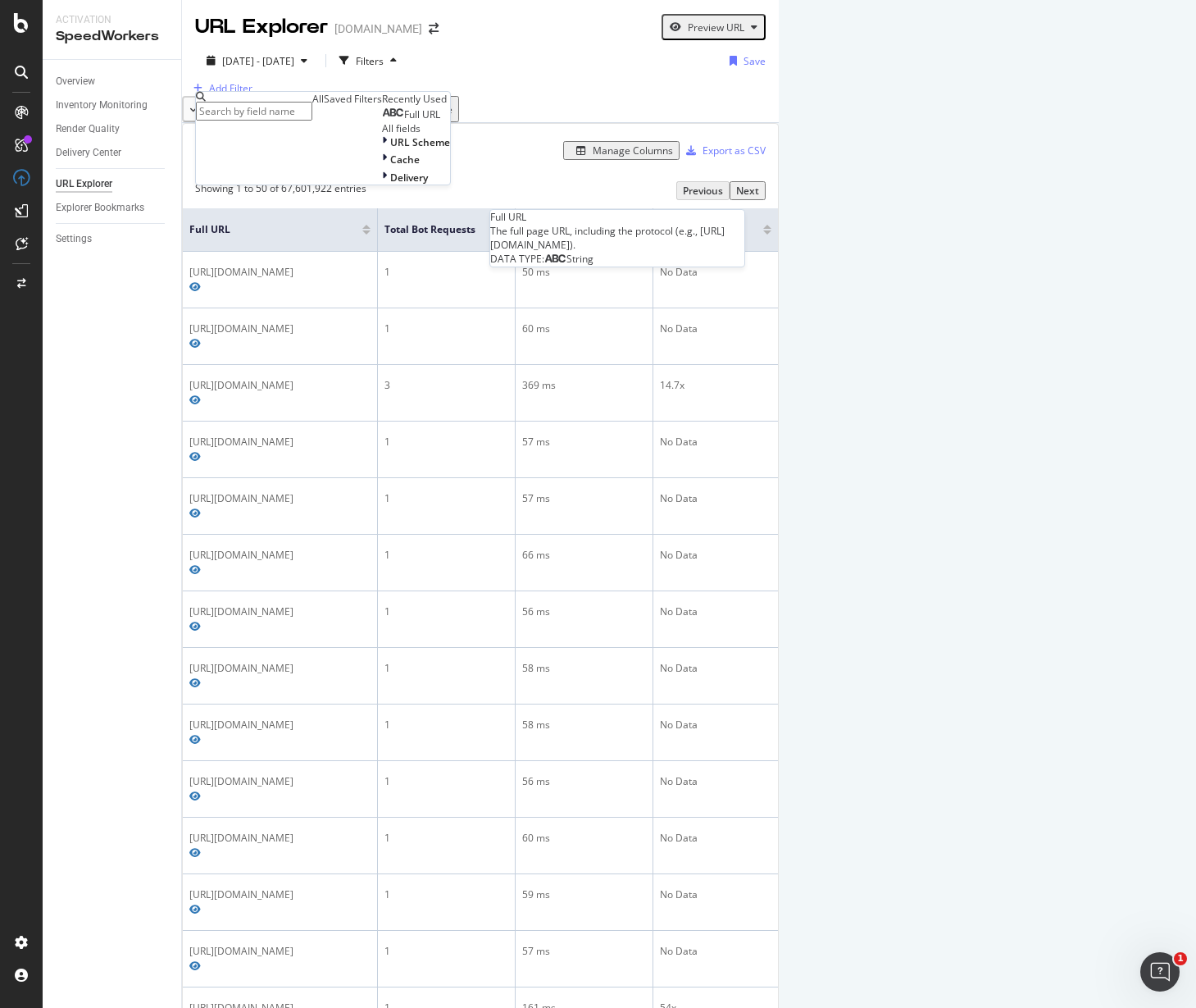
click at [404, 121] on span "Full URL" at bounding box center [422, 114] width 36 height 14
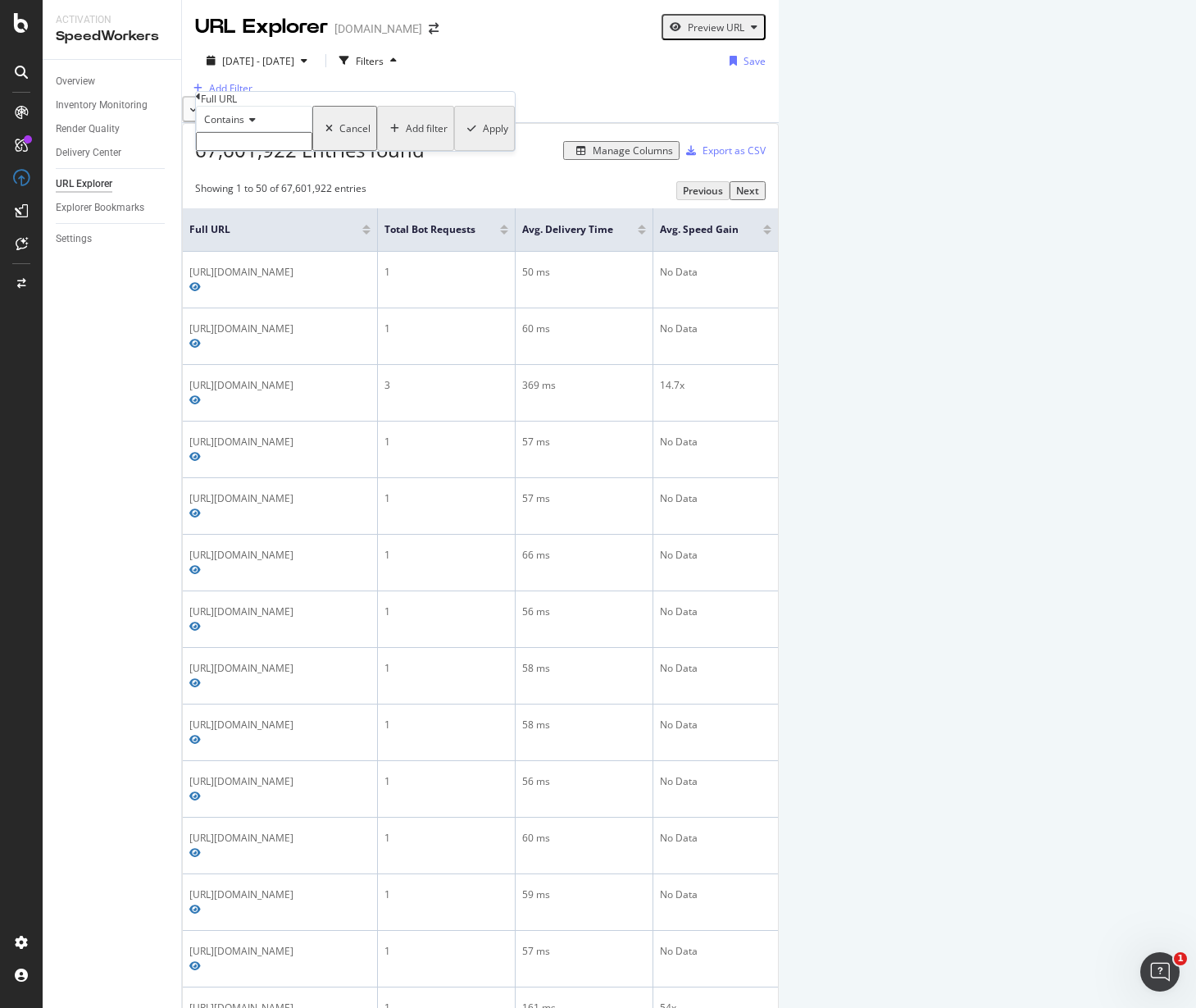
click at [255, 125] on icon at bounding box center [249, 119] width 11 height 10
click at [519, 96] on div "Add Filter" at bounding box center [480, 88] width 597 height 16
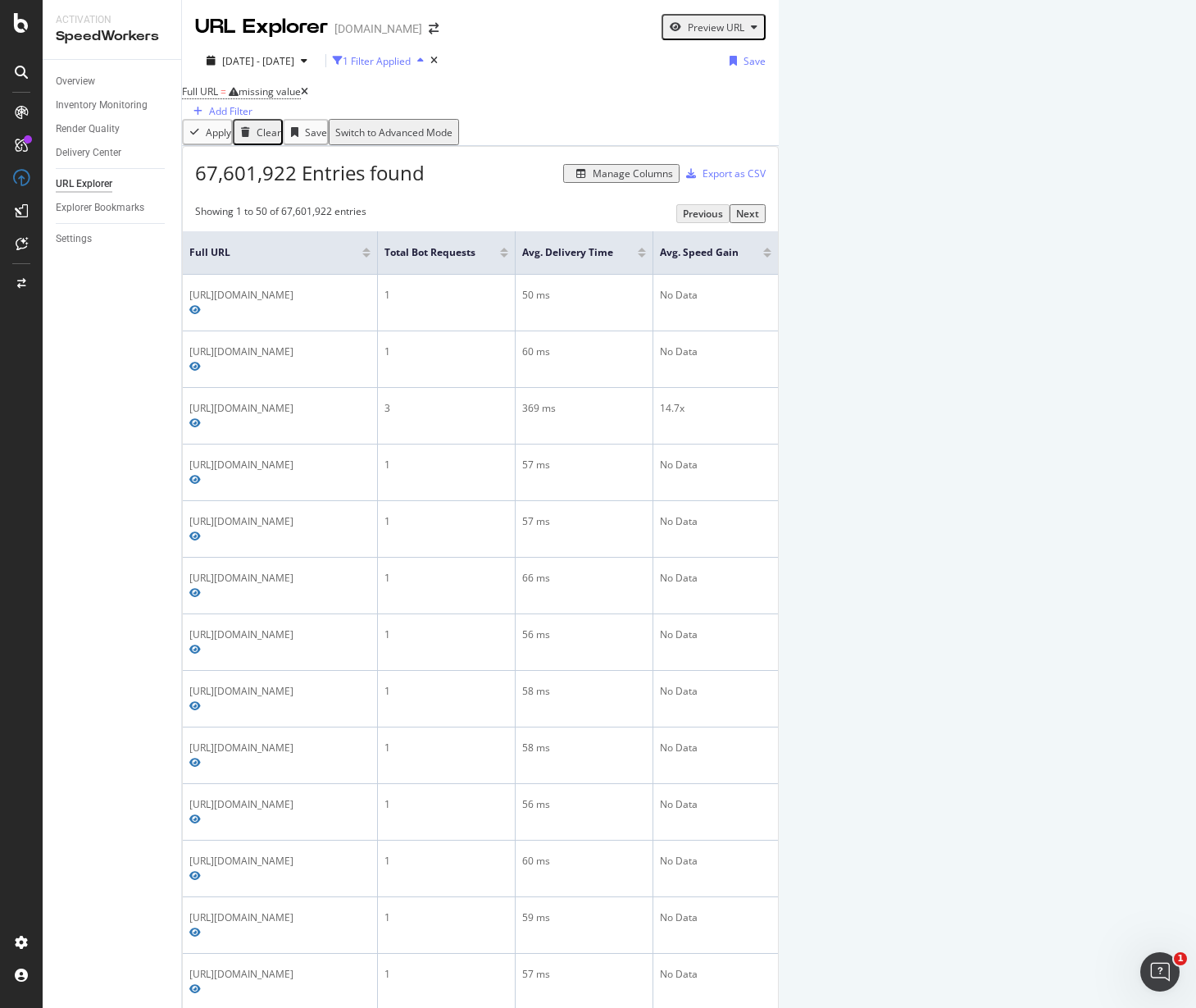
click at [423, 59] on icon "button" at bounding box center [420, 60] width 6 height 10
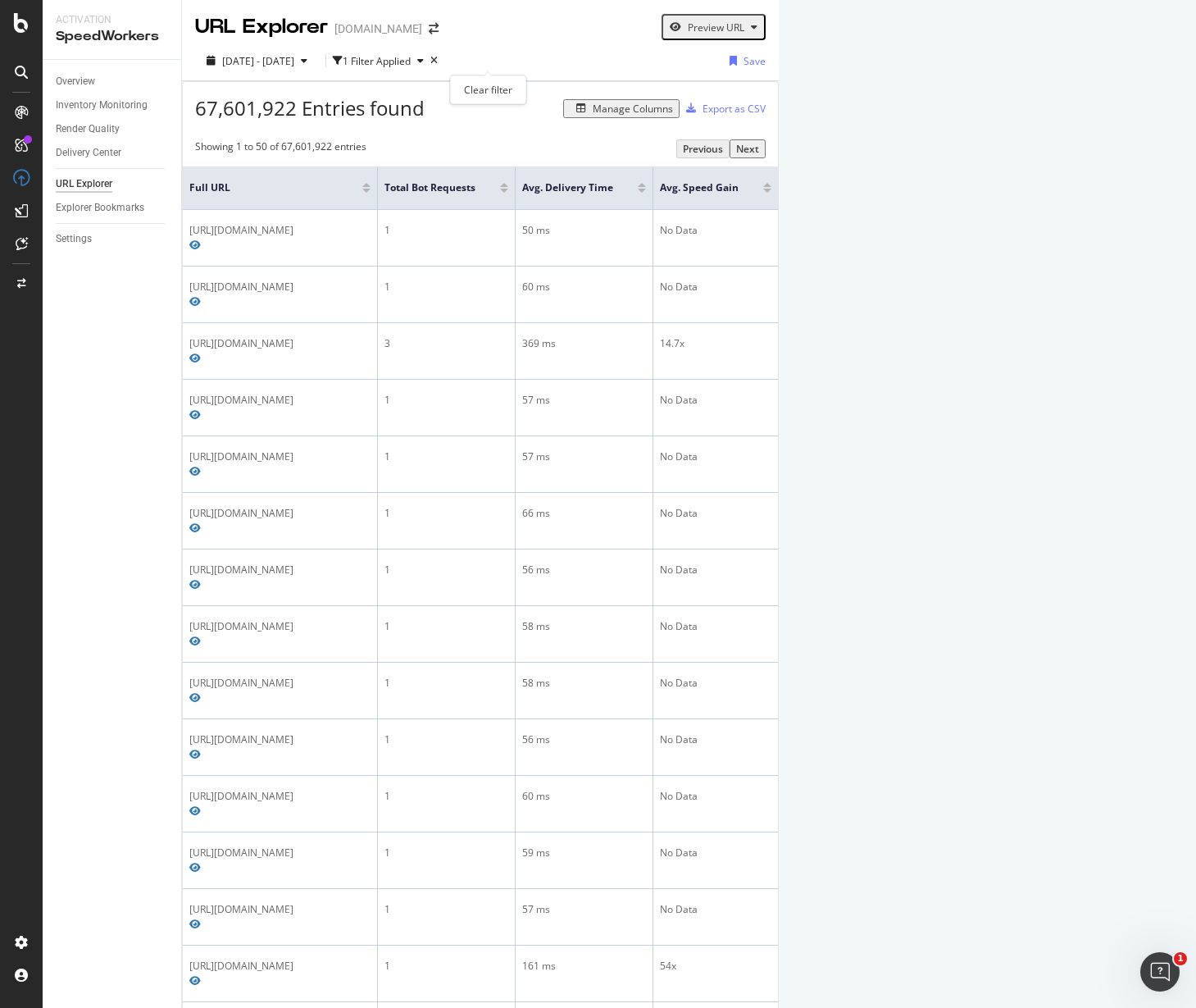
click at [438, 57] on icon "times" at bounding box center [434, 60] width 7 height 10
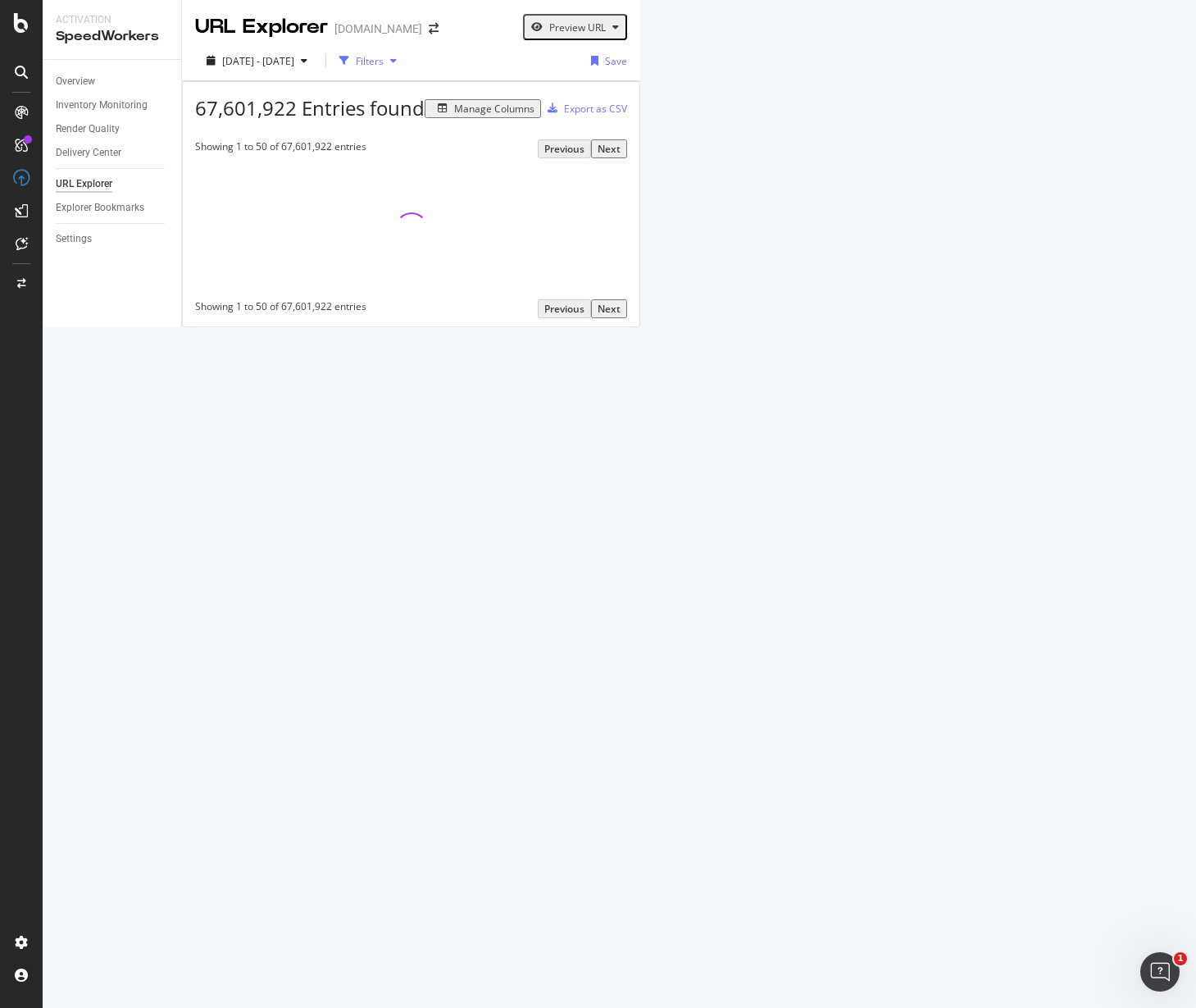
click at [384, 60] on div "Filters" at bounding box center [369, 61] width 28 height 14
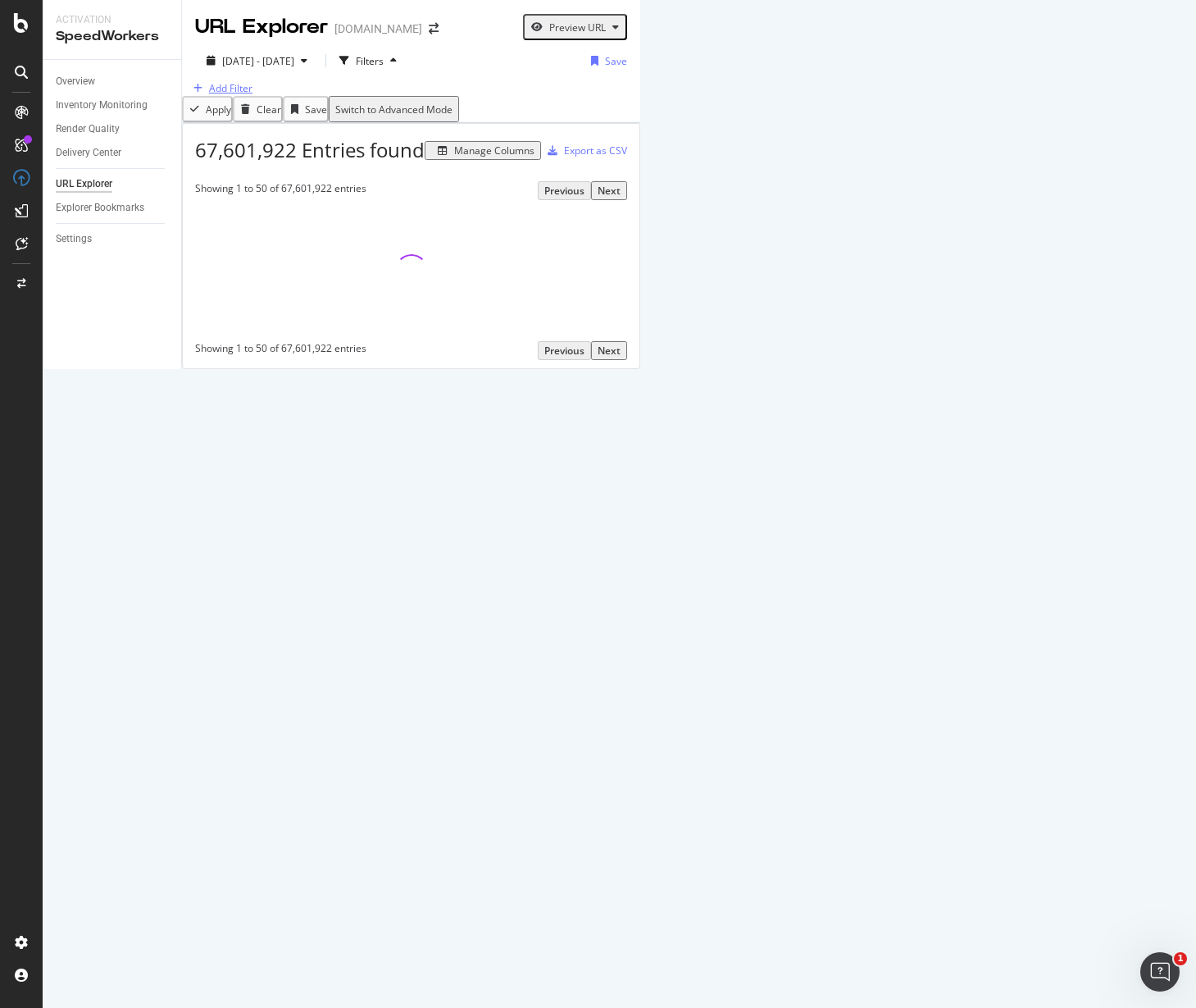
click at [248, 95] on div "Add Filter" at bounding box center [230, 88] width 43 height 14
click at [291, 102] on input "text" at bounding box center [255, 111] width 117 height 19
type input "s"
type input "refinement"
type input "segment"
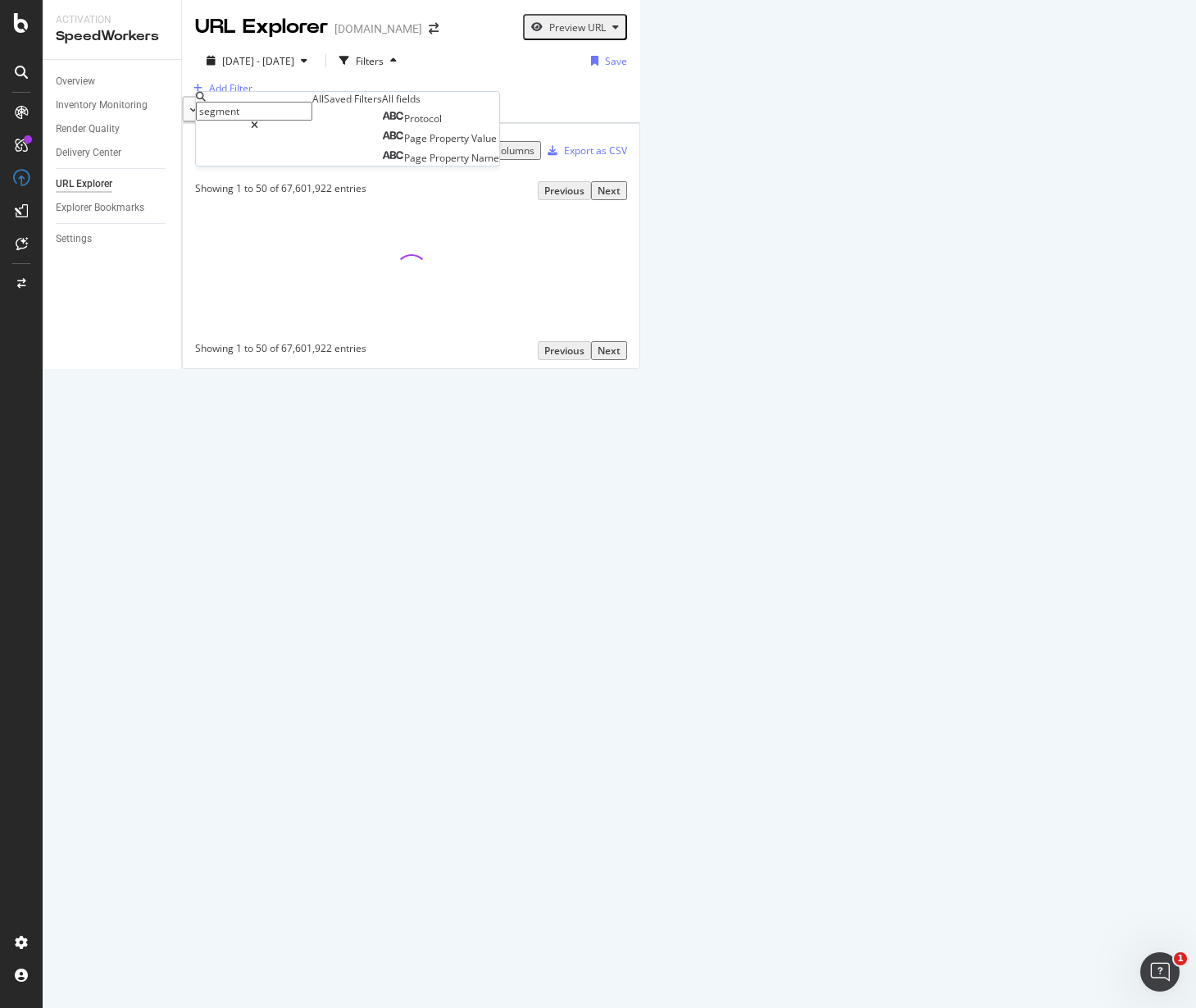
click at [355, 106] on div "Saved Filters" at bounding box center [353, 99] width 58 height 14
click at [576, 96] on div "Add Filter" at bounding box center [411, 88] width 458 height 16
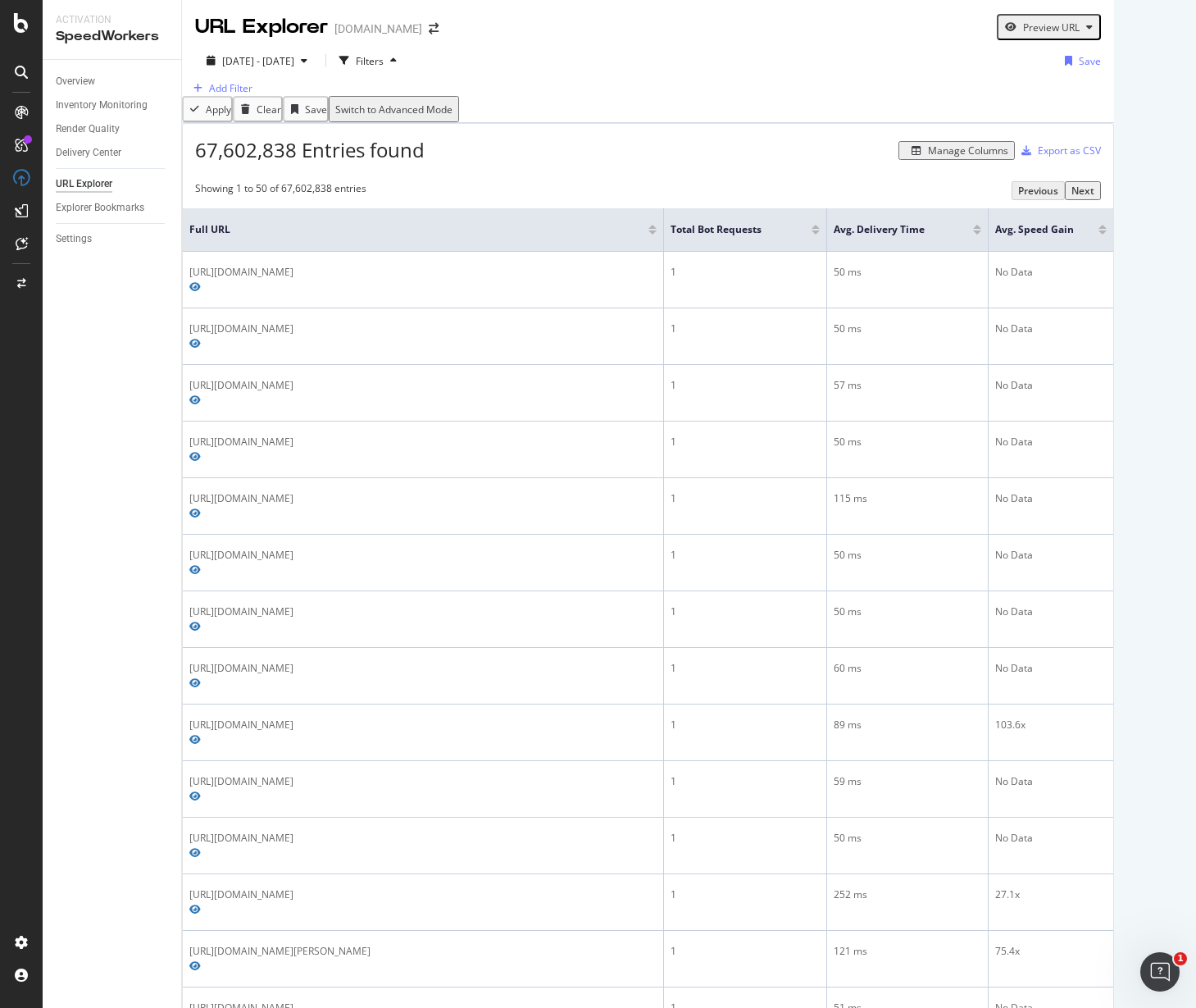
click at [483, 85] on div "Add Filter" at bounding box center [648, 88] width 932 height 16
click at [384, 64] on div "Filters" at bounding box center [369, 61] width 28 height 14
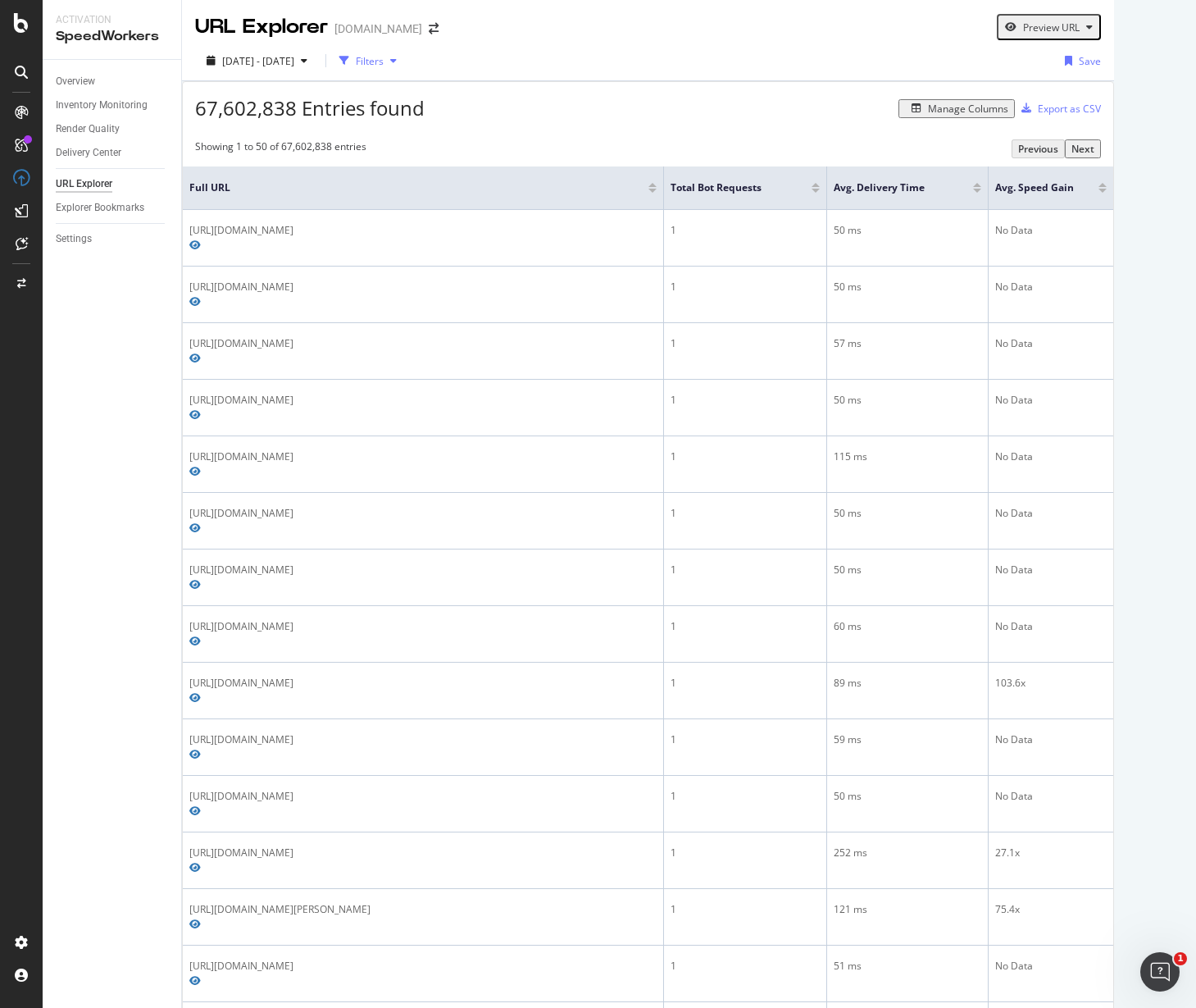
click at [384, 62] on div "Filters" at bounding box center [369, 61] width 28 height 14
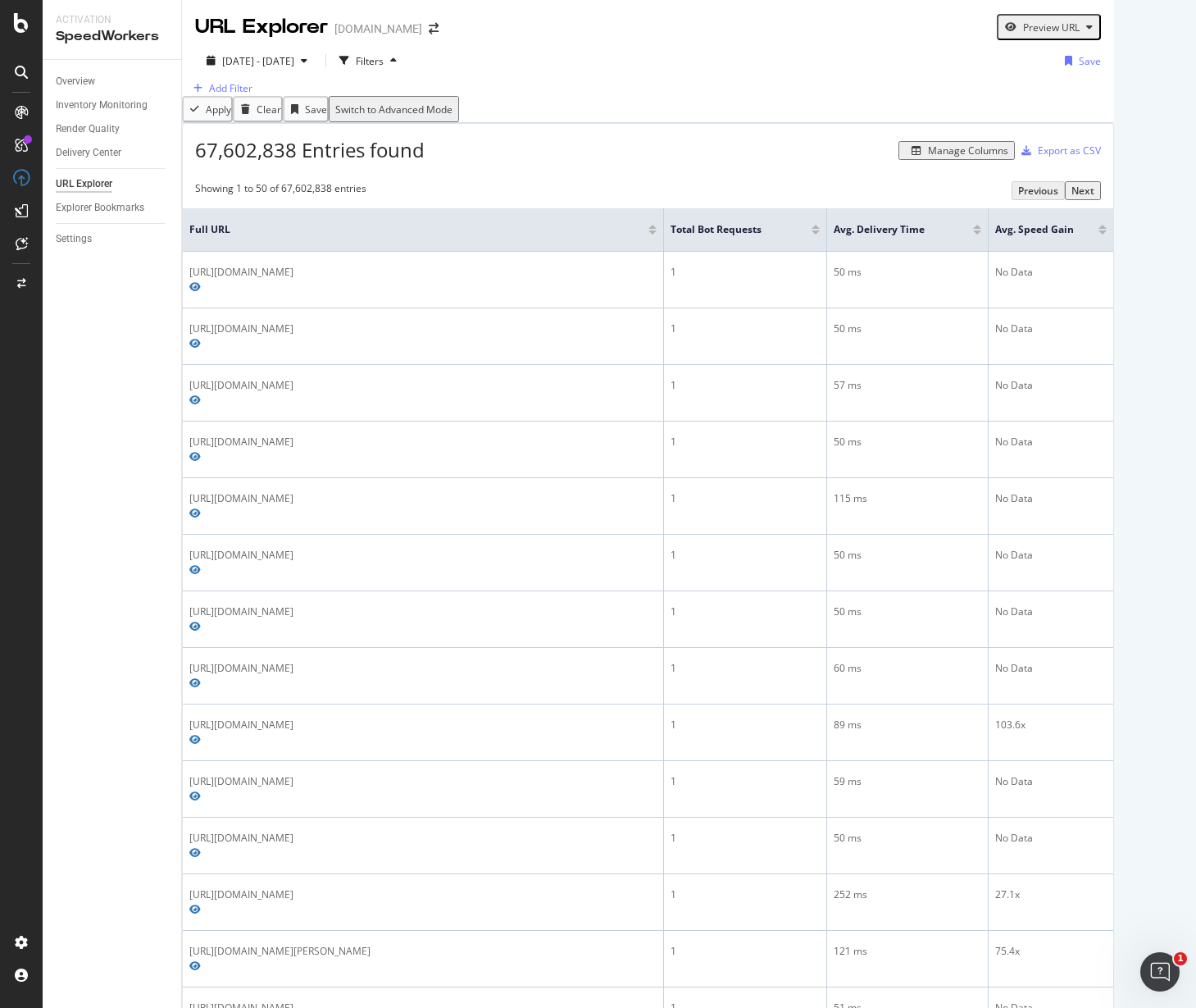
click at [241, 96] on div "Add Filter" at bounding box center [648, 88] width 932 height 16
click at [246, 95] on div "Add Filter" at bounding box center [230, 88] width 43 height 14
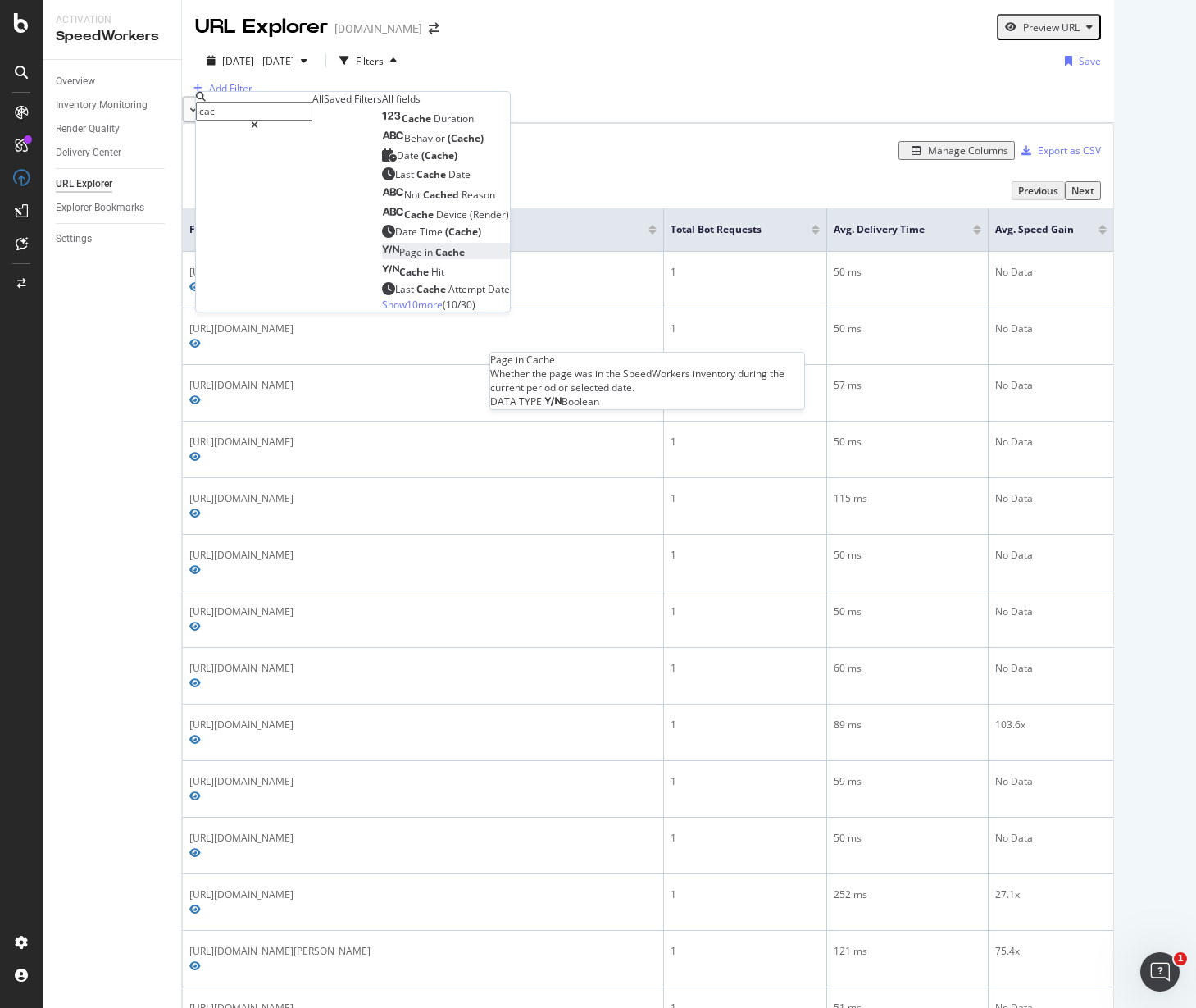
type input "cac"
click at [435, 259] on span "Cache" at bounding box center [449, 252] width 29 height 14
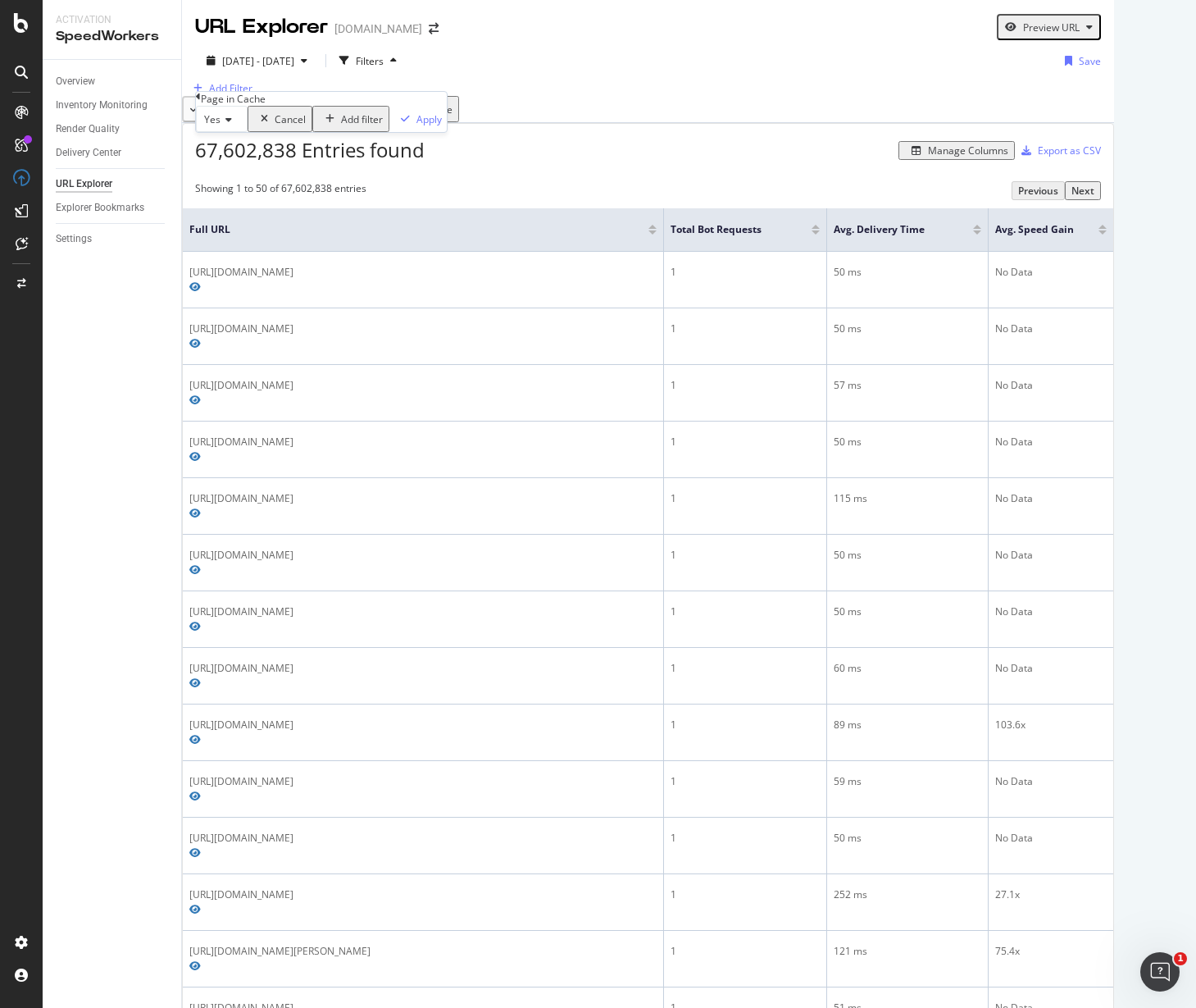
click at [390, 132] on div "Yes Cancel Add filter Apply" at bounding box center [322, 119] width 251 height 27
click at [416, 126] on div "Apply" at bounding box center [429, 119] width 26 height 14
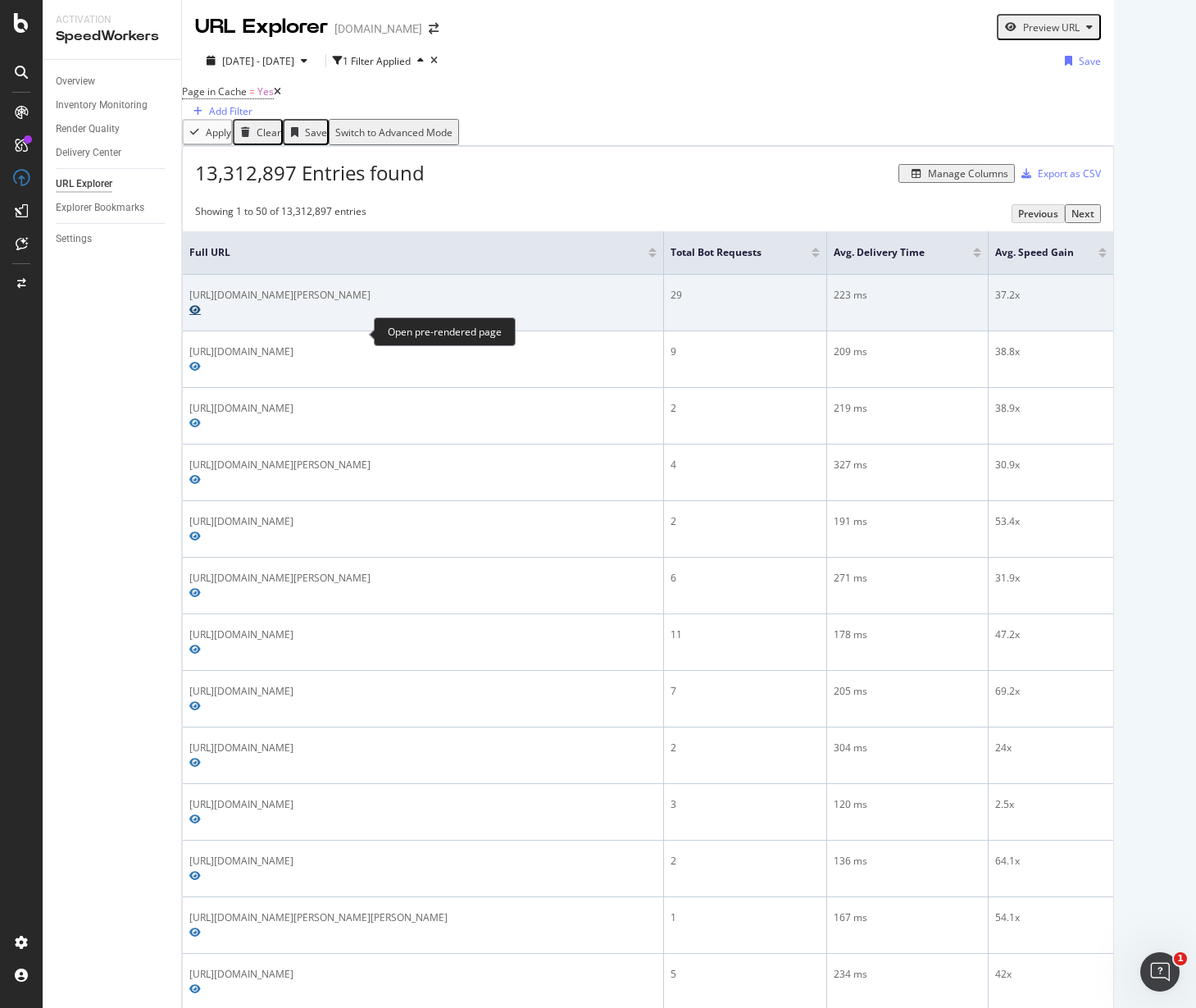
click at [201, 315] on icon "Preview https://www.lowes.com/pl/fireplaces-stoves/fireplaces/electric-fireplac…" at bounding box center [194, 309] width 11 height 10
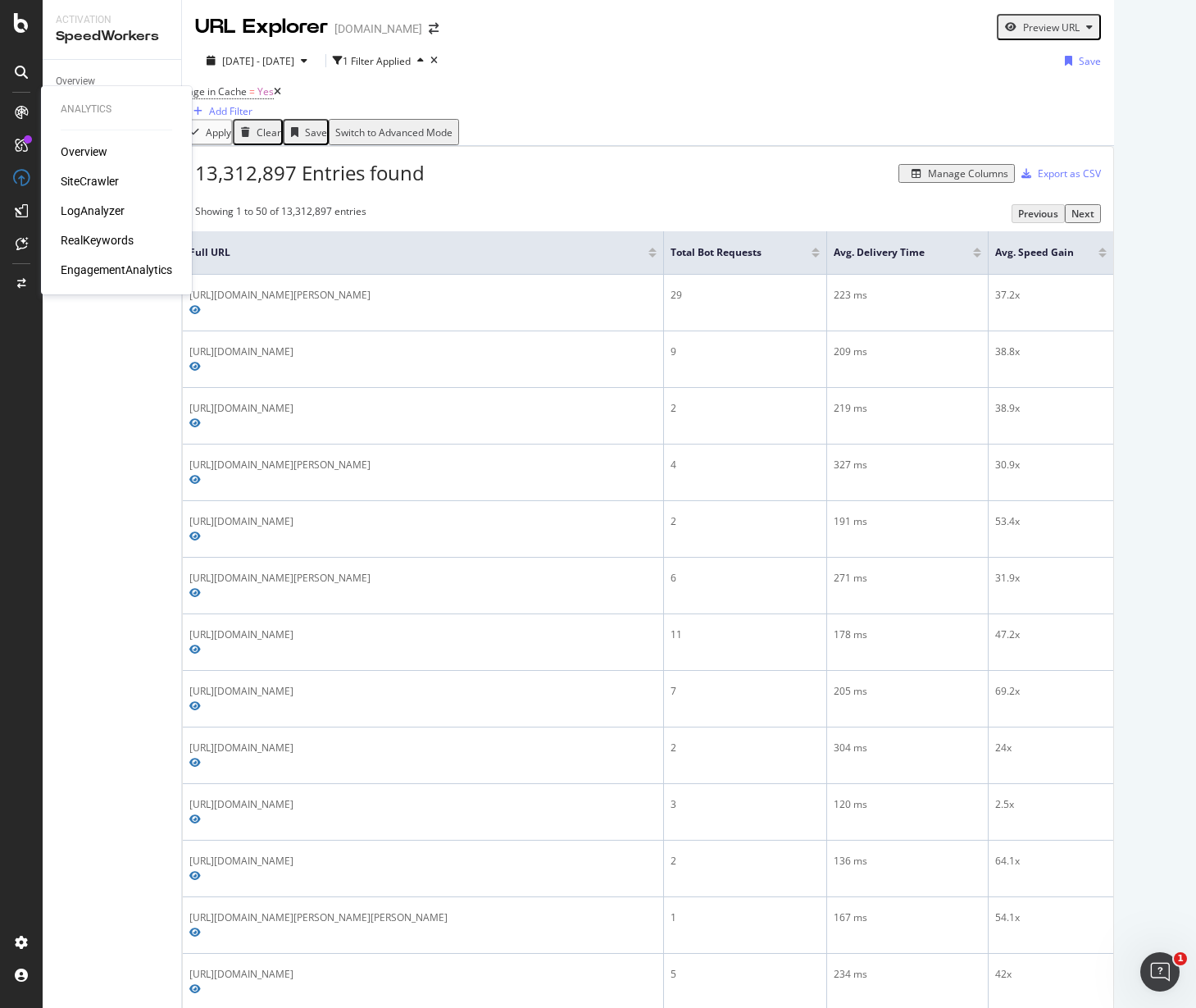
click at [97, 236] on div "RealKeywords" at bounding box center [97, 240] width 73 height 17
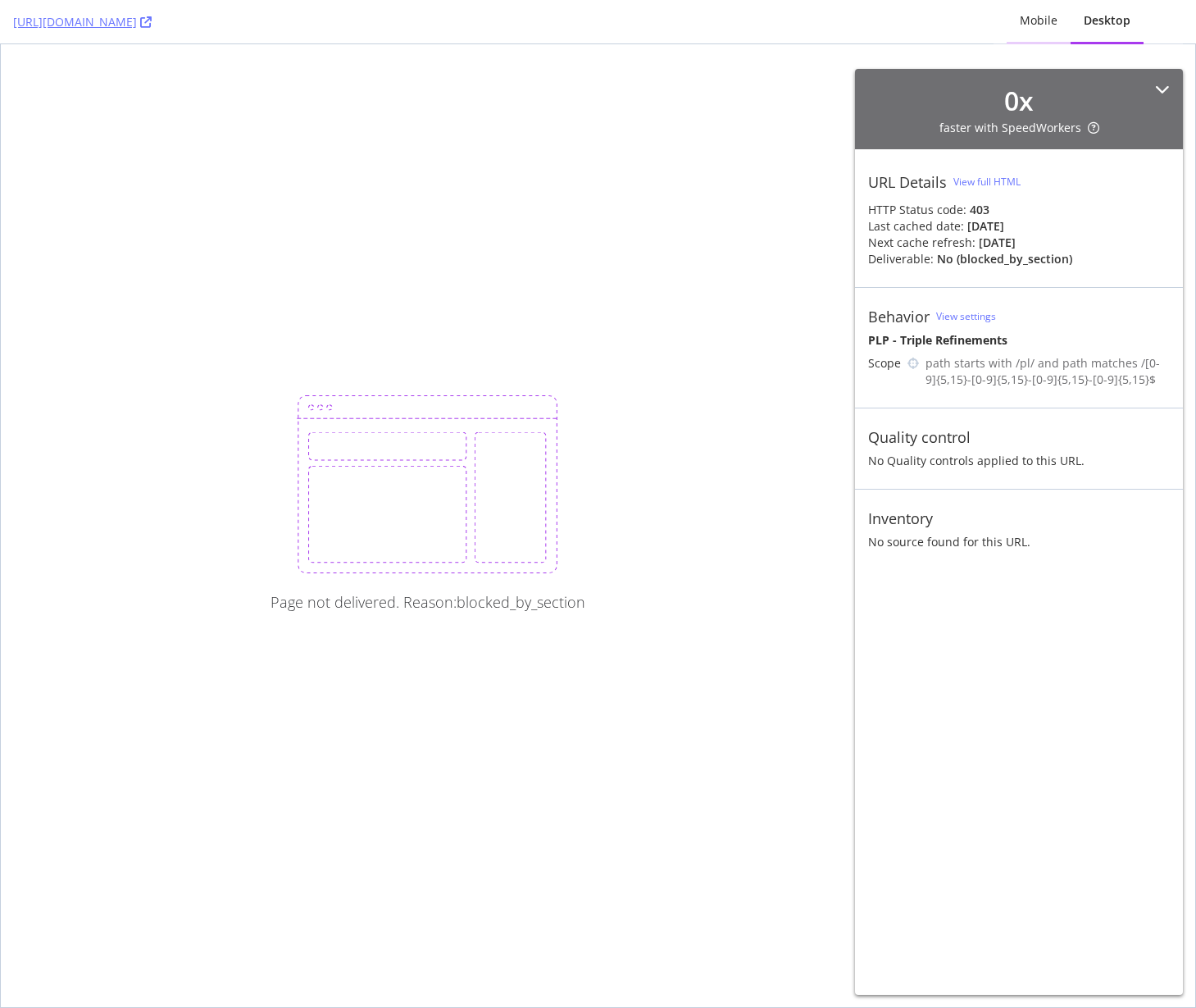
click at [1040, 23] on div "Mobile" at bounding box center [1039, 20] width 38 height 17
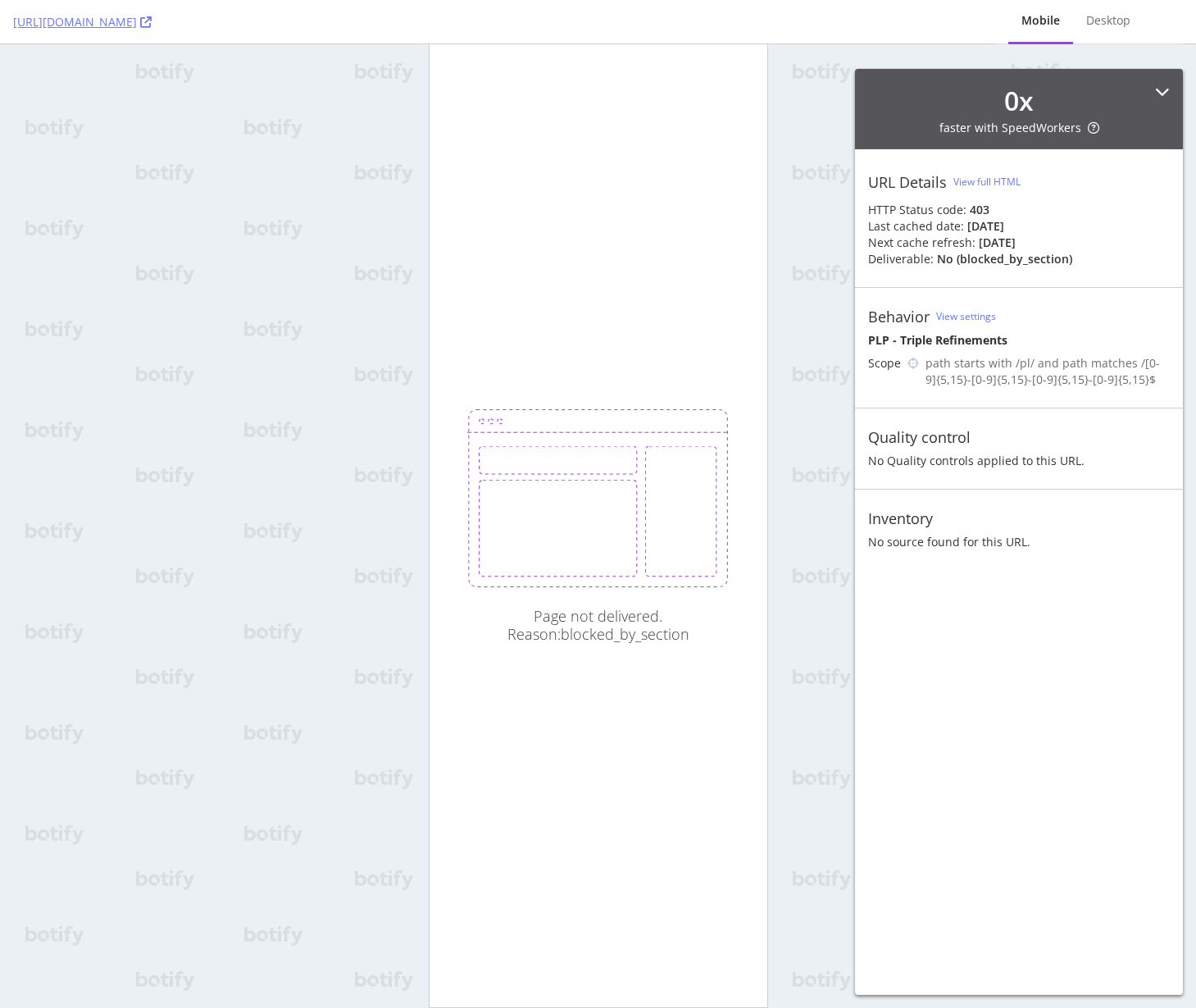
click at [1163, 82] on div "0 x faster with SpeedWorkers" at bounding box center [1018, 109] width 301 height 54
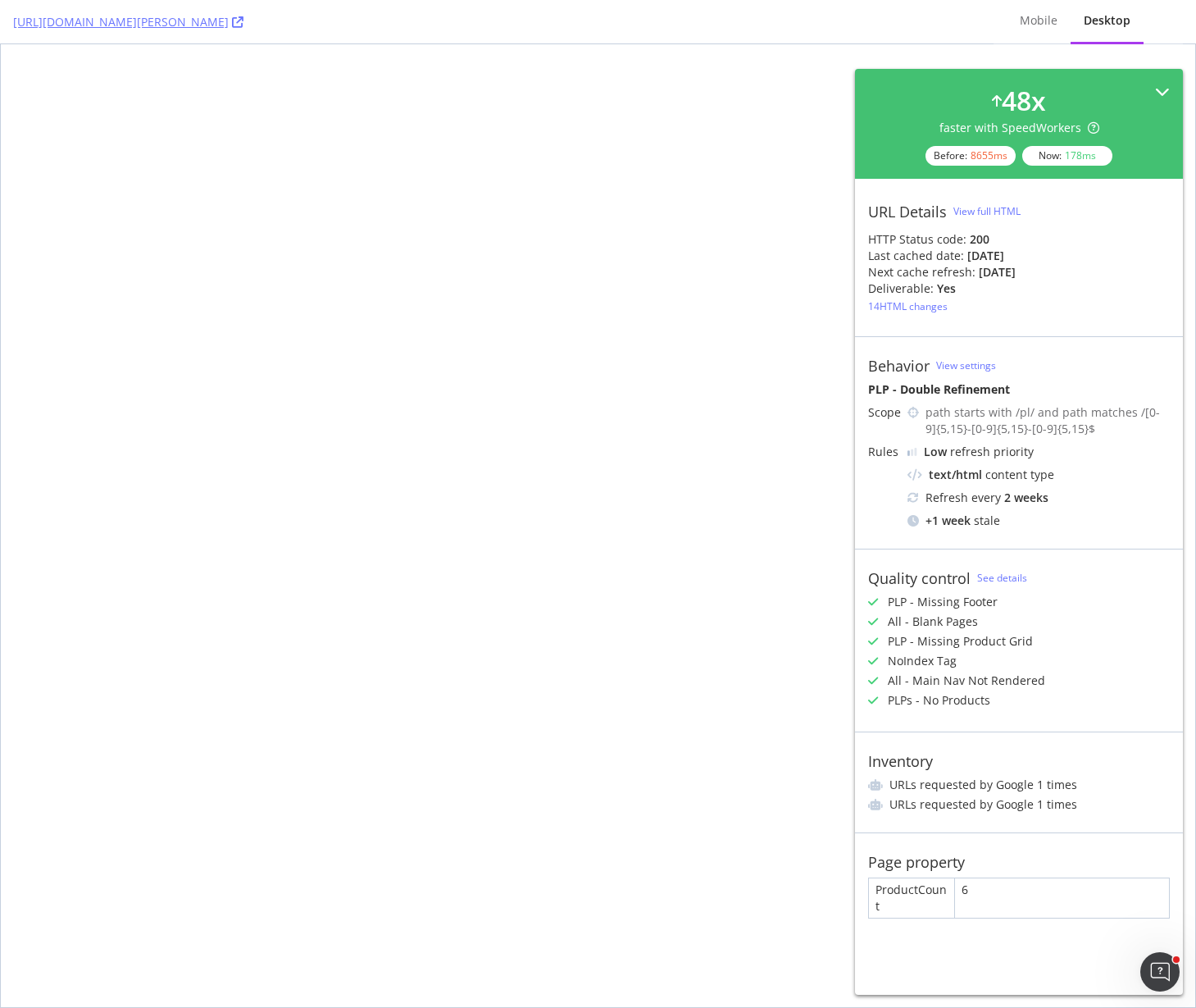
select select "sortBy_bestSellers"
